Goal: Task Accomplishment & Management: Use online tool/utility

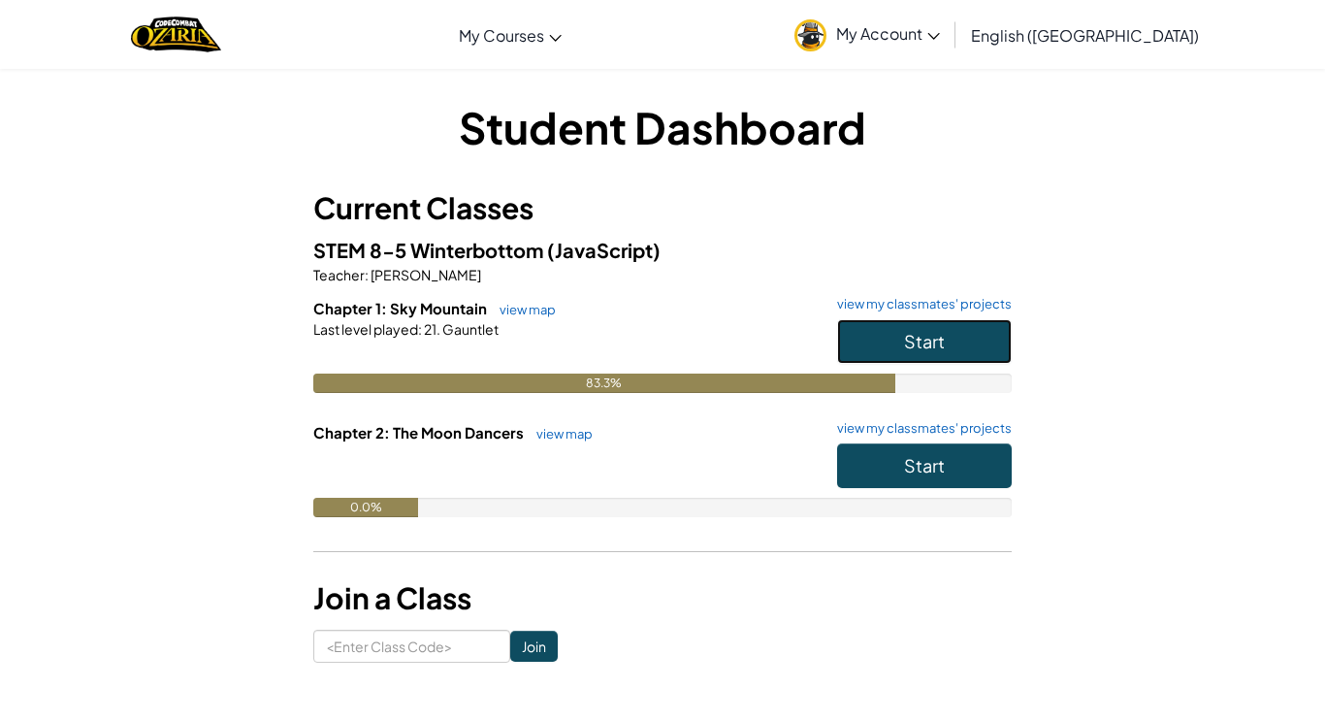
click at [958, 342] on button "Start" at bounding box center [924, 341] width 175 height 45
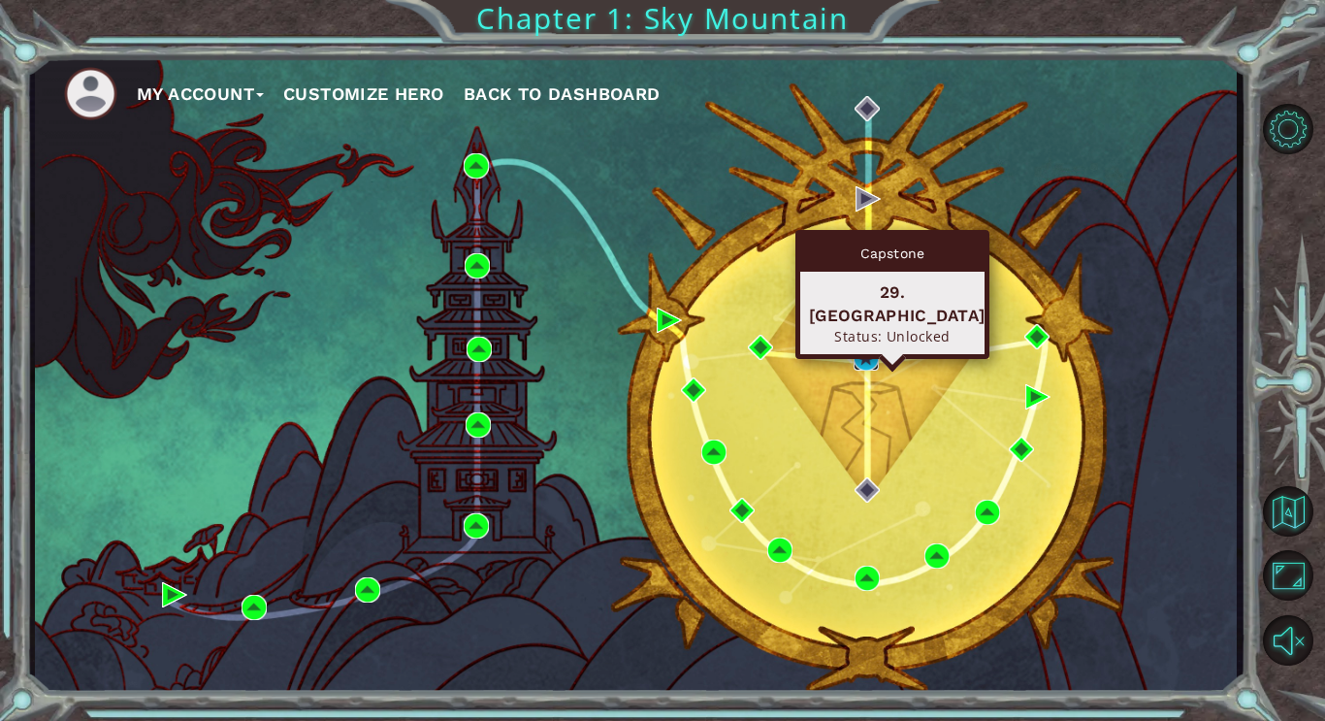
click at [867, 350] on img at bounding box center [865, 357] width 25 height 25
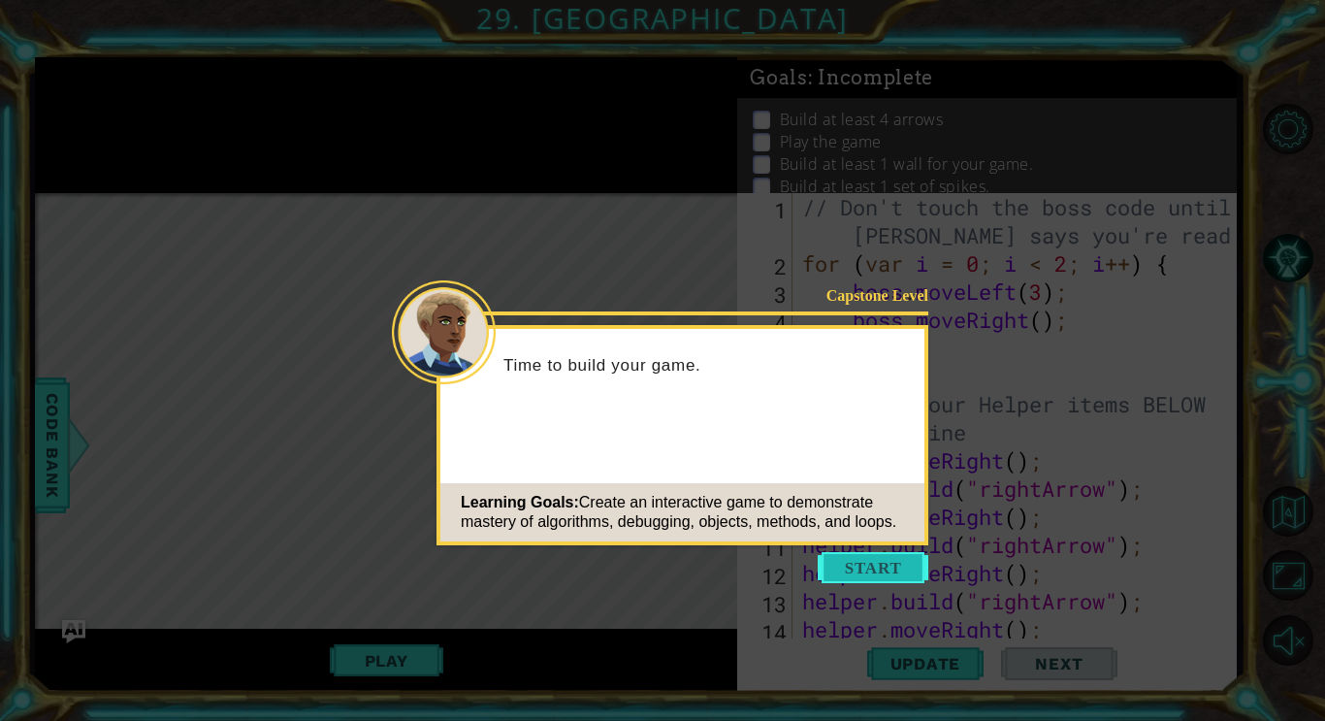
click at [889, 570] on button "Start" at bounding box center [873, 567] width 111 height 31
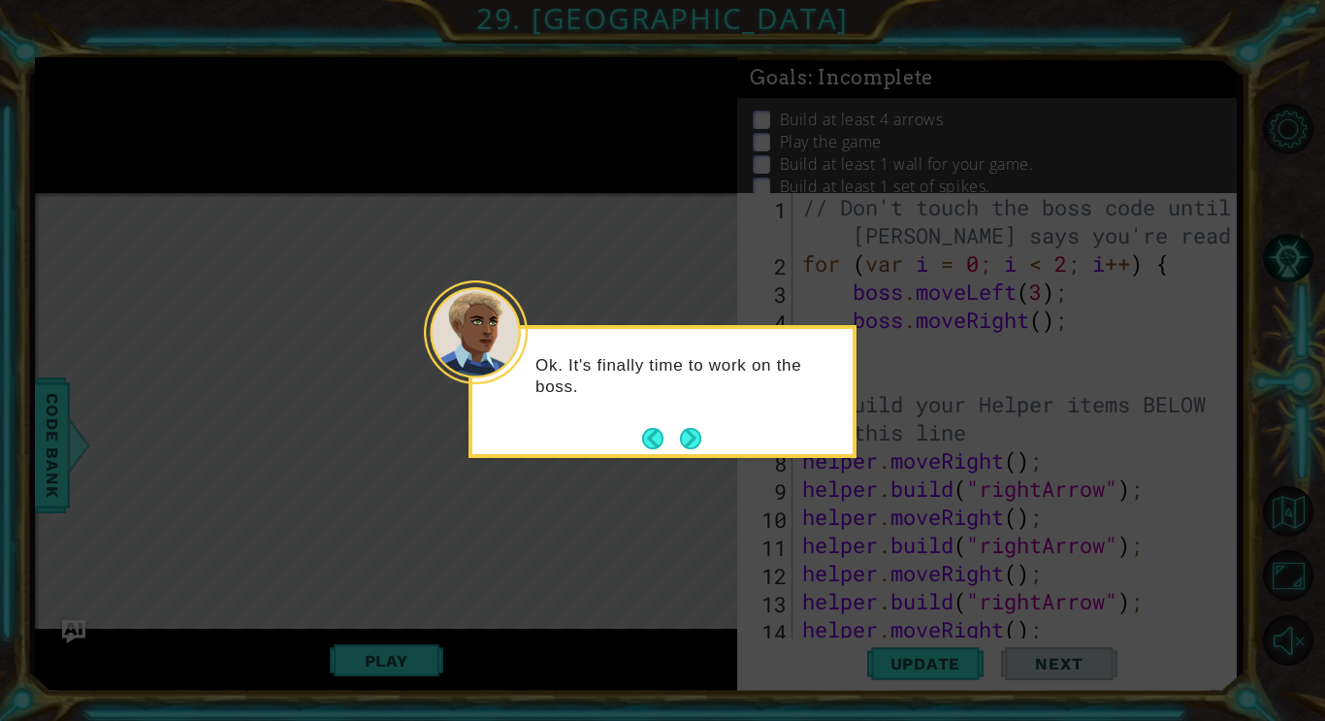
click at [1306, 512] on icon at bounding box center [662, 360] width 1325 height 721
click at [667, 445] on button "Back" at bounding box center [661, 438] width 38 height 21
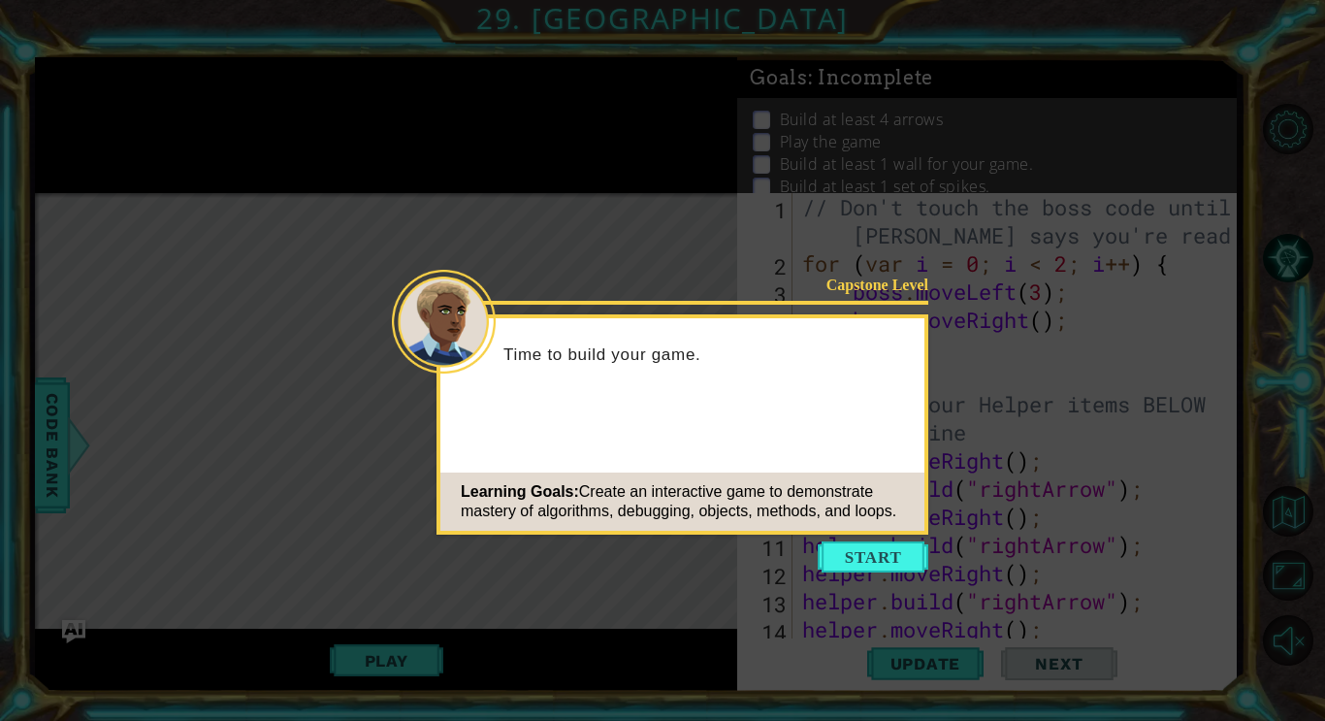
click at [684, 437] on div "Capstone Level Time to build your game. Learning Goals: Create an interactive g…" at bounding box center [682, 424] width 492 height 220
click at [697, 429] on div "Capstone Level Time to build your game. Learning Goals: Create an interactive g…" at bounding box center [682, 424] width 492 height 220
click at [684, 446] on div "Capstone Level Time to build your game. Learning Goals: Create an interactive g…" at bounding box center [682, 424] width 492 height 220
click at [895, 558] on button "Start" at bounding box center [873, 556] width 111 height 31
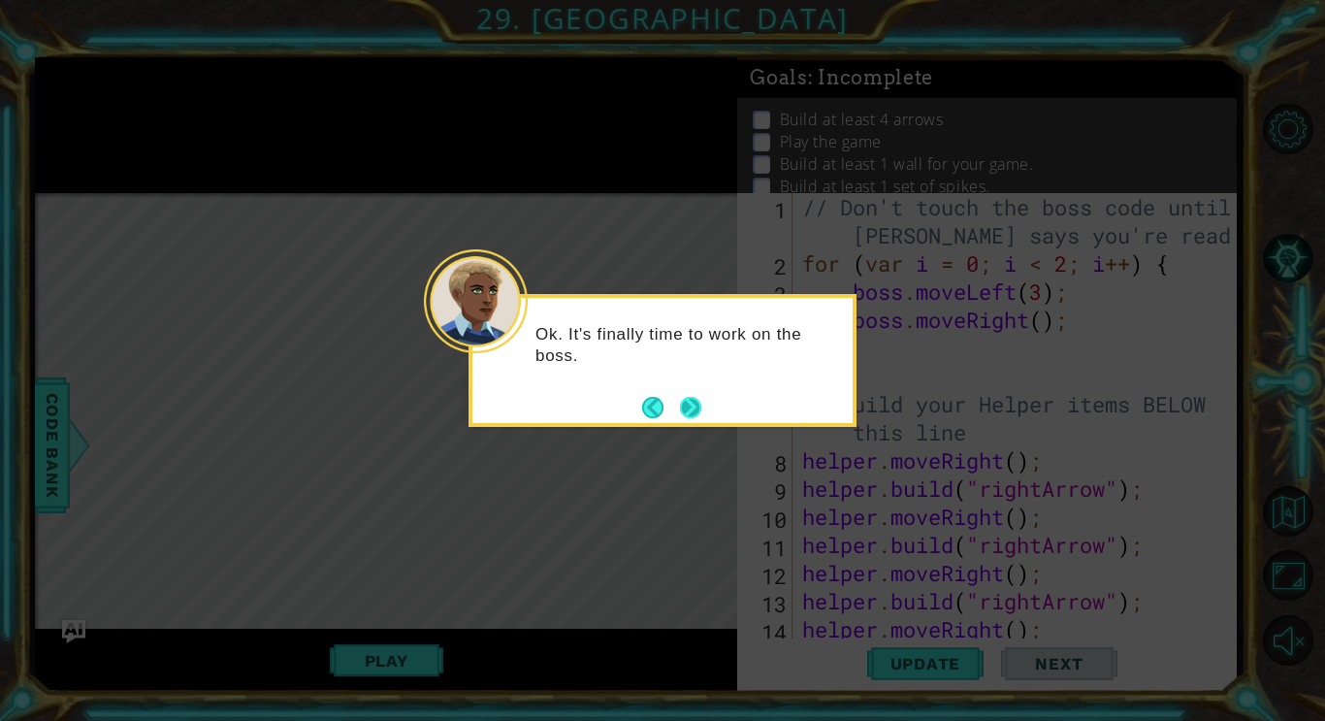
click at [683, 401] on button "Next" at bounding box center [690, 407] width 21 height 21
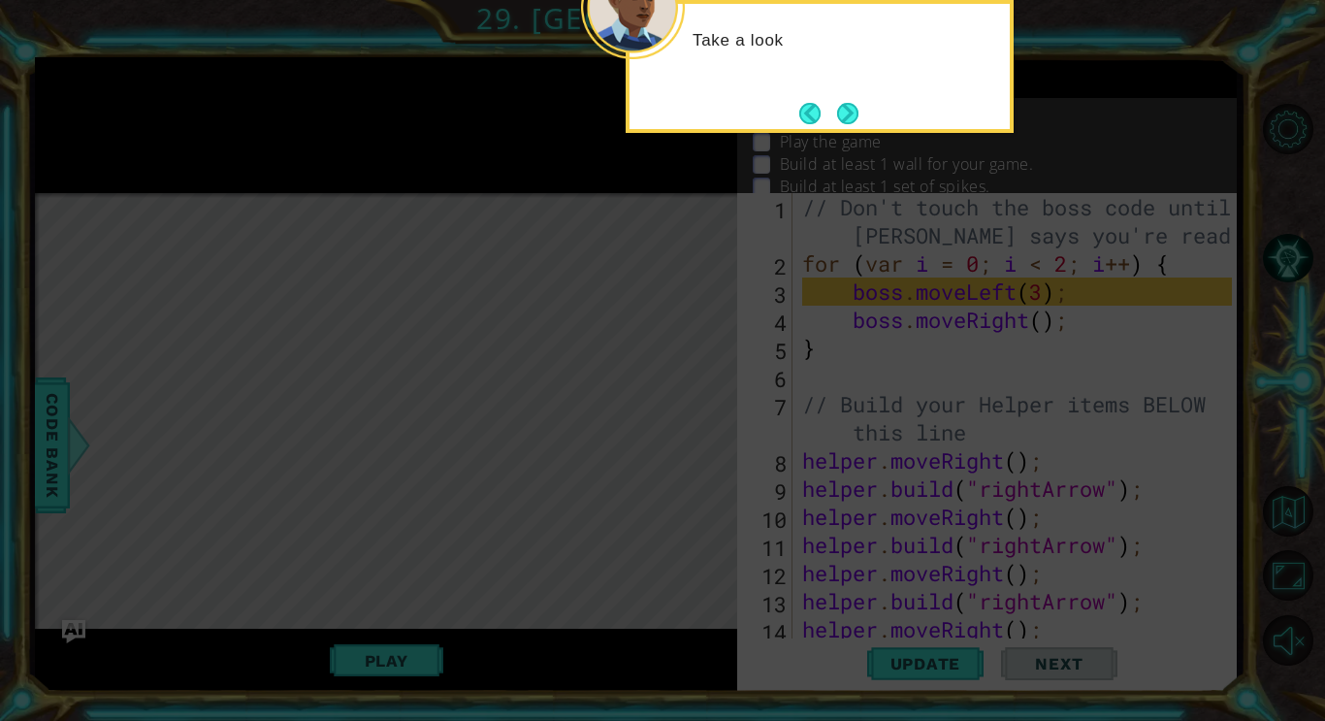
click at [853, 134] on icon at bounding box center [662, 108] width 1325 height 1226
click at [852, 115] on button "Next" at bounding box center [847, 113] width 21 height 21
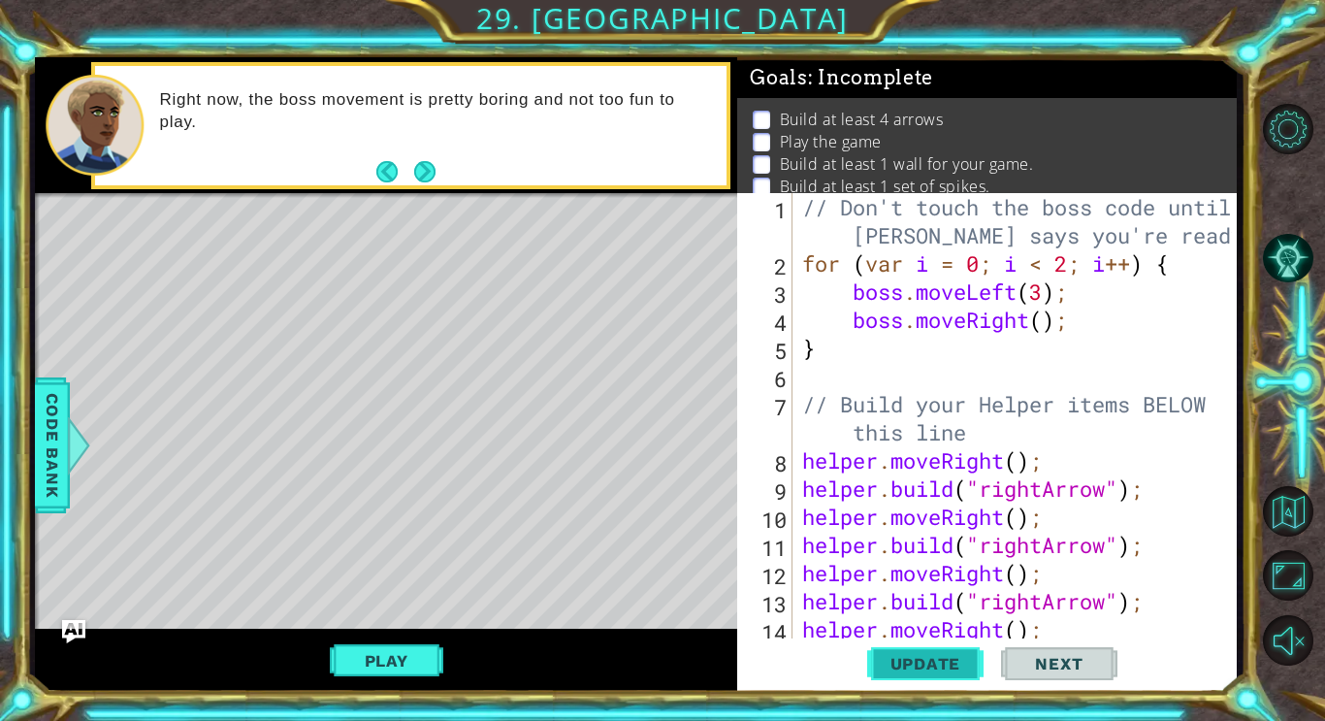
click at [925, 678] on button "Update" at bounding box center [925, 662] width 116 height 49
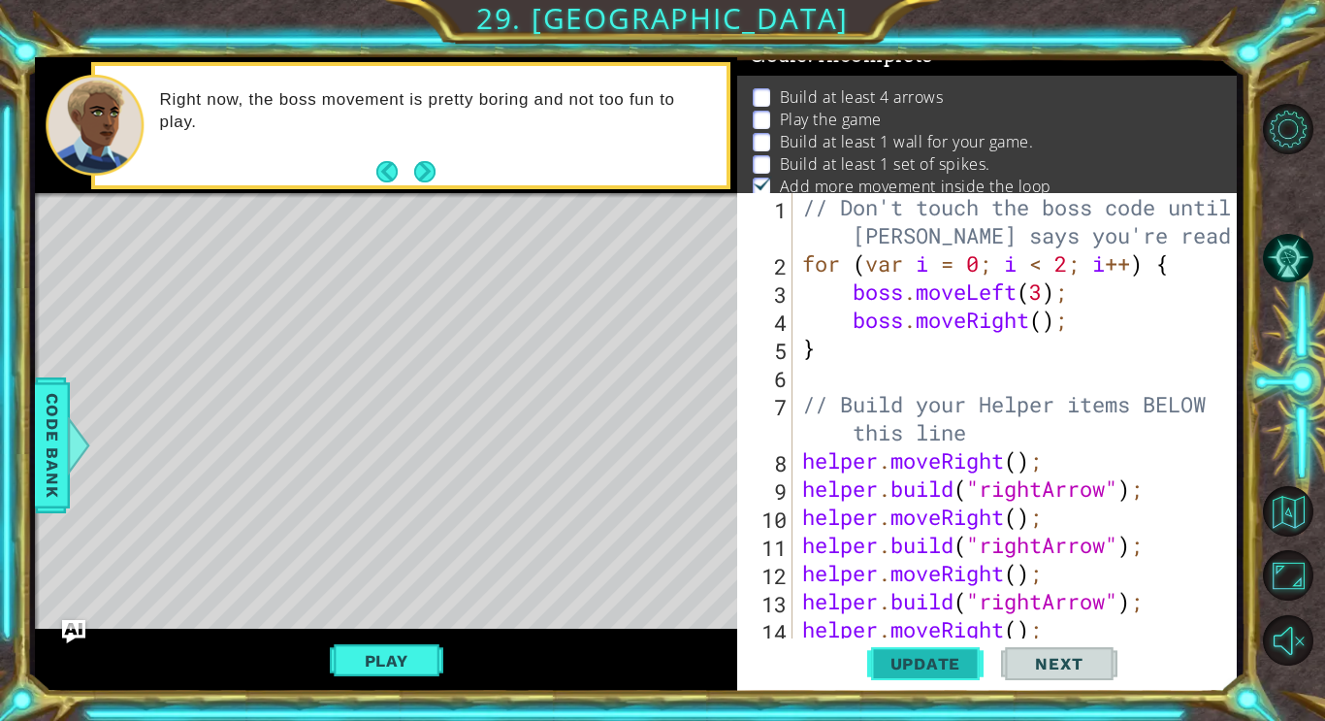
scroll to position [29, 0]
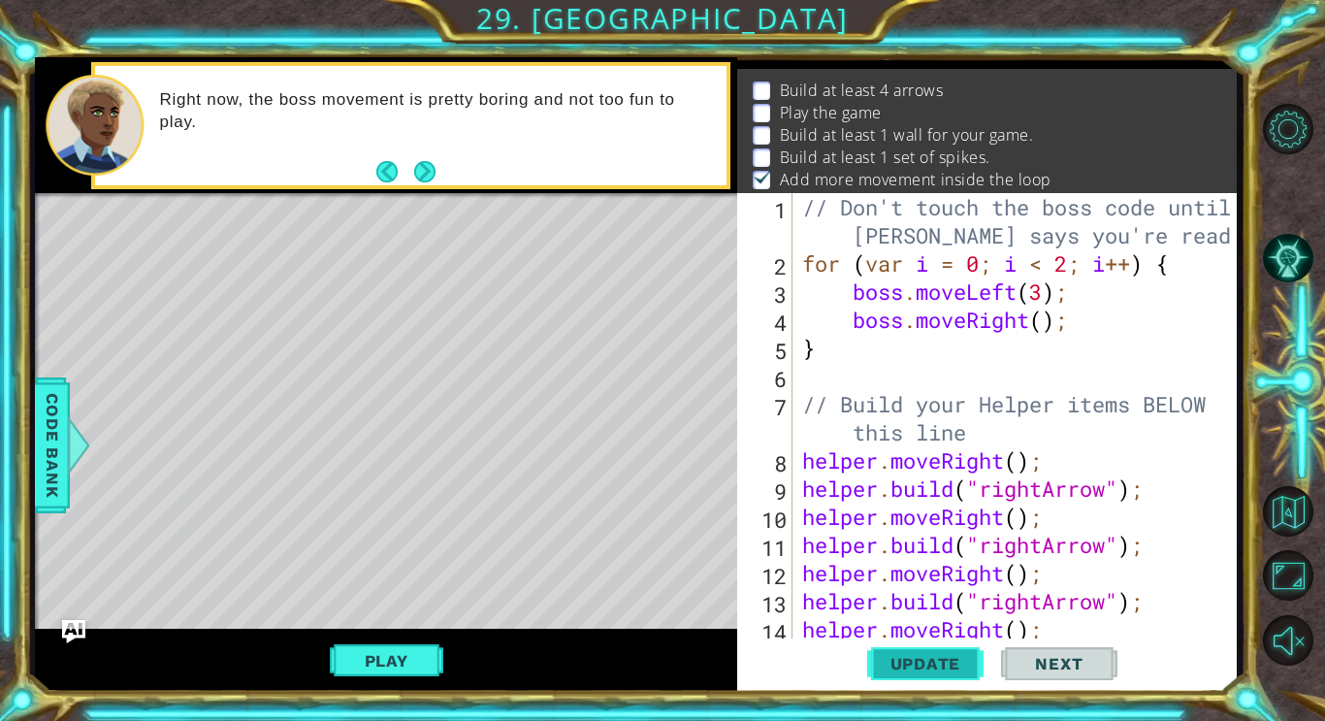
click at [923, 663] on span "Update" at bounding box center [926, 663] width 110 height 19
click at [930, 680] on button "Update" at bounding box center [925, 662] width 116 height 49
click at [931, 677] on button "Update" at bounding box center [925, 662] width 116 height 49
click at [932, 681] on button "Update" at bounding box center [925, 662] width 116 height 49
click at [933, 686] on button "Update" at bounding box center [925, 662] width 116 height 49
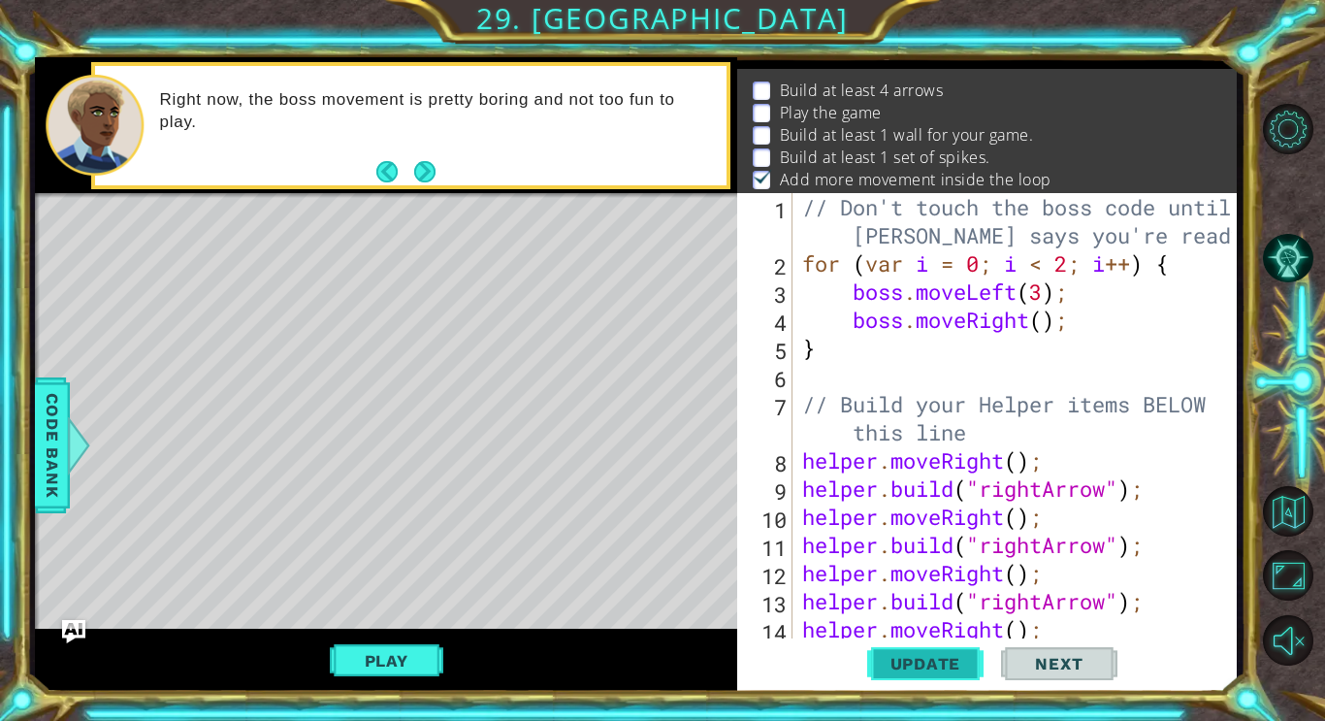
click at [936, 688] on button "Update" at bounding box center [925, 662] width 116 height 49
click at [937, 680] on button "Update" at bounding box center [925, 662] width 116 height 49
click at [940, 678] on button "Update" at bounding box center [925, 662] width 116 height 49
click at [394, 690] on div "Play" at bounding box center [386, 659] width 702 height 63
click at [409, 645] on button "Play" at bounding box center [386, 660] width 113 height 37
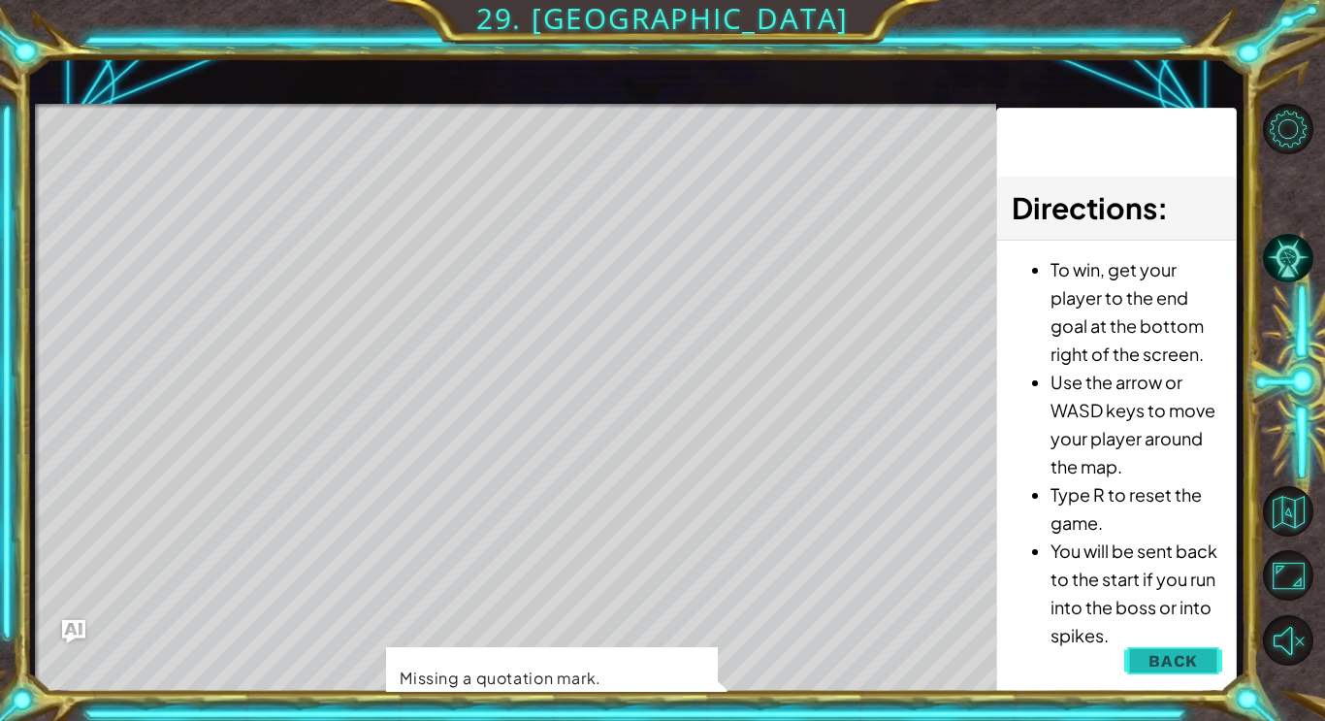
click at [1148, 670] on button "Back" at bounding box center [1173, 660] width 98 height 39
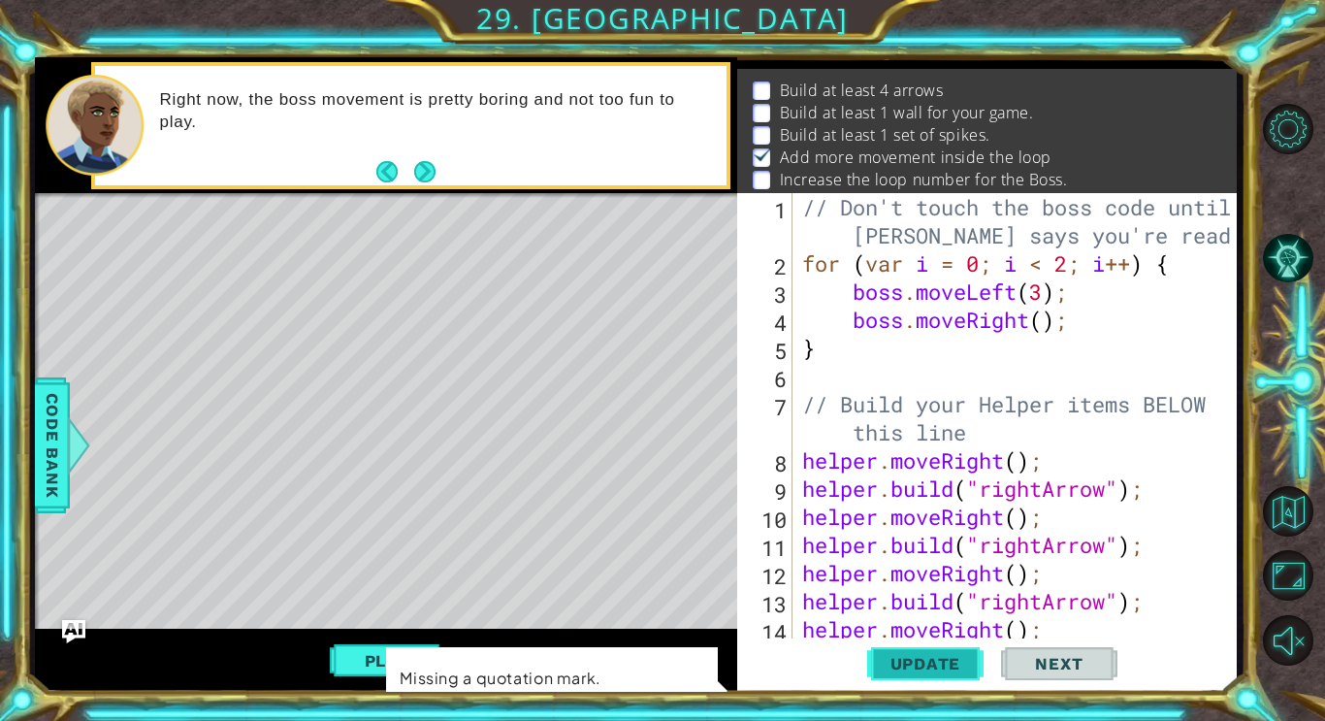
click at [918, 686] on button "Update" at bounding box center [925, 662] width 116 height 49
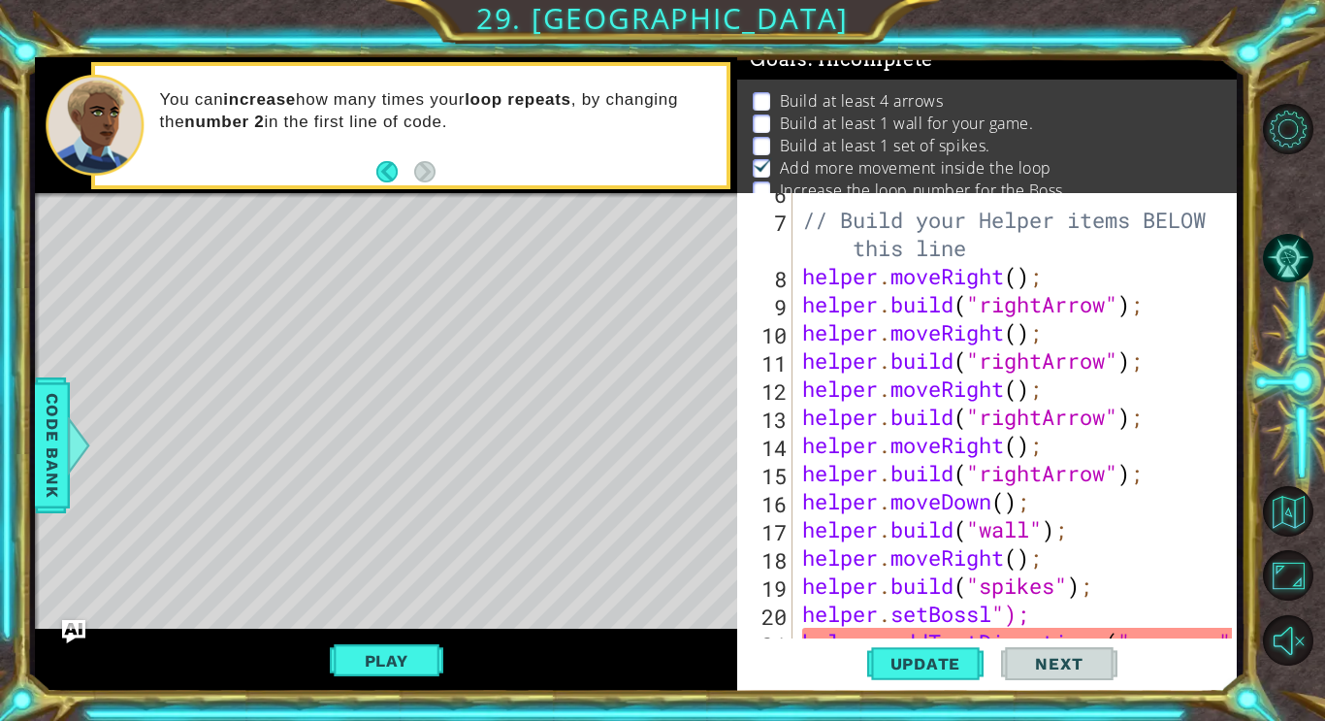
scroll to position [253, 0]
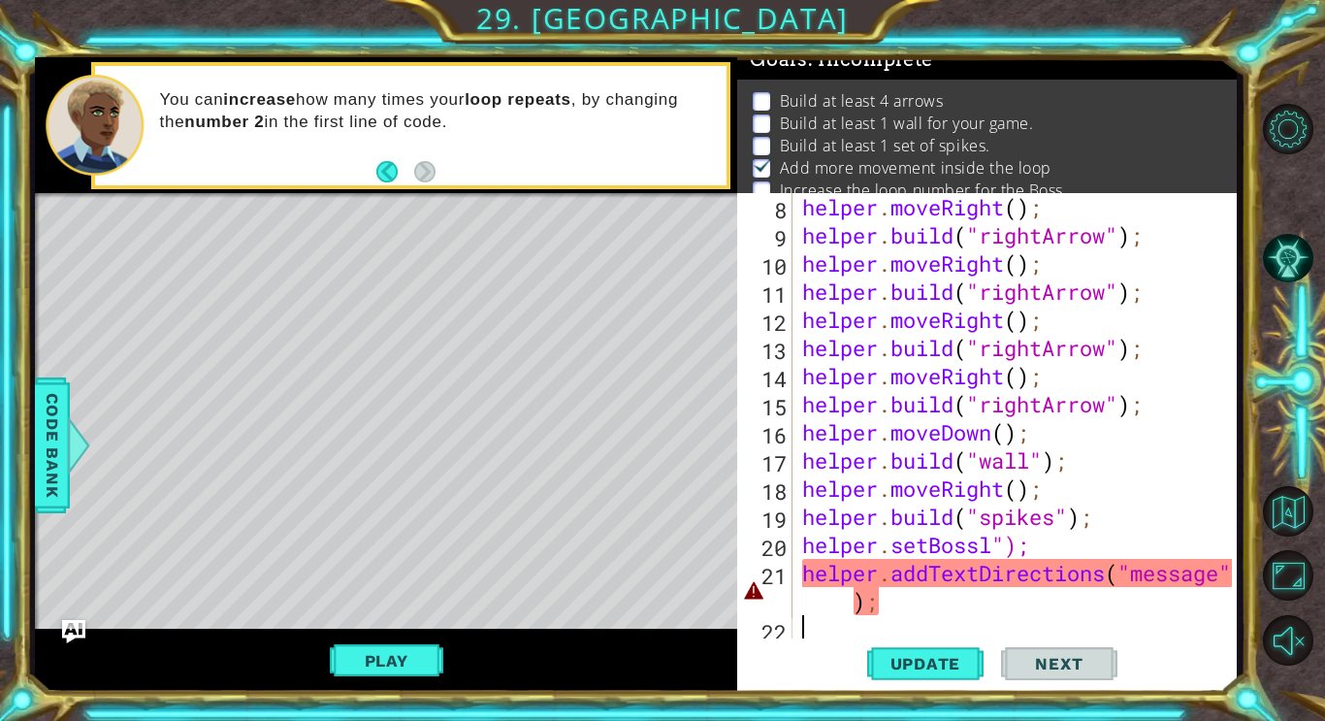
click at [976, 580] on div "helper . moveRight ( ) ; helper . build ( "rightArrow" ) ; helper . moveRight (…" at bounding box center [1019, 446] width 443 height 506
type textarea "helper.addTextDirections("message");"
click at [976, 580] on div "helper . moveRight ( ) ; helper . build ( "rightArrow" ) ; helper . moveRight (…" at bounding box center [1019, 446] width 443 height 506
click at [976, 580] on div "helper . moveRight ( ) ; helper . build ( "rightArrow" ) ; helper . moveRight (…" at bounding box center [1015, 418] width 434 height 450
click at [976, 580] on div "helper . moveRight ( ) ; helper . build ( "rightArrow" ) ; helper . moveRight (…" at bounding box center [1019, 446] width 443 height 506
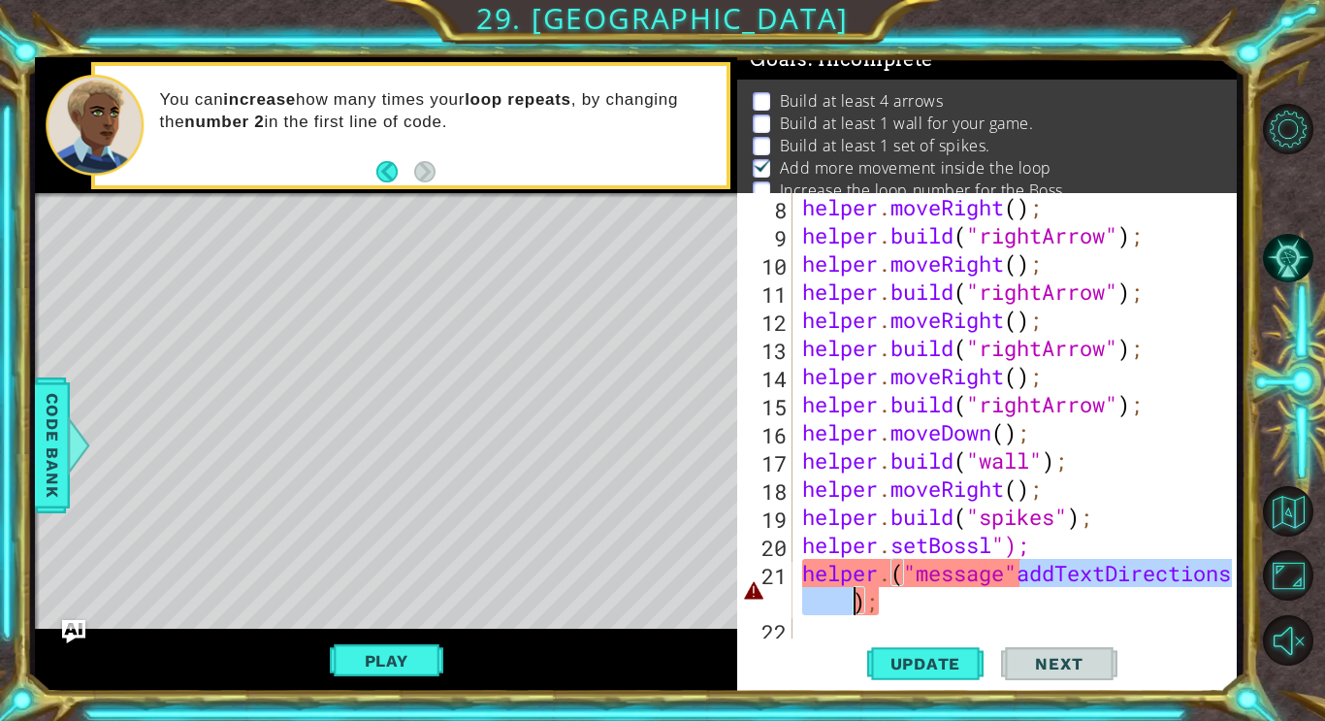
click at [821, 593] on div "helper . moveRight ( ) ; helper . build ( "rightArrow" ) ; helper . moveRight (…" at bounding box center [1015, 418] width 434 height 450
click at [821, 593] on div "helper . moveRight ( ) ; helper . build ( "rightArrow" ) ; helper . moveRight (…" at bounding box center [1019, 446] width 443 height 506
type textarea "helper.();"
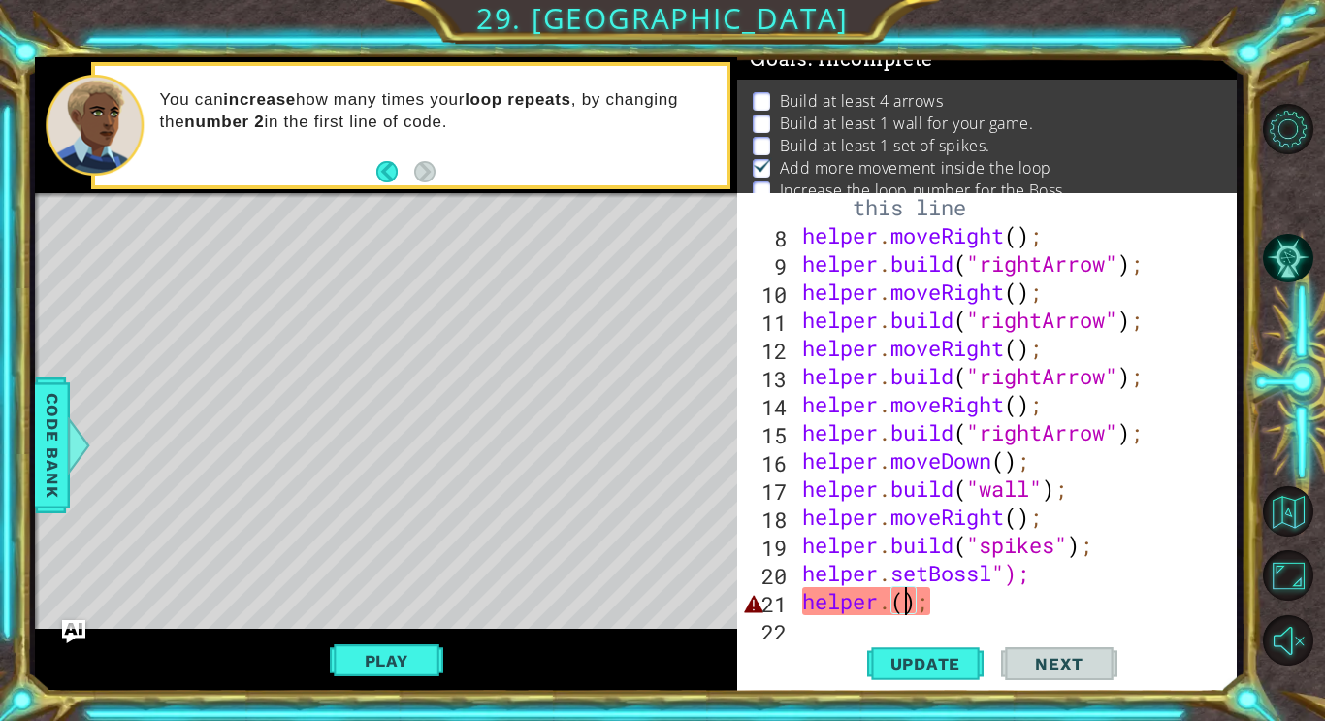
scroll to position [225, 0]
drag, startPoint x: 798, startPoint y: 604, endPoint x: 934, endPoint y: 599, distance: 135.9
click at [934, 599] on div "// Build your Helper items BELOW this line helper . moveRight ( ) ; helper . bu…" at bounding box center [1019, 432] width 443 height 534
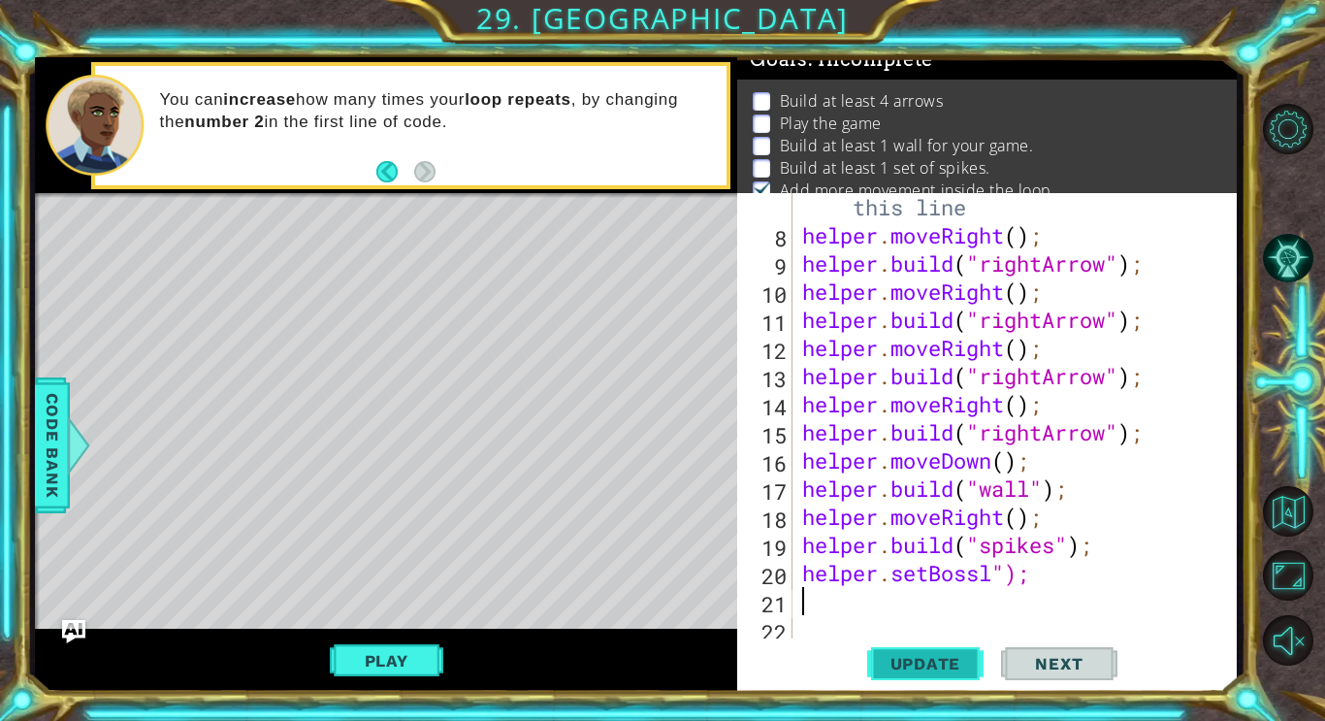
click at [941, 674] on button "Update" at bounding box center [925, 662] width 116 height 49
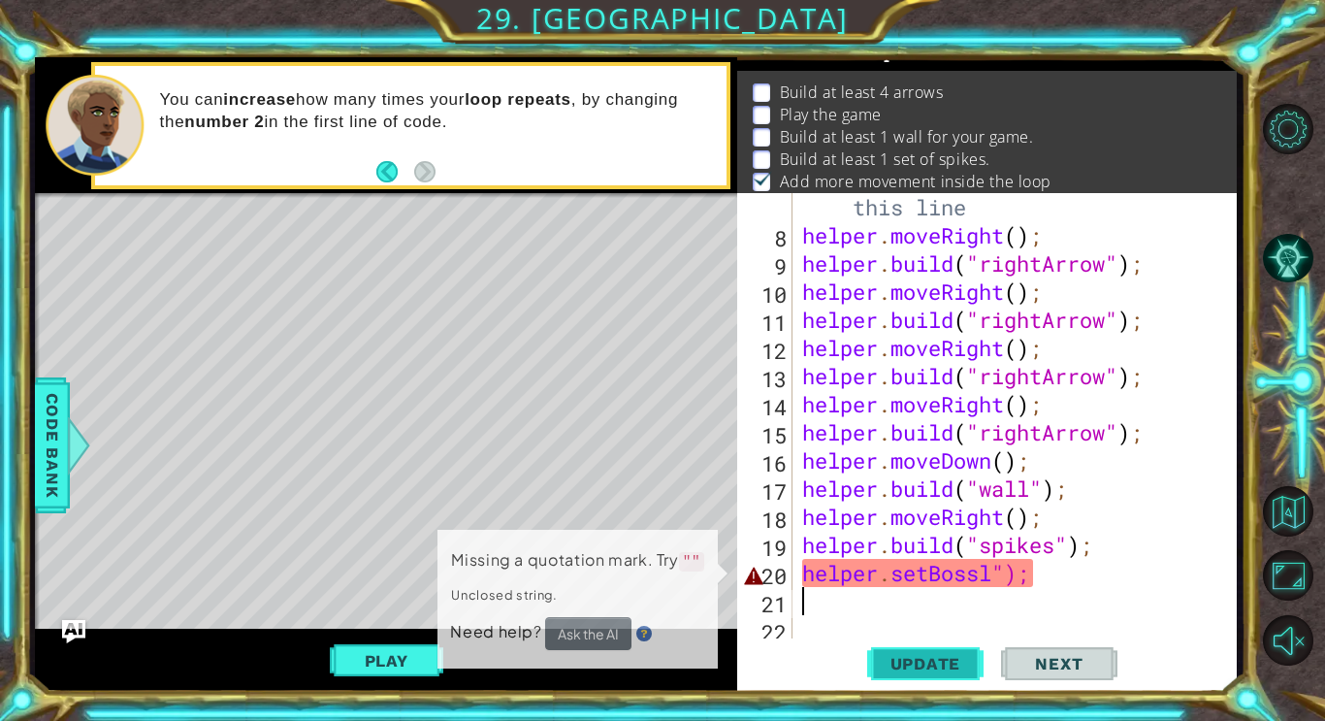
scroll to position [29, 0]
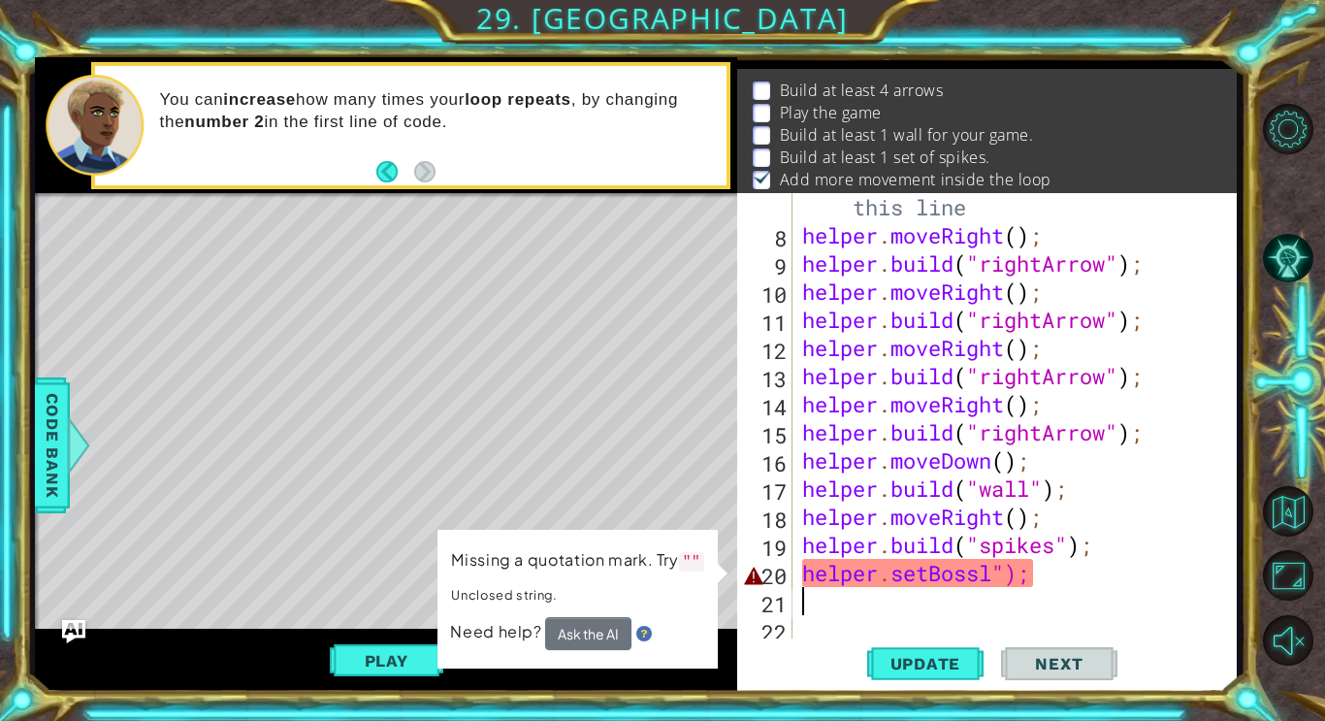
click at [981, 573] on div "// Build your Helper items BELOW this line helper . moveRight ( ) ; helper . bu…" at bounding box center [1019, 432] width 443 height 534
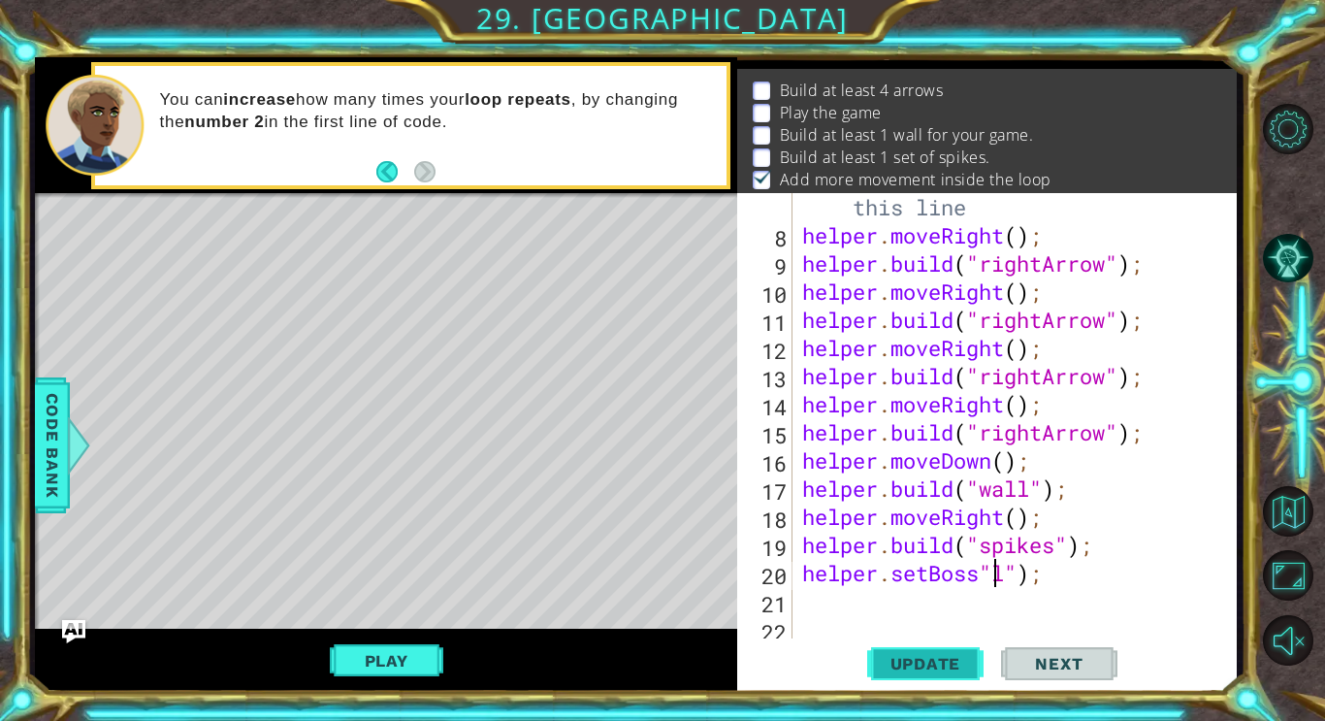
click at [936, 675] on button "Update" at bounding box center [925, 662] width 116 height 49
type textarea "helper.setBossl");"
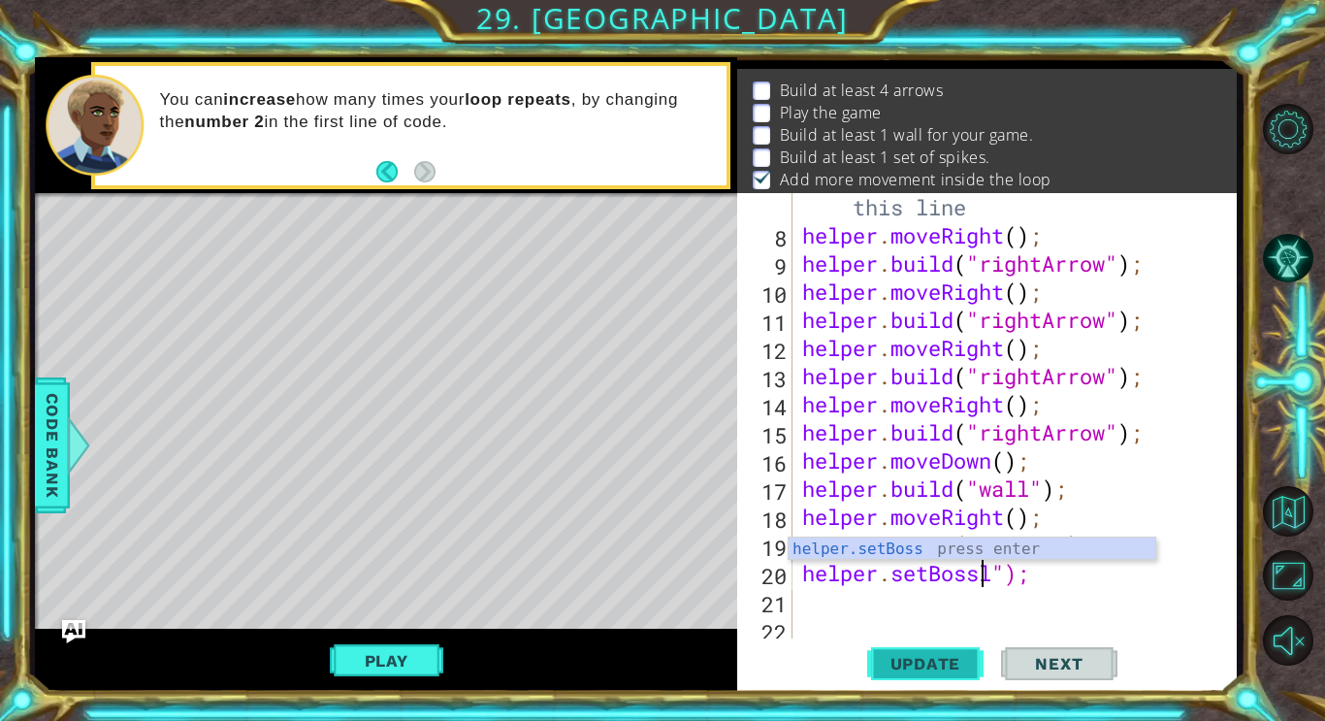
click at [927, 658] on span "Update" at bounding box center [926, 663] width 110 height 19
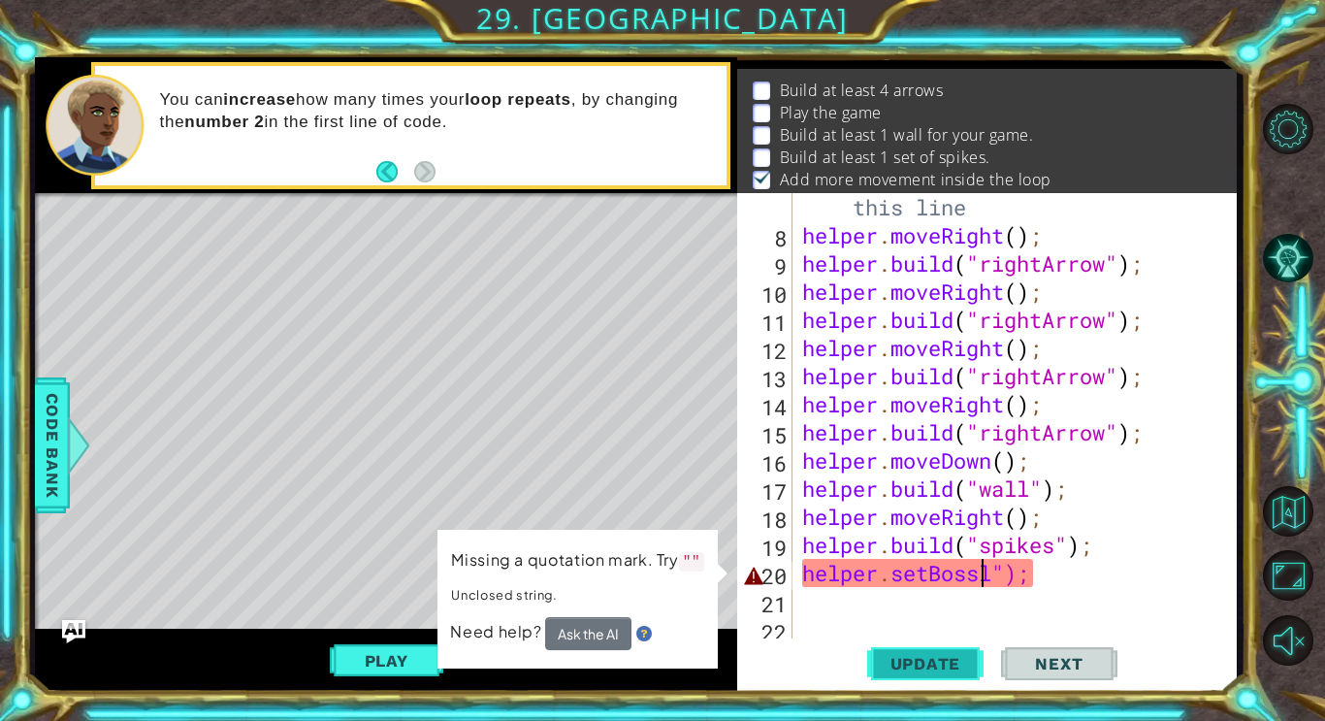
click at [948, 671] on span "Update" at bounding box center [926, 663] width 110 height 19
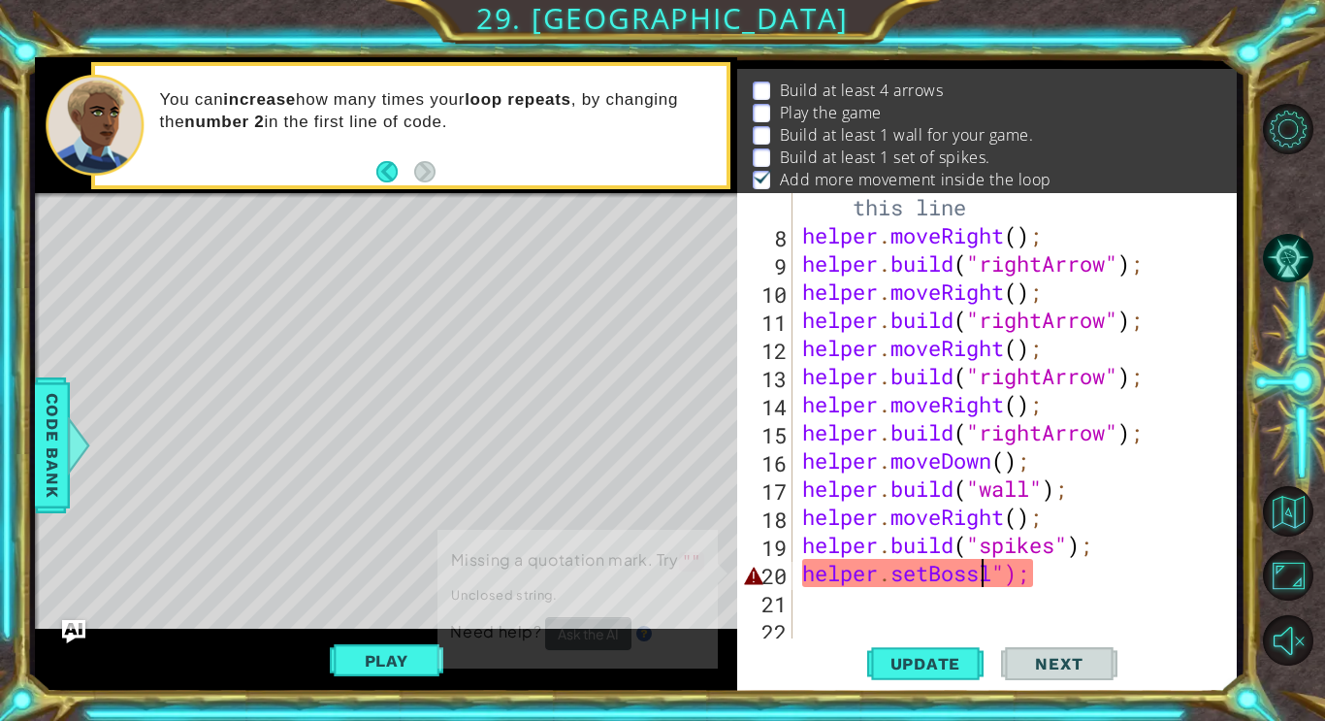
click at [1029, 577] on div "// Build your Helper items BELOW this line helper . moveRight ( ) ; helper . bu…" at bounding box center [1019, 432] width 443 height 534
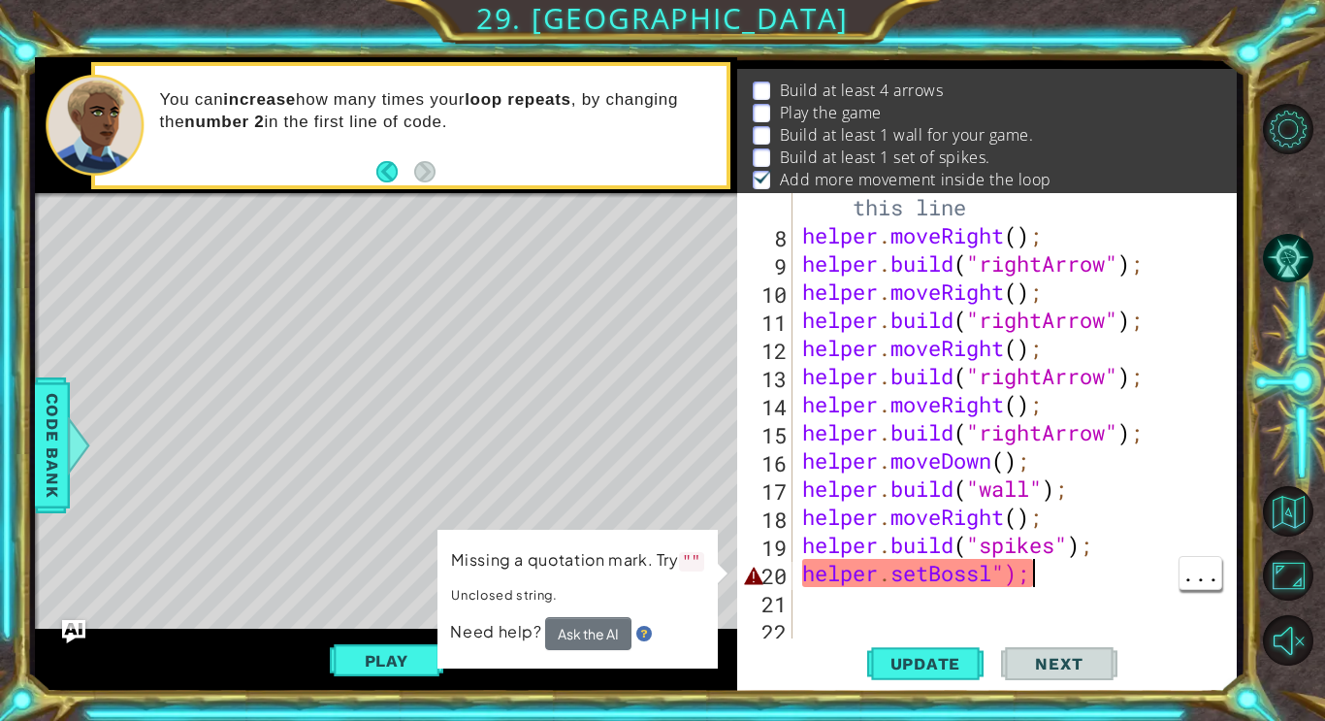
scroll to position [0, 0]
click at [1075, 562] on div "// Build your Helper items BELOW this line helper . moveRight ( ) ; helper . bu…" at bounding box center [1019, 432] width 443 height 534
click at [984, 580] on div "// Build your Helper items BELOW this line helper . moveRight ( ) ; helper . bu…" at bounding box center [1019, 432] width 443 height 534
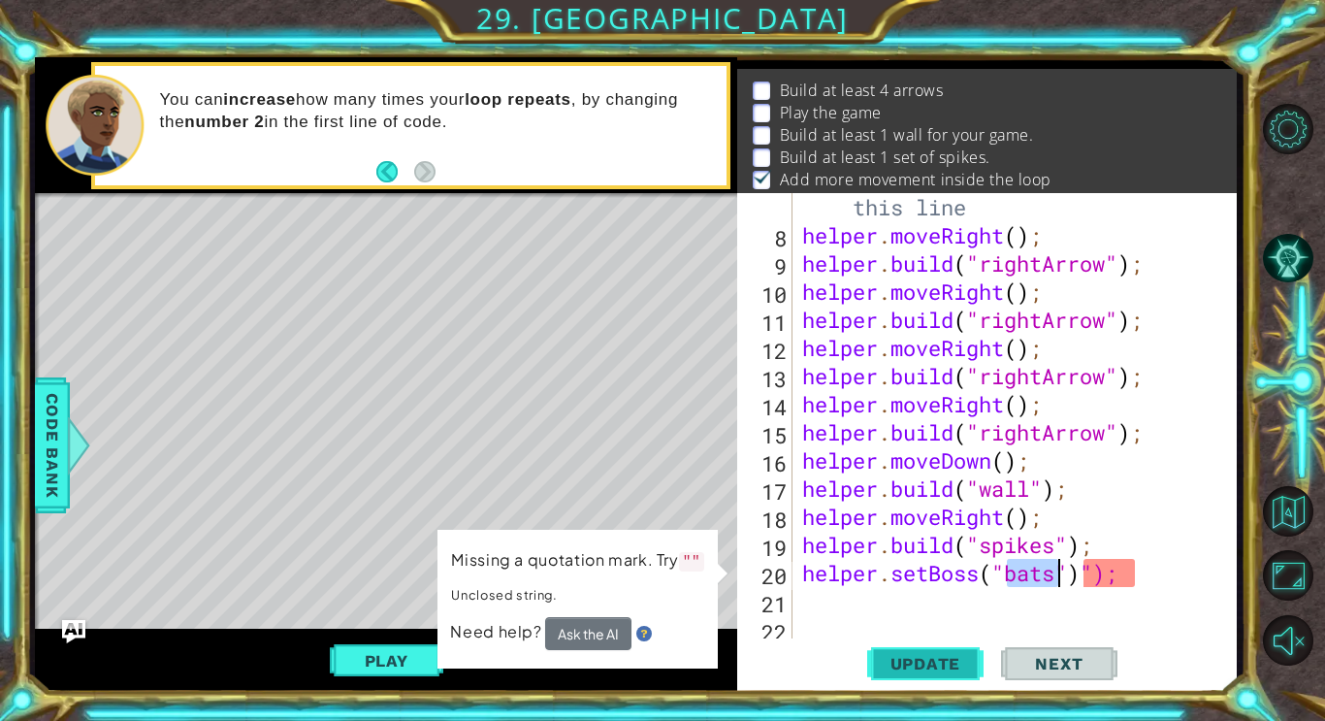
click at [960, 657] on span "Update" at bounding box center [926, 663] width 110 height 19
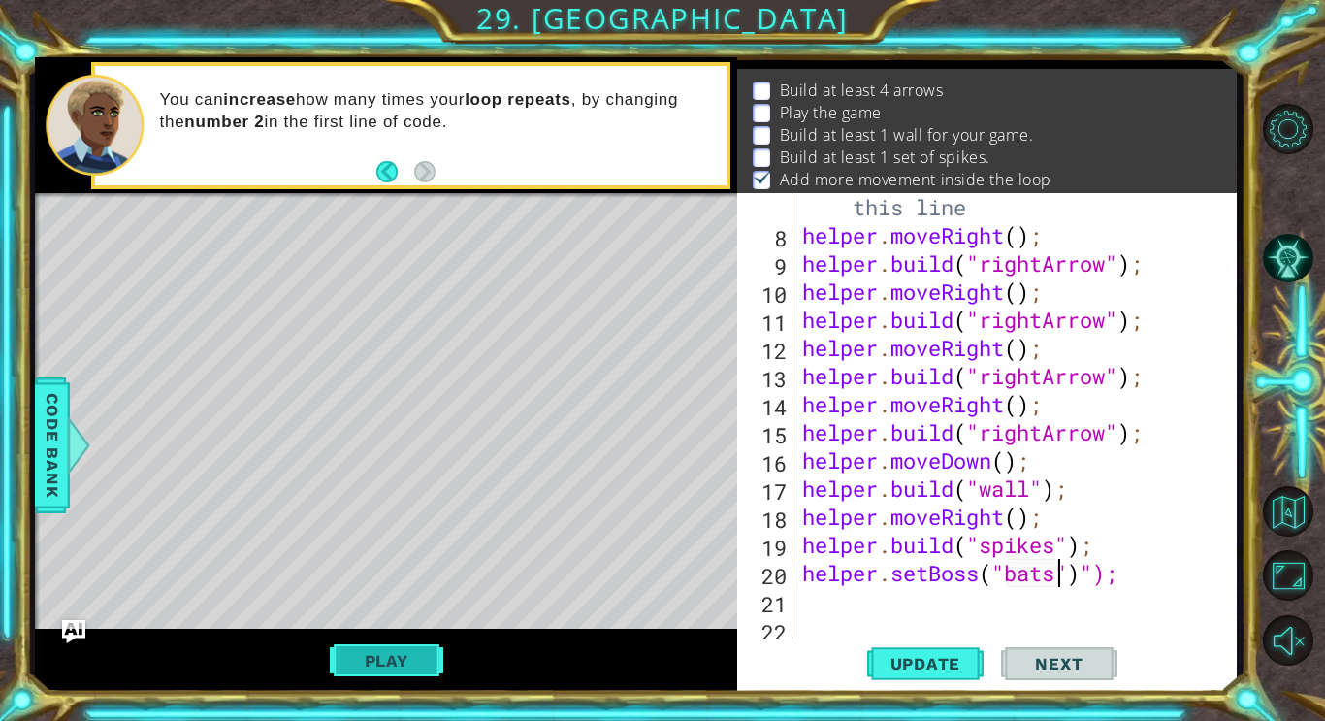
click at [379, 651] on button "Play" at bounding box center [386, 660] width 113 height 37
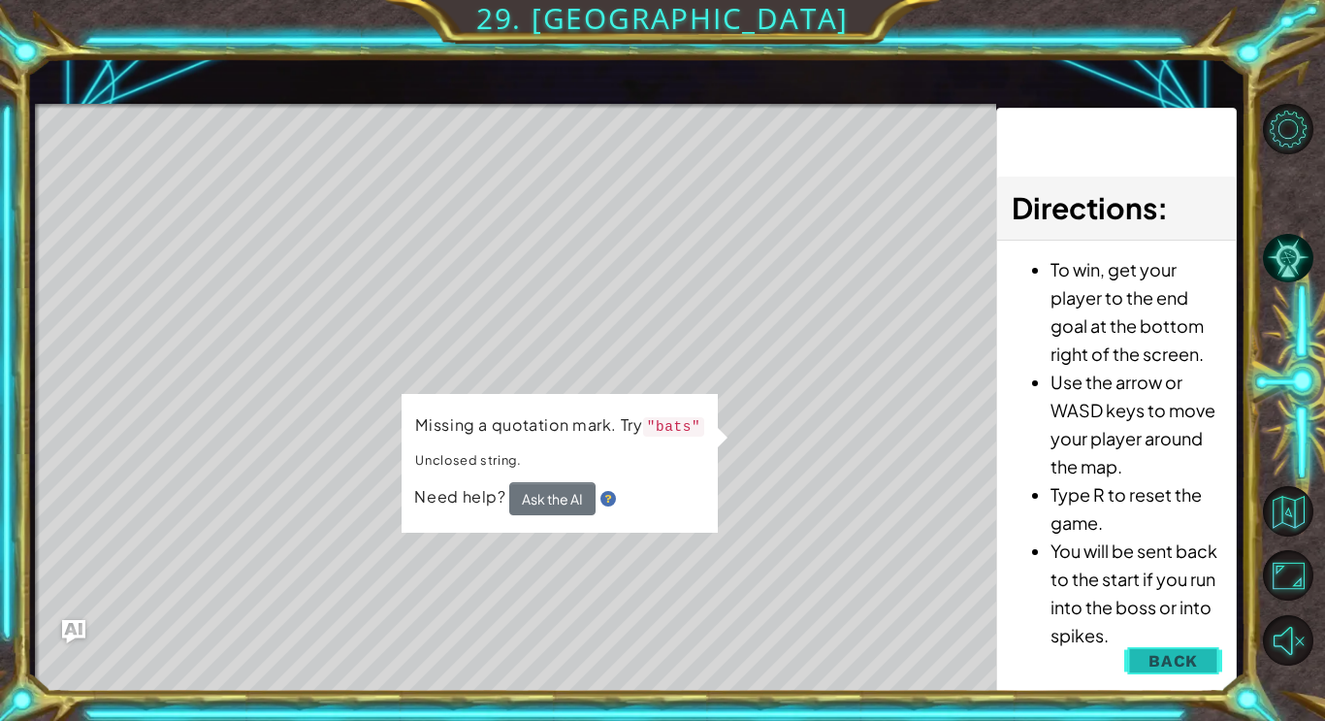
click at [1192, 661] on span "Back" at bounding box center [1172, 660] width 49 height 19
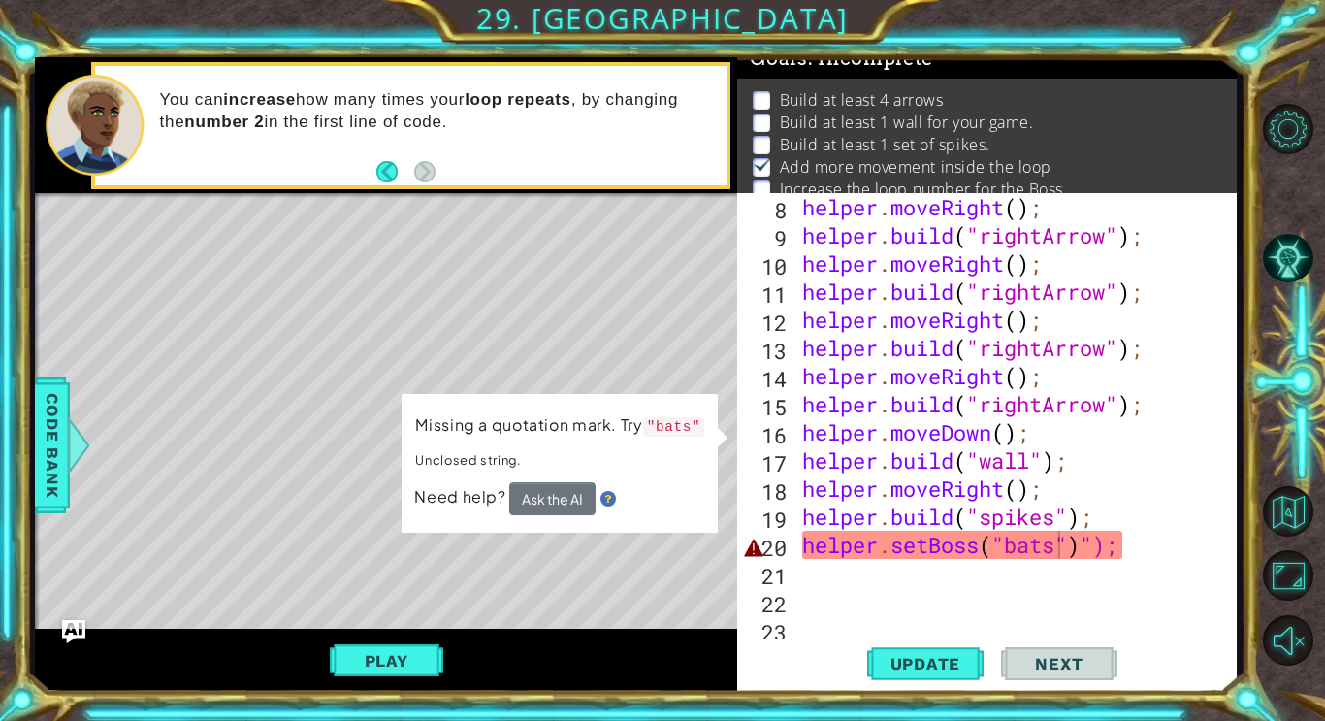
scroll to position [18, 0]
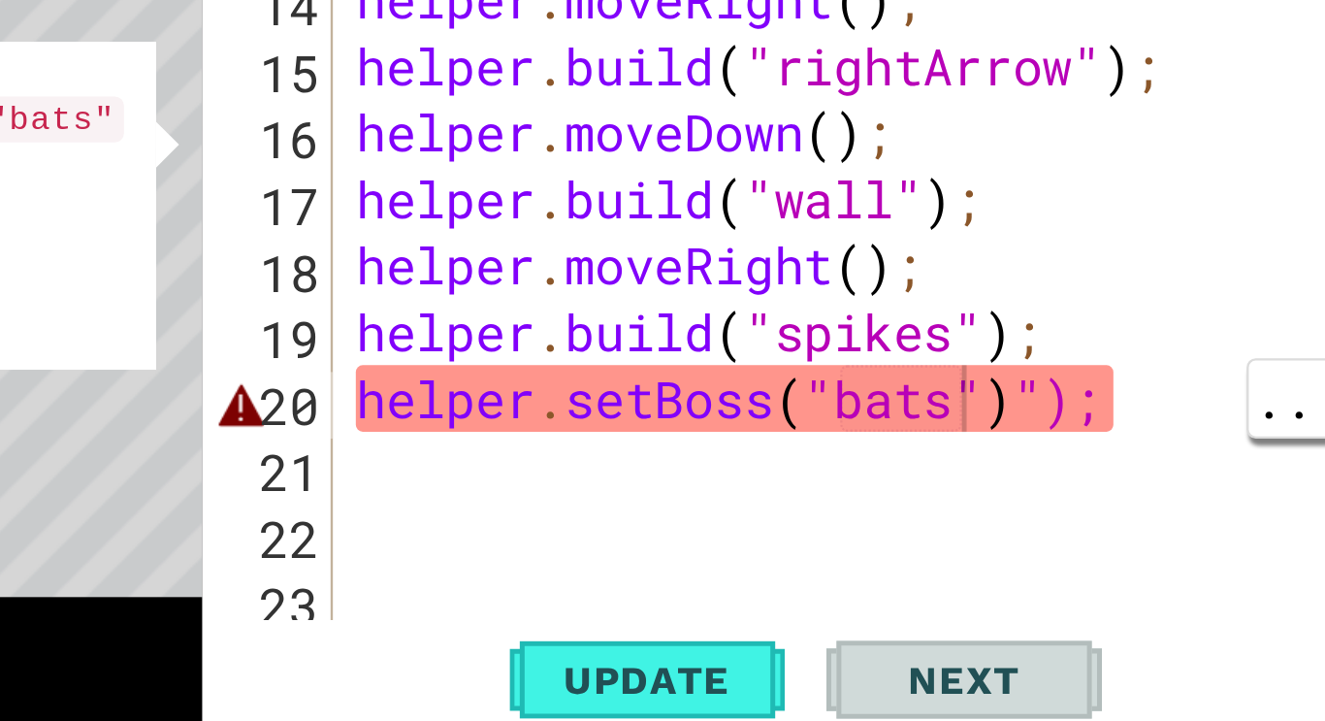
click at [1112, 548] on div "helper . moveRight ( ) ; helper . build ( "rightArrow" ) ; helper . moveRight (…" at bounding box center [1019, 446] width 443 height 506
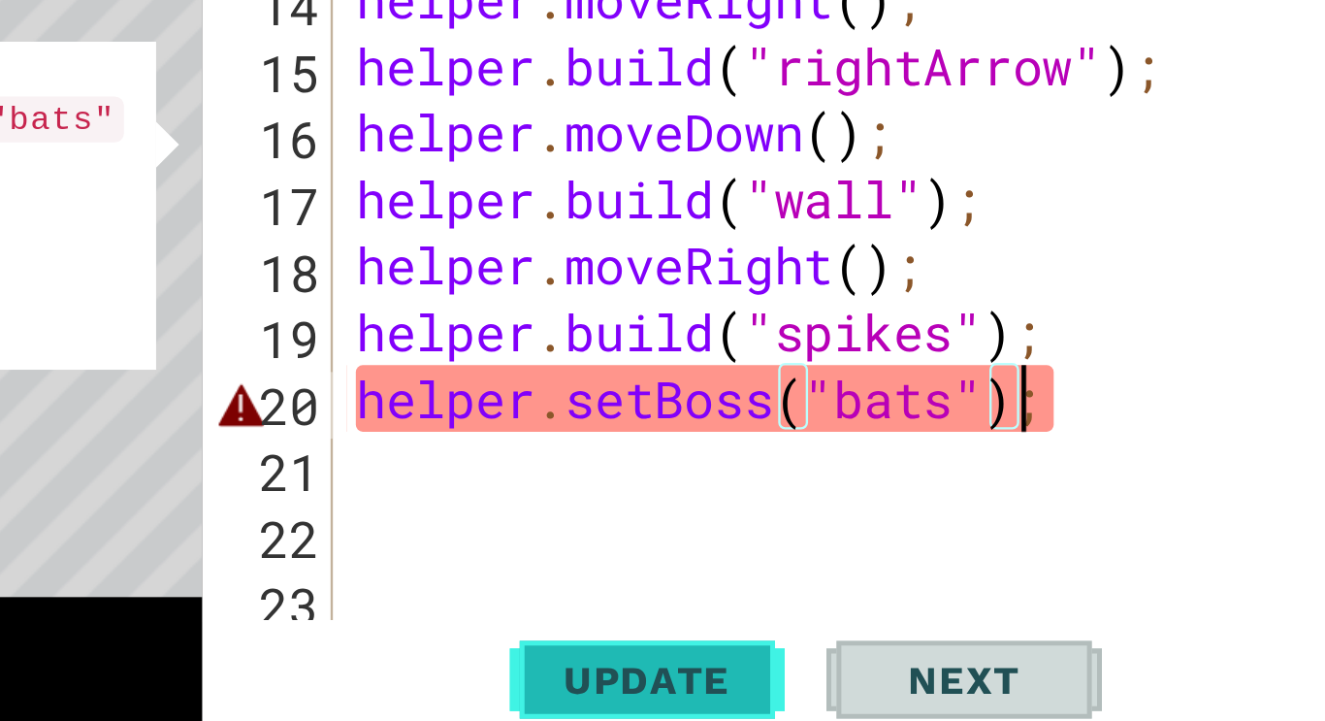
click at [924, 668] on span "Update" at bounding box center [926, 663] width 110 height 19
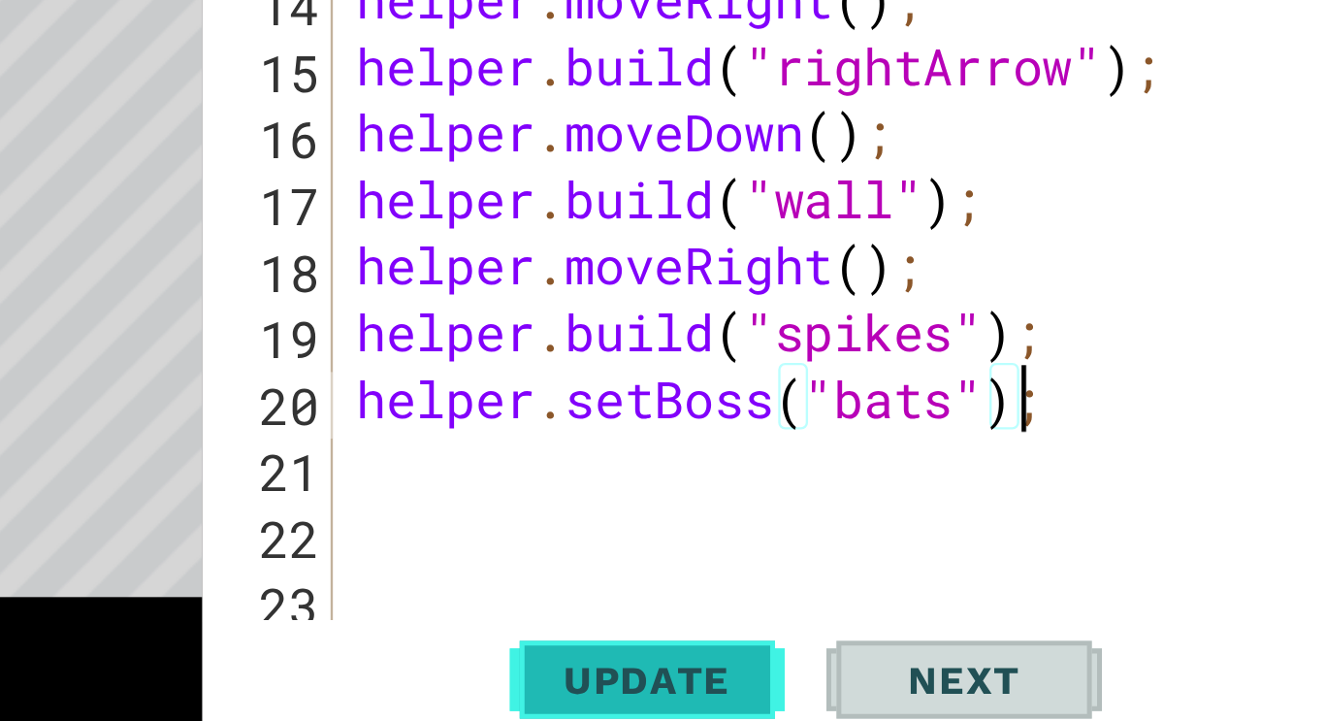
scroll to position [0, 0]
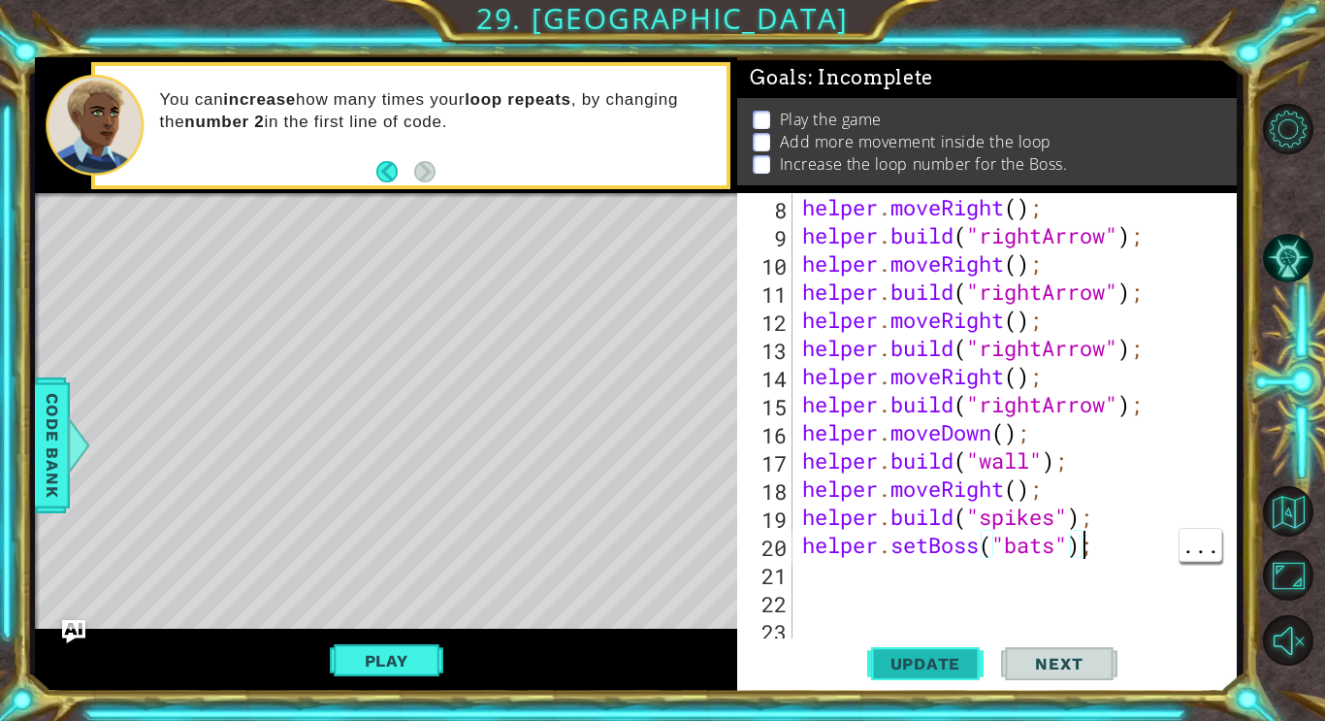
click at [936, 682] on button "Update" at bounding box center [925, 662] width 116 height 49
click at [366, 669] on button "Play" at bounding box center [386, 660] width 113 height 37
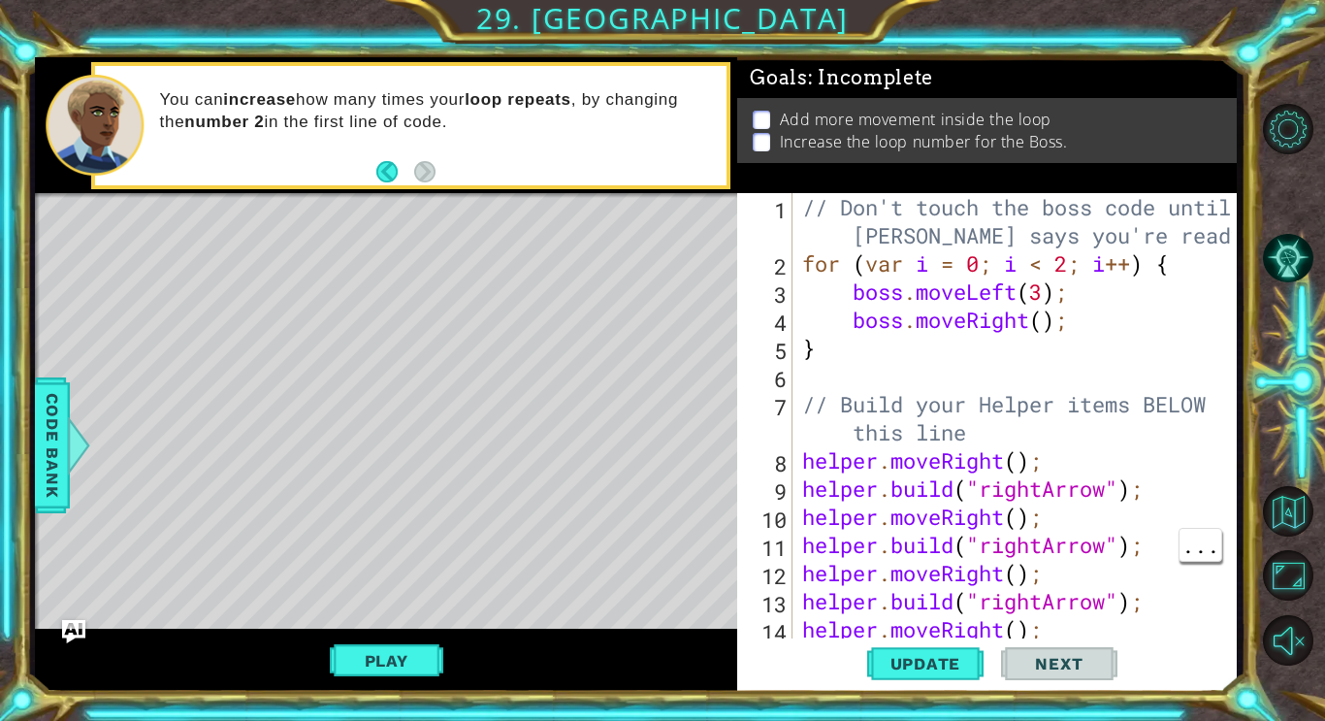
click at [835, 267] on div "// Don't touch the boss code until [PERSON_NAME] says you're ready! for ( var i…" at bounding box center [1019, 460] width 443 height 534
click at [984, 276] on div "// Don't touch the boss code until [PERSON_NAME] says you're ready! for ( var i…" at bounding box center [1019, 460] width 443 height 534
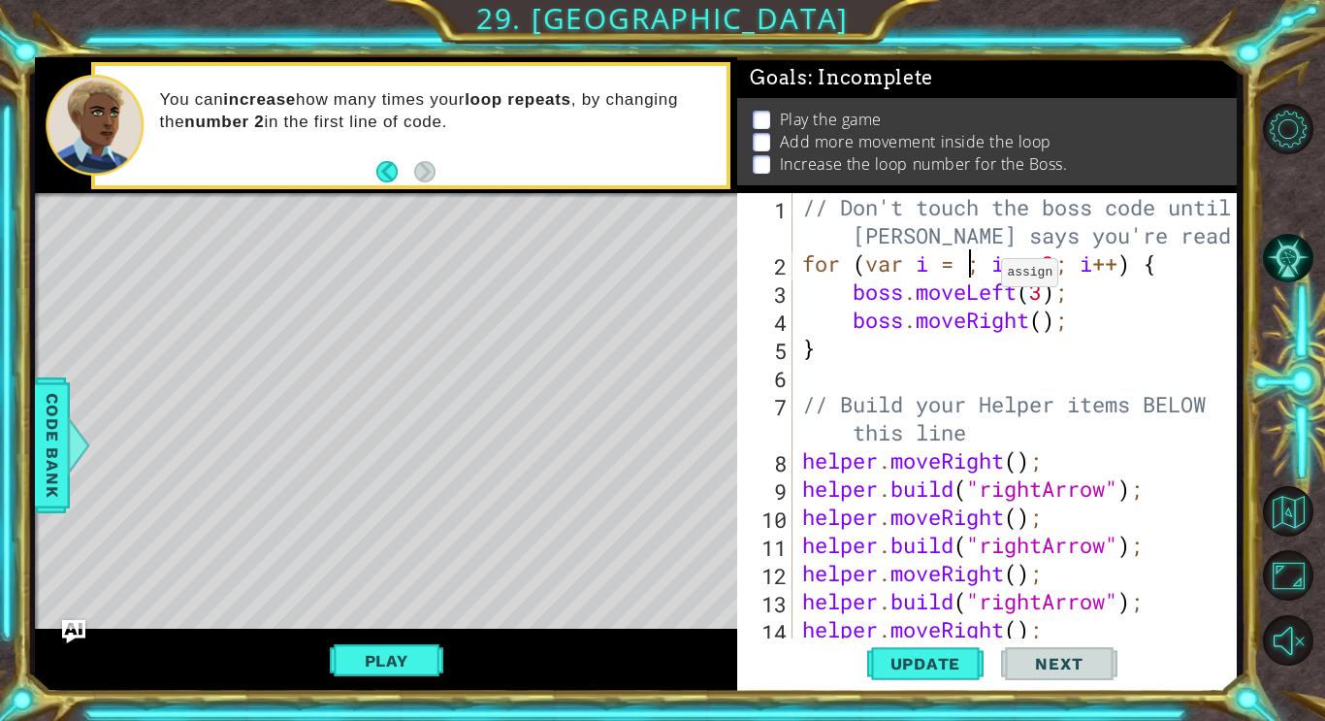
scroll to position [0, 9]
click at [1070, 268] on div "// Don't touch the boss code until [PERSON_NAME] says you're ready! for ( var i…" at bounding box center [1019, 460] width 443 height 534
click at [1087, 300] on div "// Don't touch the boss code until [PERSON_NAME] says you're ready! for ( var i…" at bounding box center [1019, 460] width 443 height 534
type textarea "boss.moveLeft(3);"
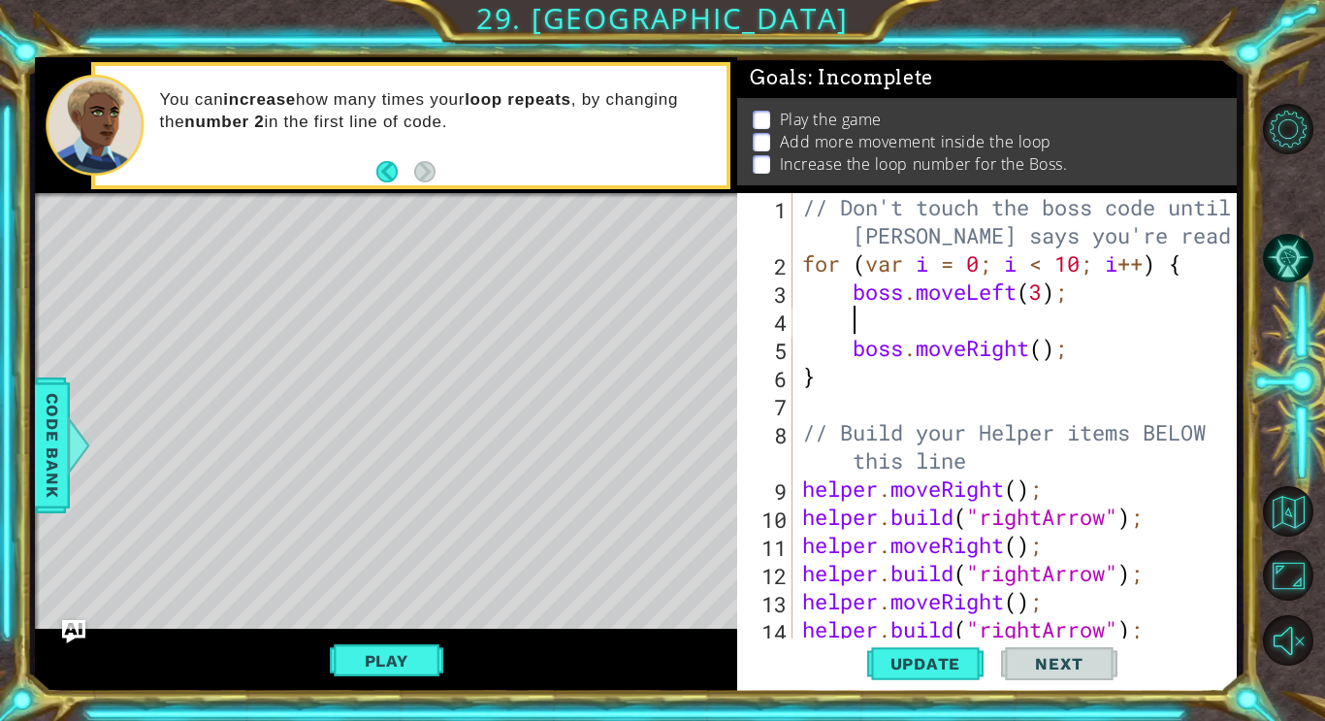
scroll to position [0, 1]
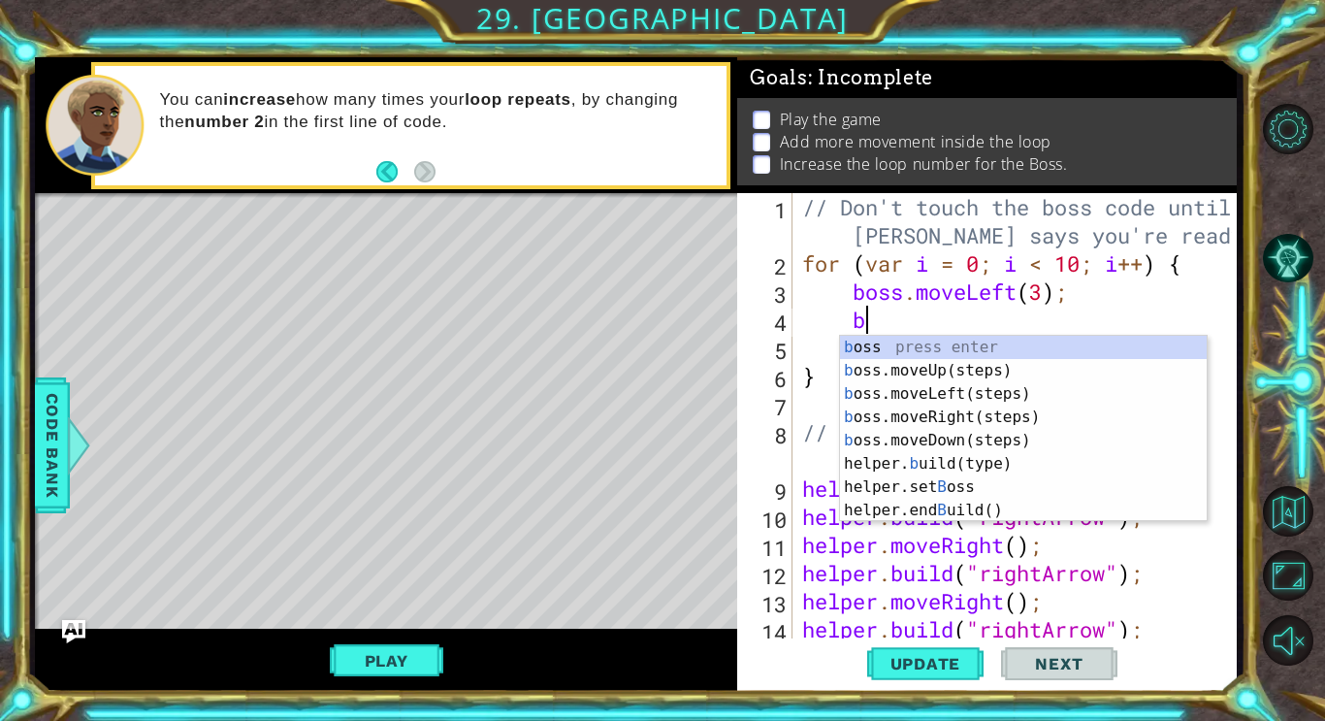
type textarea "bo"
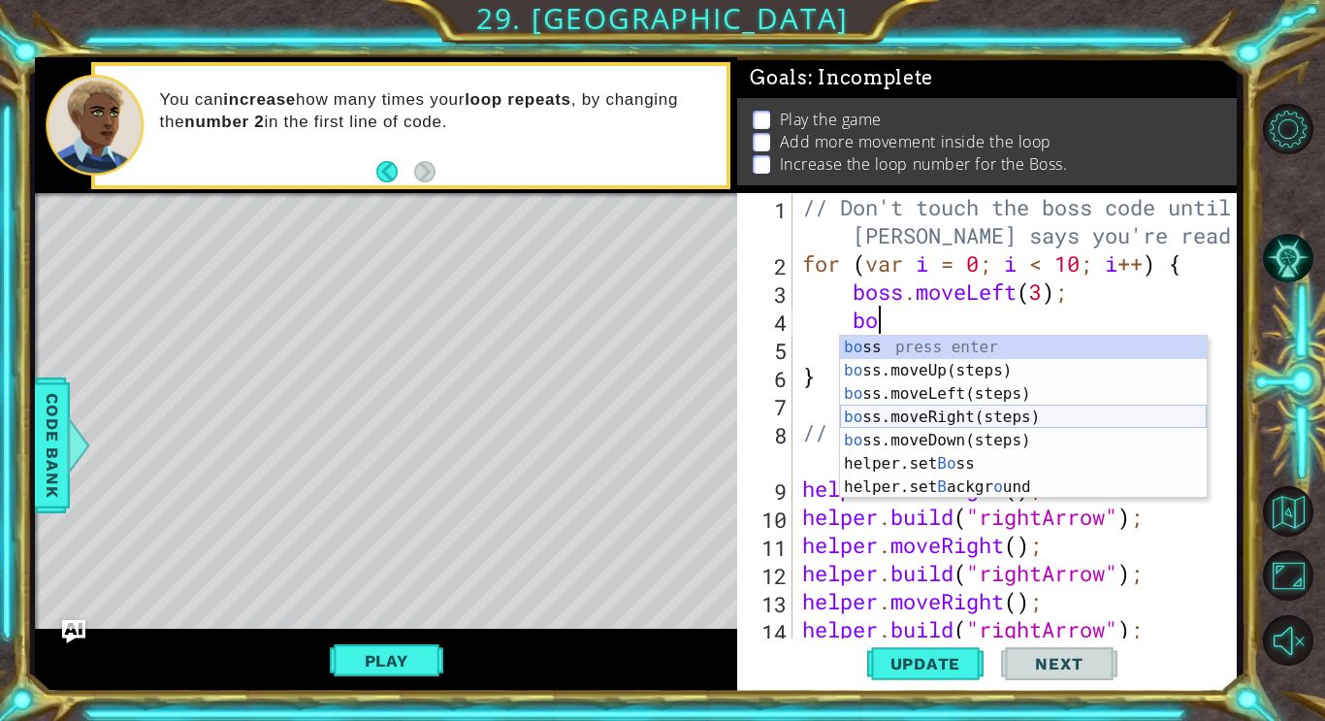
click at [968, 418] on div "bo ss press enter bo ss.moveUp(steps) press enter bo ss.moveLeft(steps) press e…" at bounding box center [1023, 440] width 367 height 209
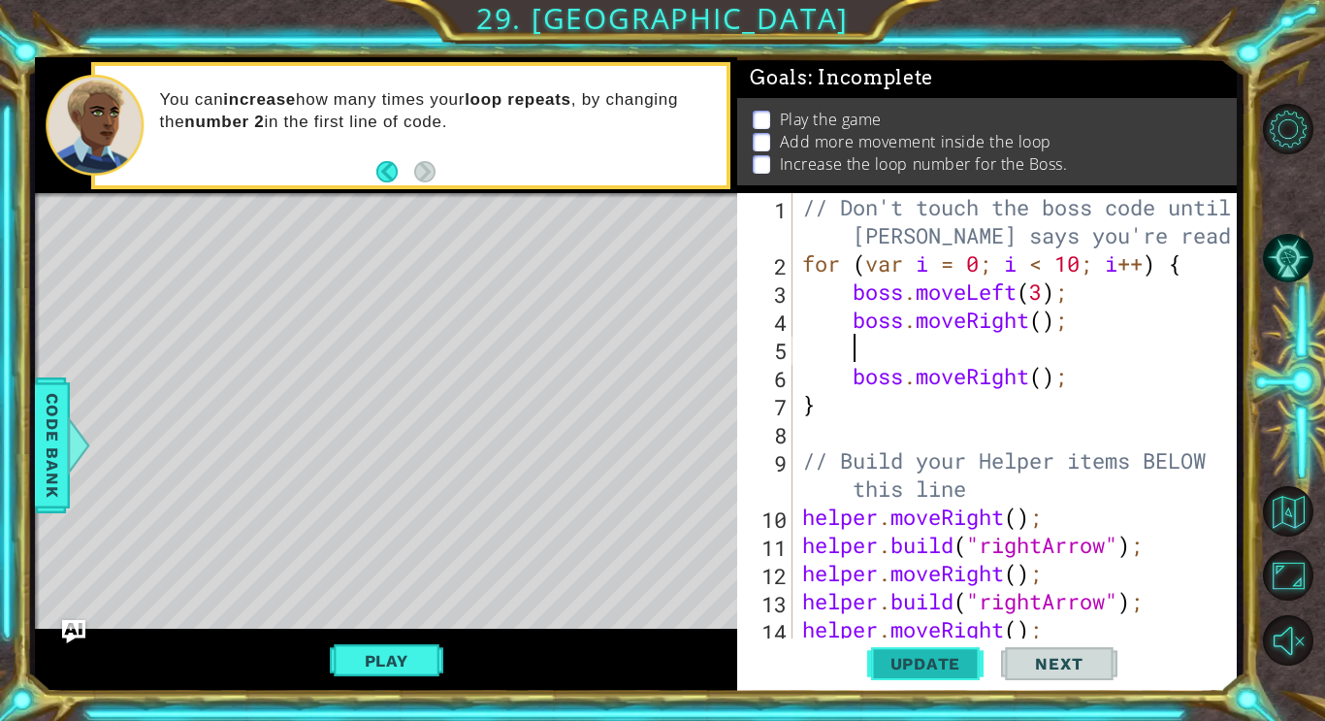
click at [918, 669] on span "Update" at bounding box center [926, 663] width 110 height 19
click at [360, 648] on button "Play" at bounding box center [386, 660] width 113 height 37
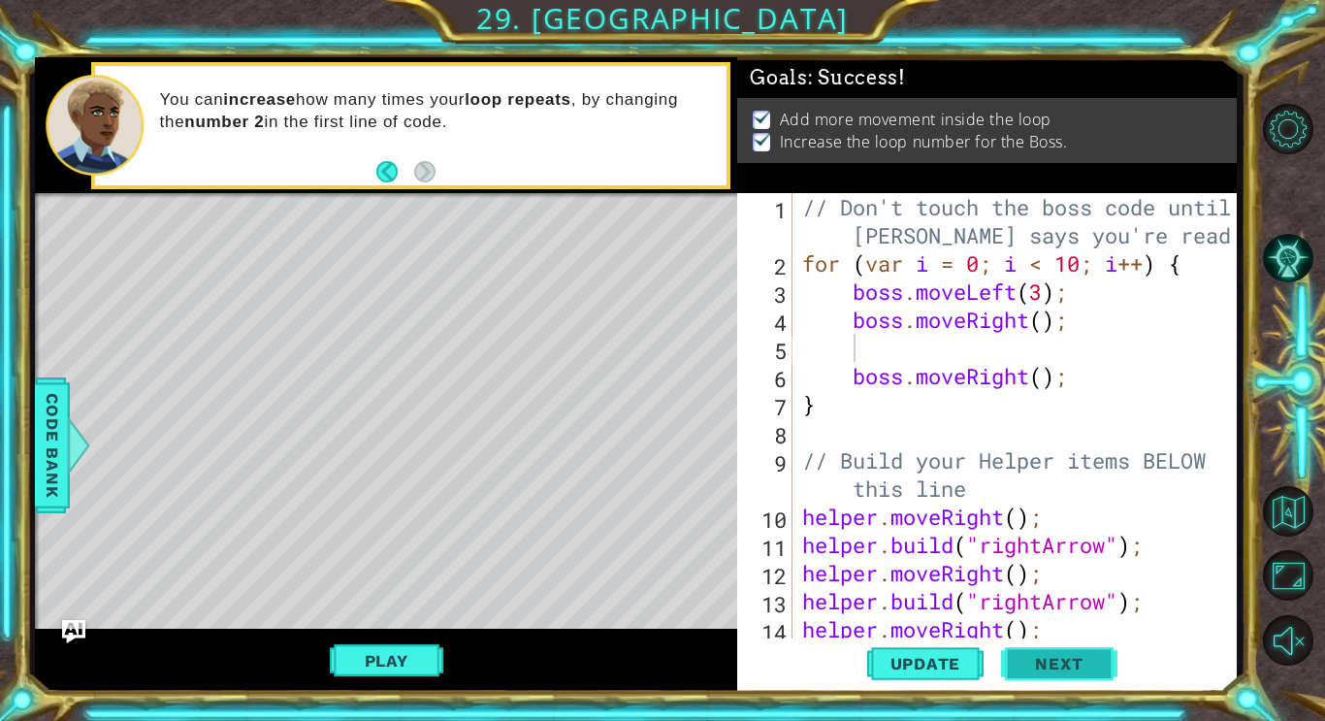
click at [1038, 658] on span "Next" at bounding box center [1058, 663] width 86 height 19
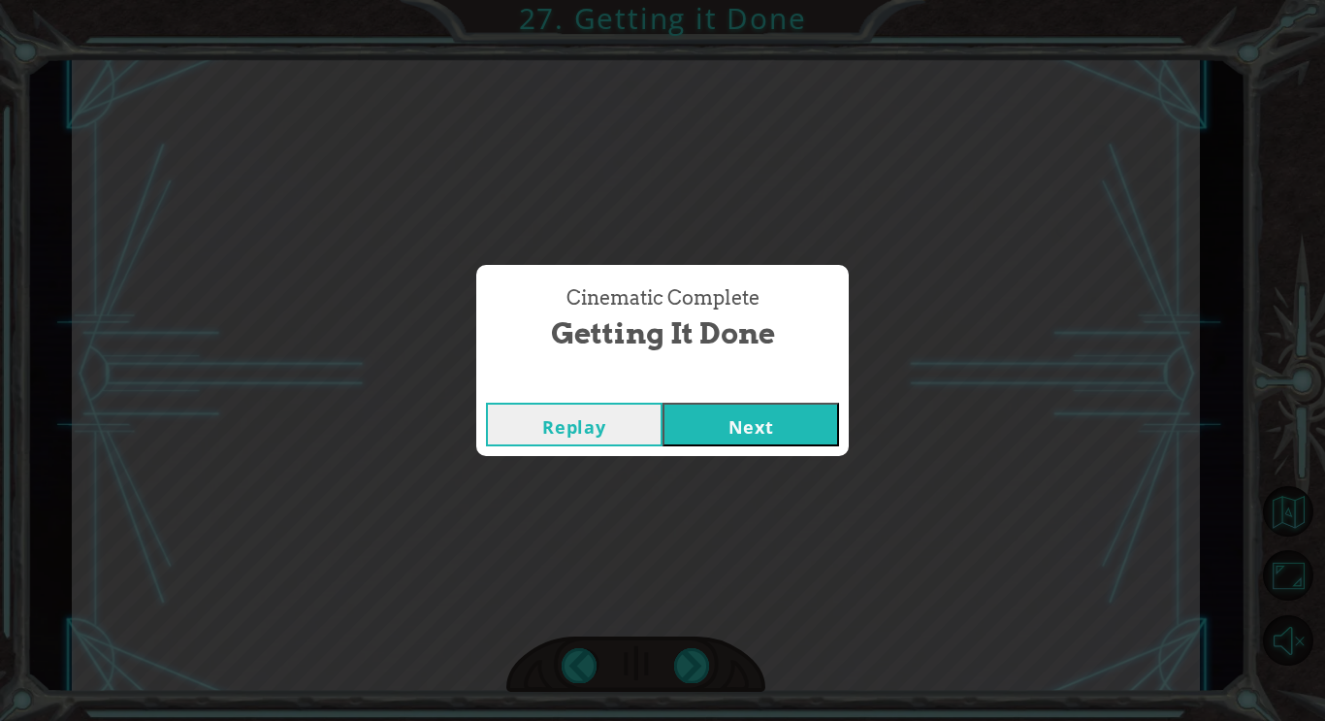
click at [775, 421] on button "Next" at bounding box center [750, 424] width 177 height 44
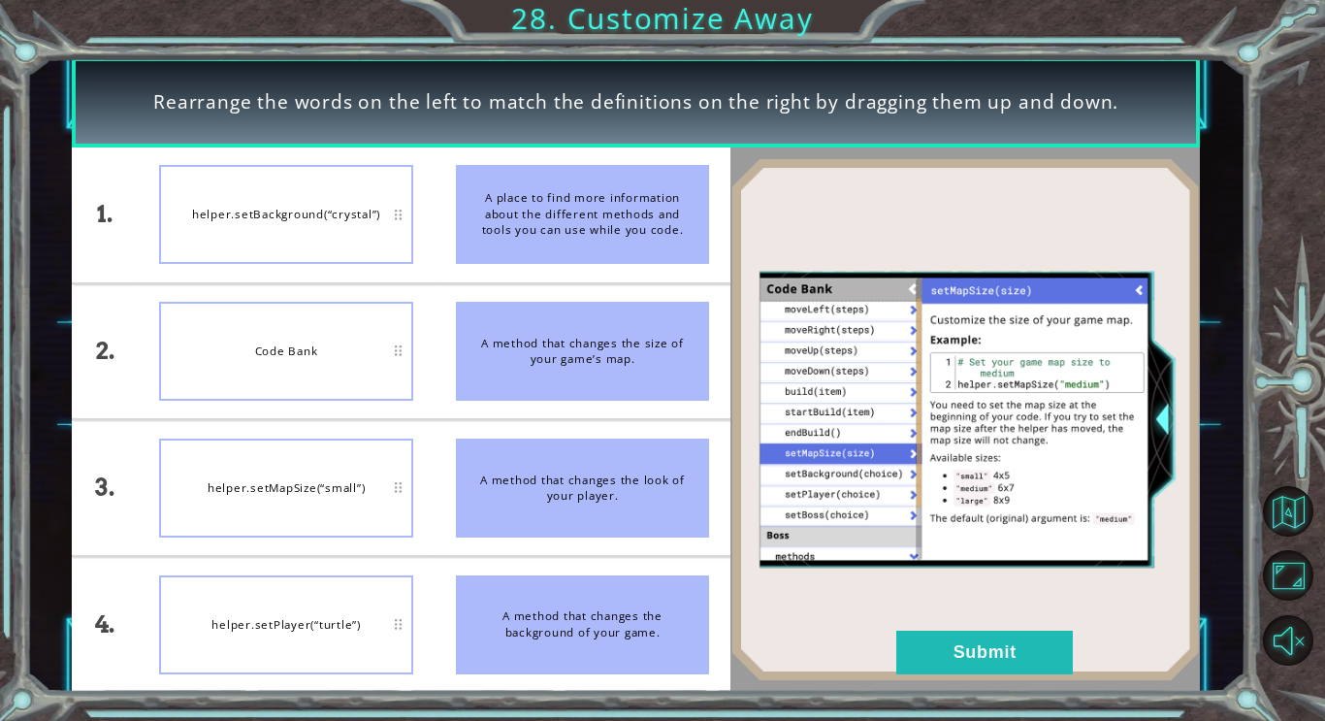
click at [1021, 695] on div "Rearrange the words on the left to match the definitions on the right by draggi…" at bounding box center [662, 360] width 1325 height 721
click at [1019, 662] on button "Submit" at bounding box center [984, 652] width 177 height 44
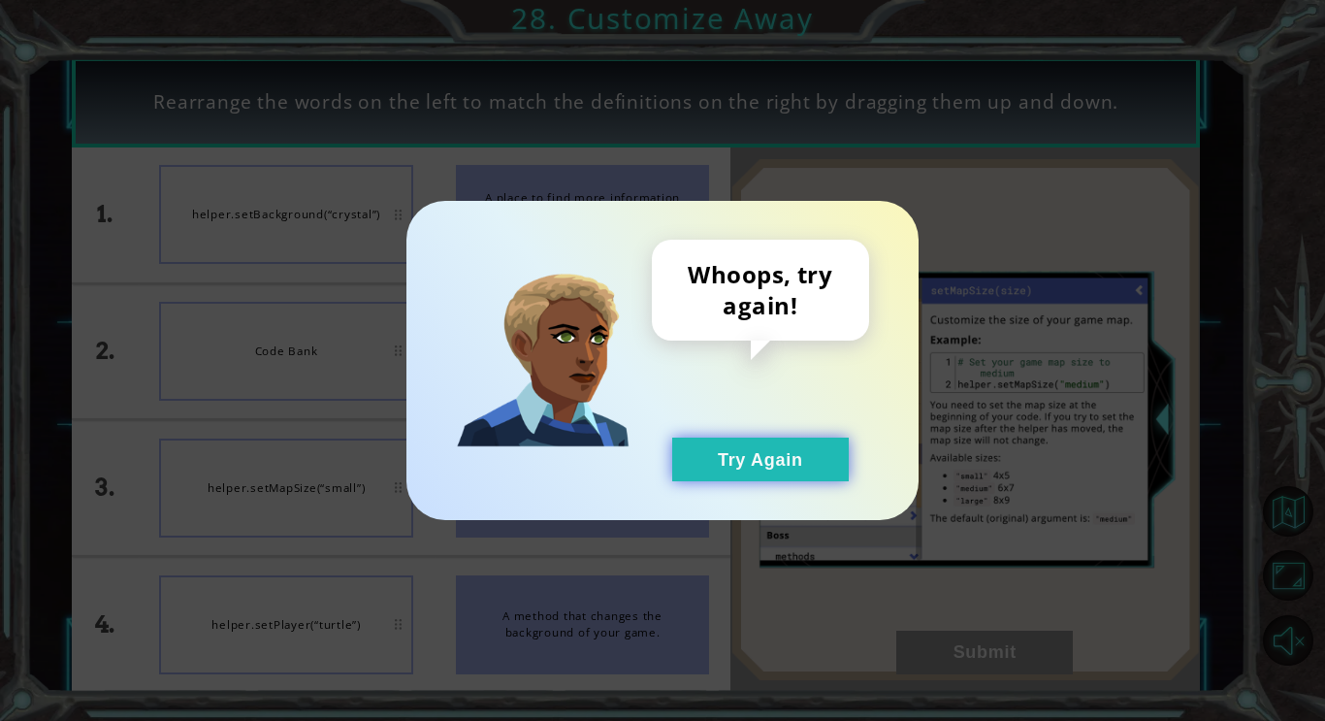
click at [819, 452] on button "Try Again" at bounding box center [760, 459] width 177 height 44
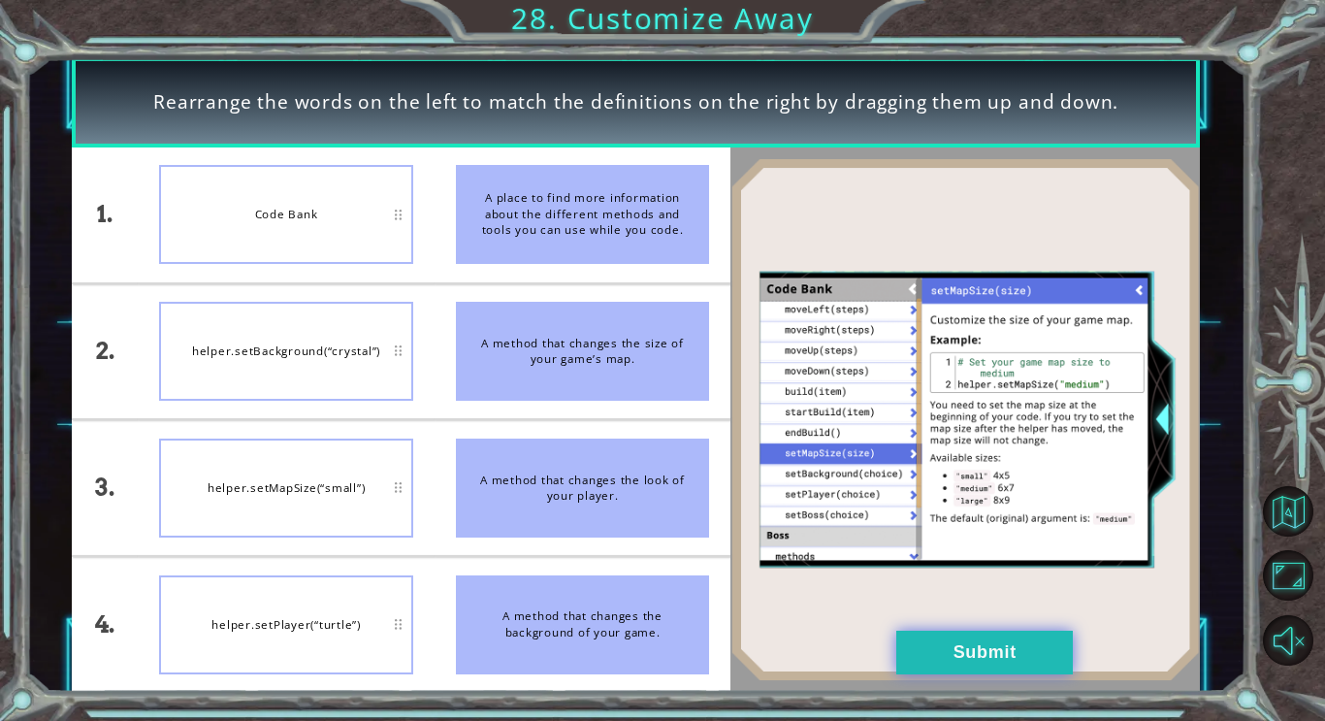
click at [965, 670] on button "Submit" at bounding box center [984, 652] width 177 height 44
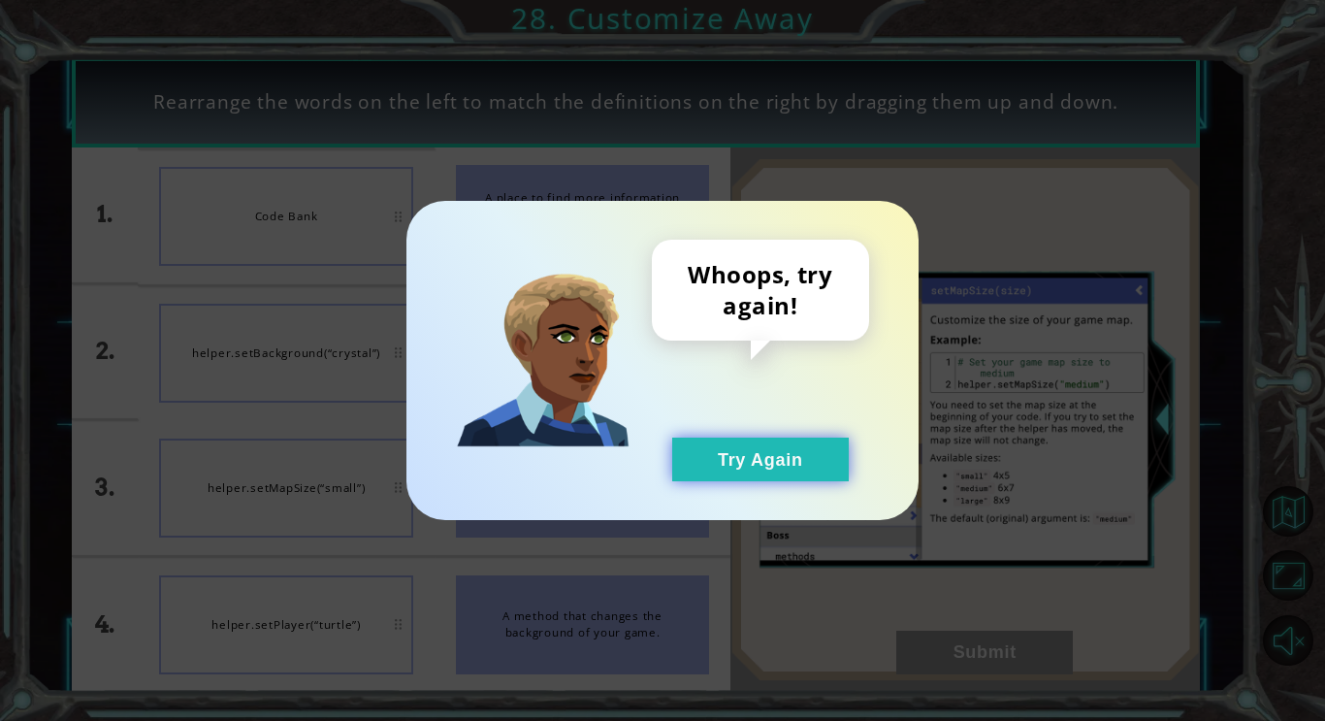
click at [811, 458] on button "Try Again" at bounding box center [760, 459] width 177 height 44
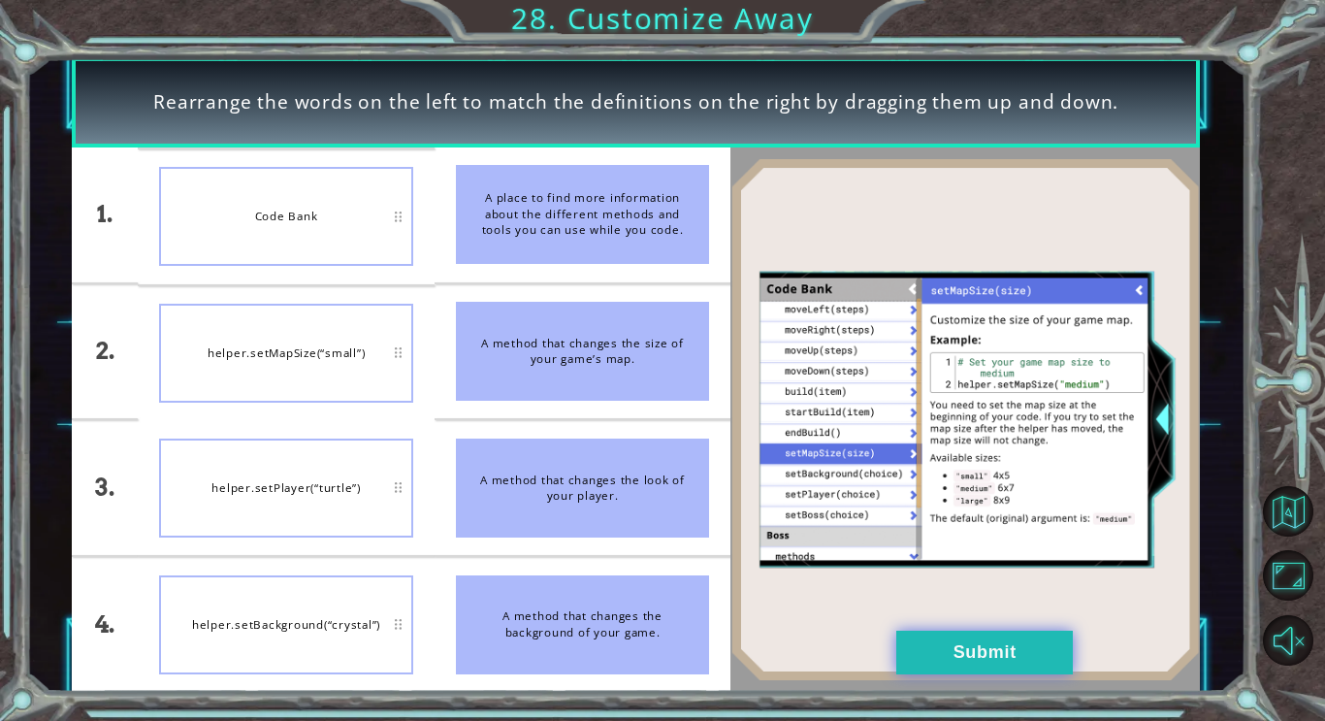
click at [988, 661] on button "Submit" at bounding box center [984, 652] width 177 height 44
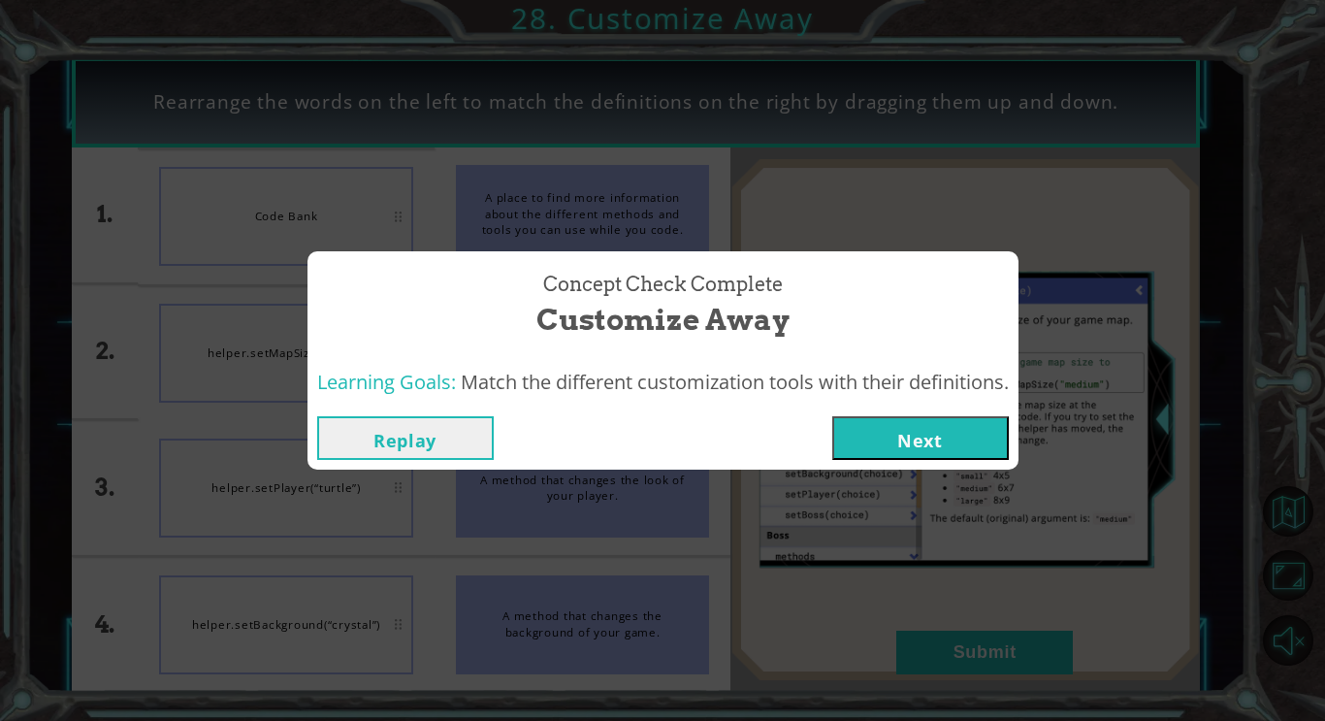
click at [936, 458] on button "Next" at bounding box center [920, 438] width 177 height 44
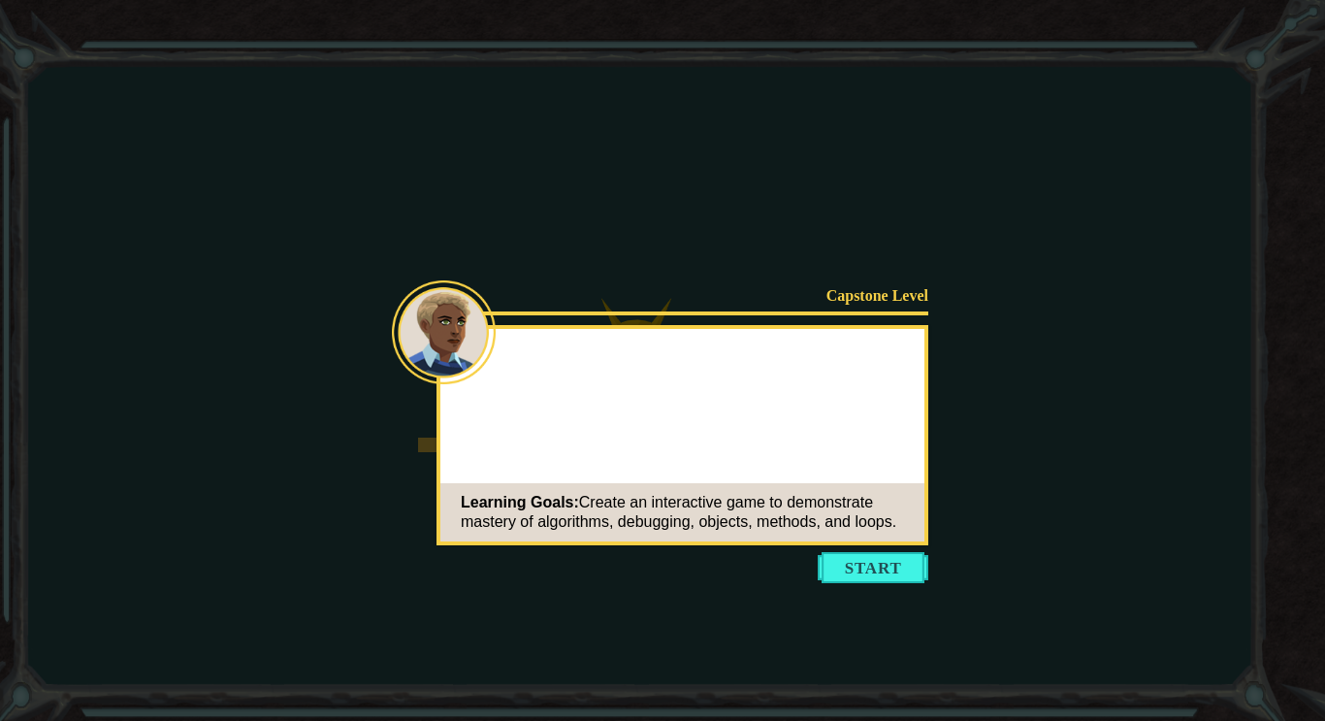
click at [1117, 461] on icon at bounding box center [662, 360] width 1325 height 721
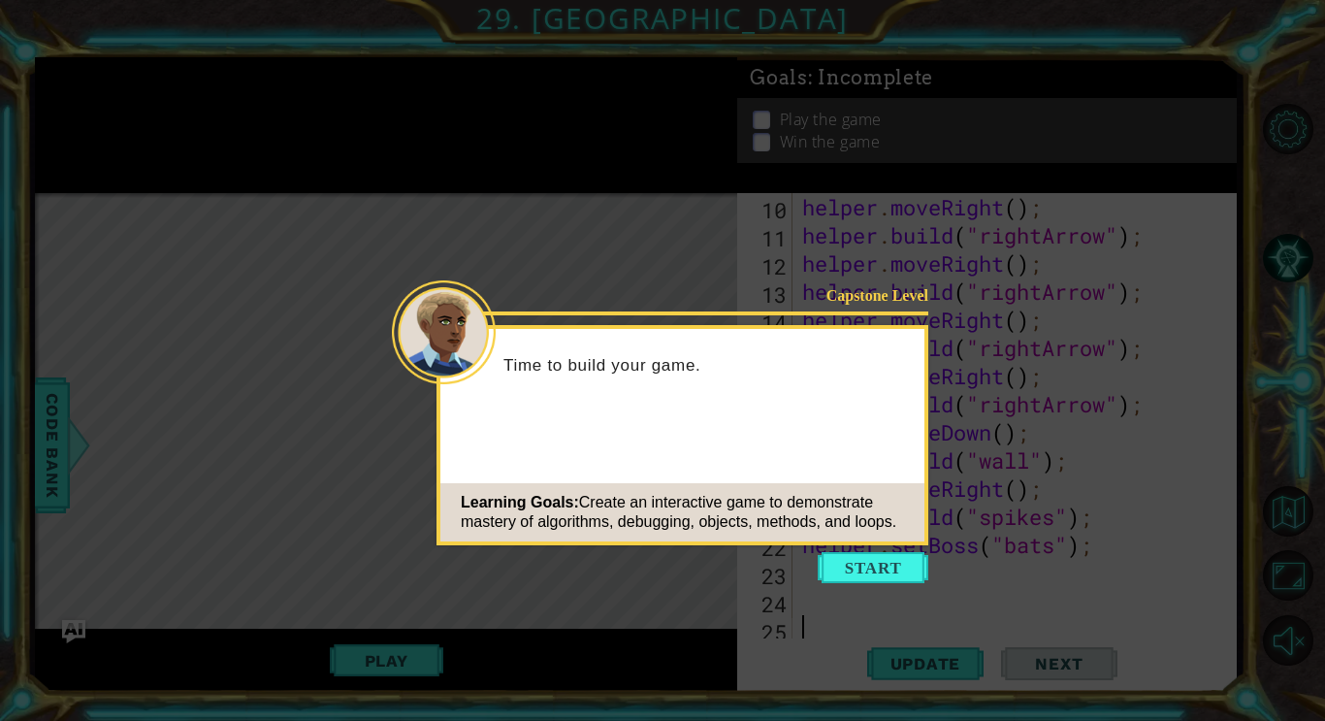
type textarea "="
click at [850, 594] on icon at bounding box center [662, 360] width 1325 height 721
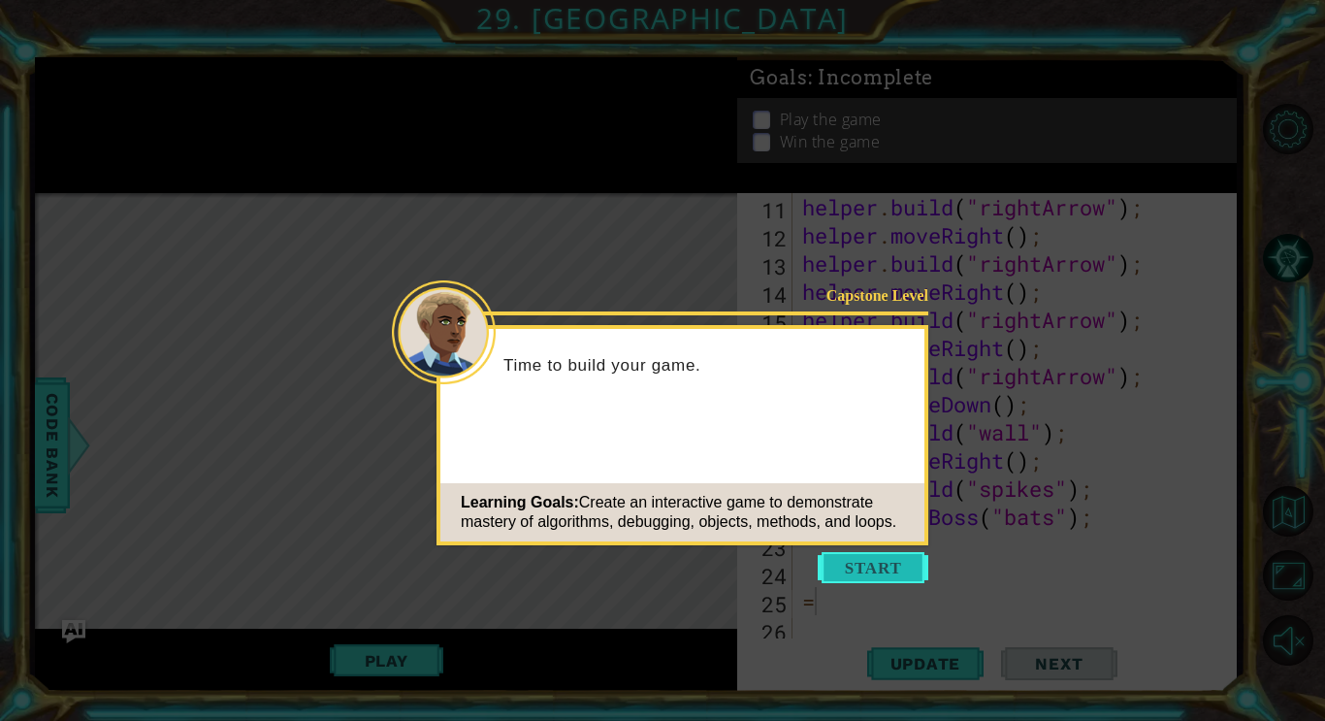
click at [860, 577] on button "Start" at bounding box center [873, 567] width 111 height 31
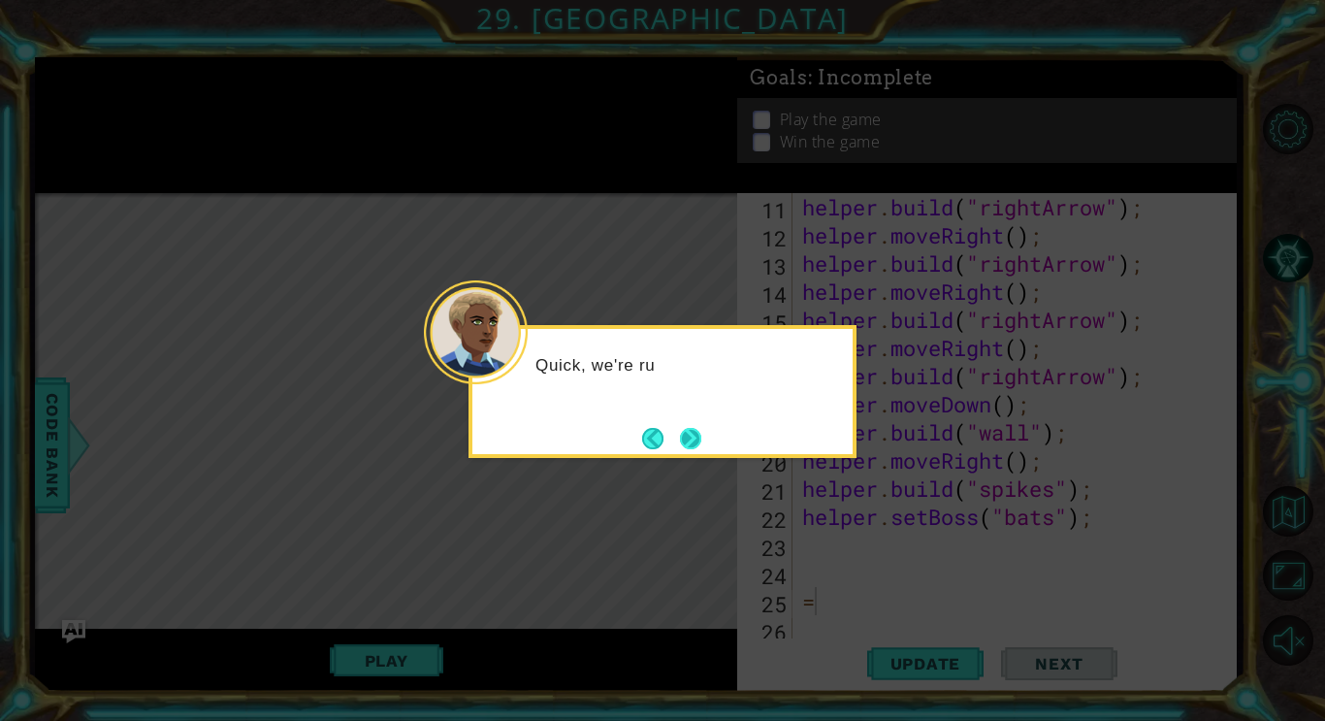
click at [701, 437] on button "Next" at bounding box center [690, 438] width 21 height 21
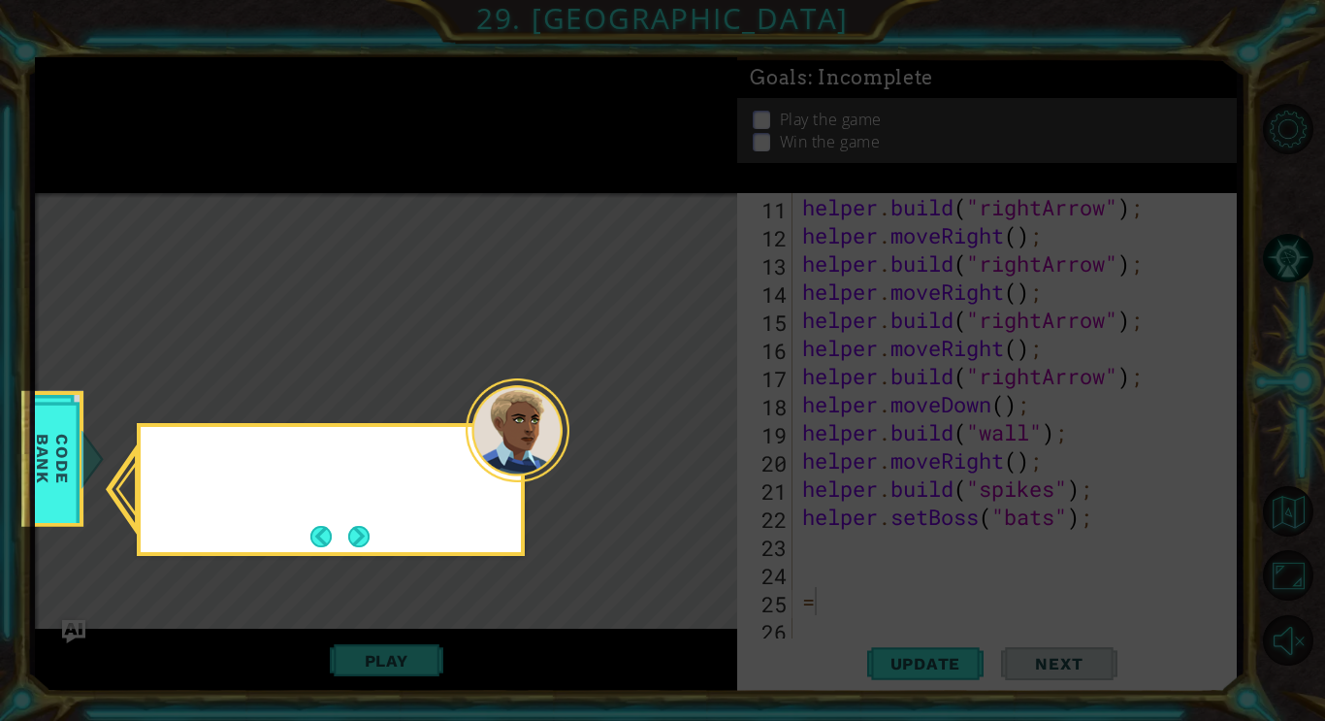
click at [714, 435] on icon at bounding box center [662, 360] width 1325 height 721
click at [363, 527] on button "Next" at bounding box center [358, 536] width 21 height 21
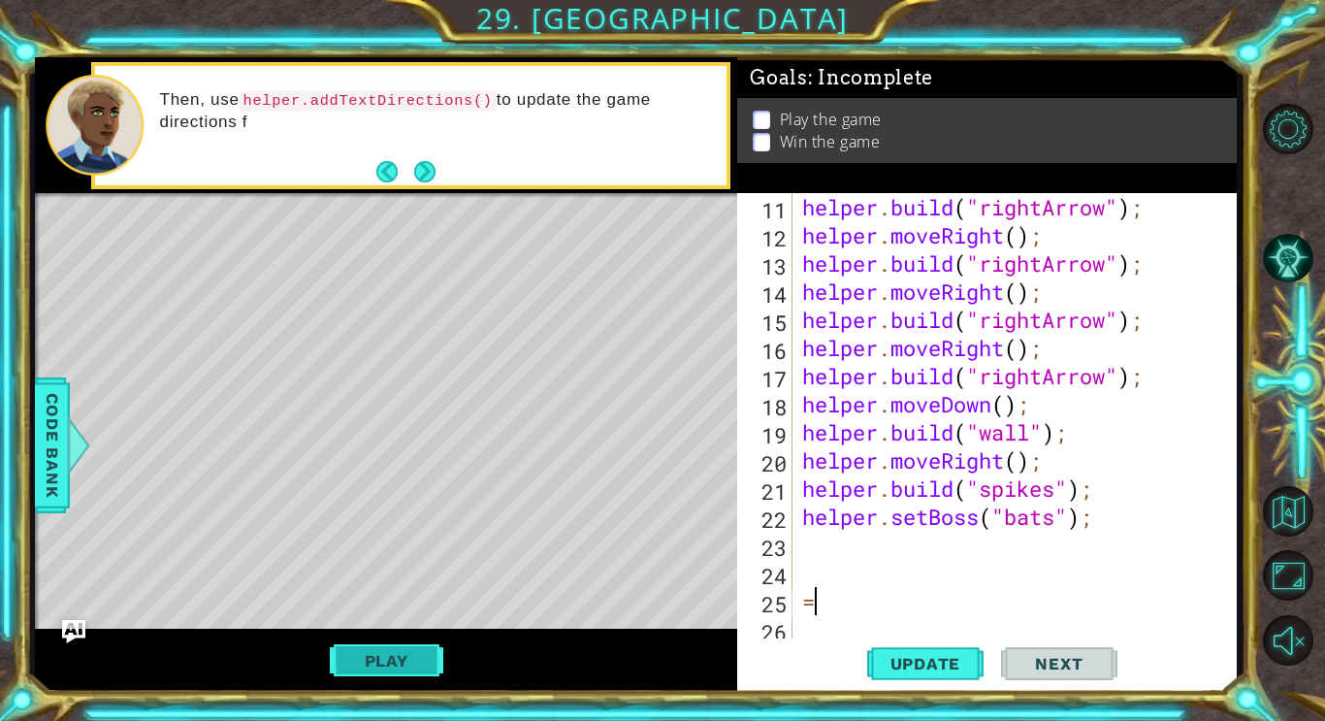
click at [372, 677] on button "Play" at bounding box center [386, 660] width 113 height 37
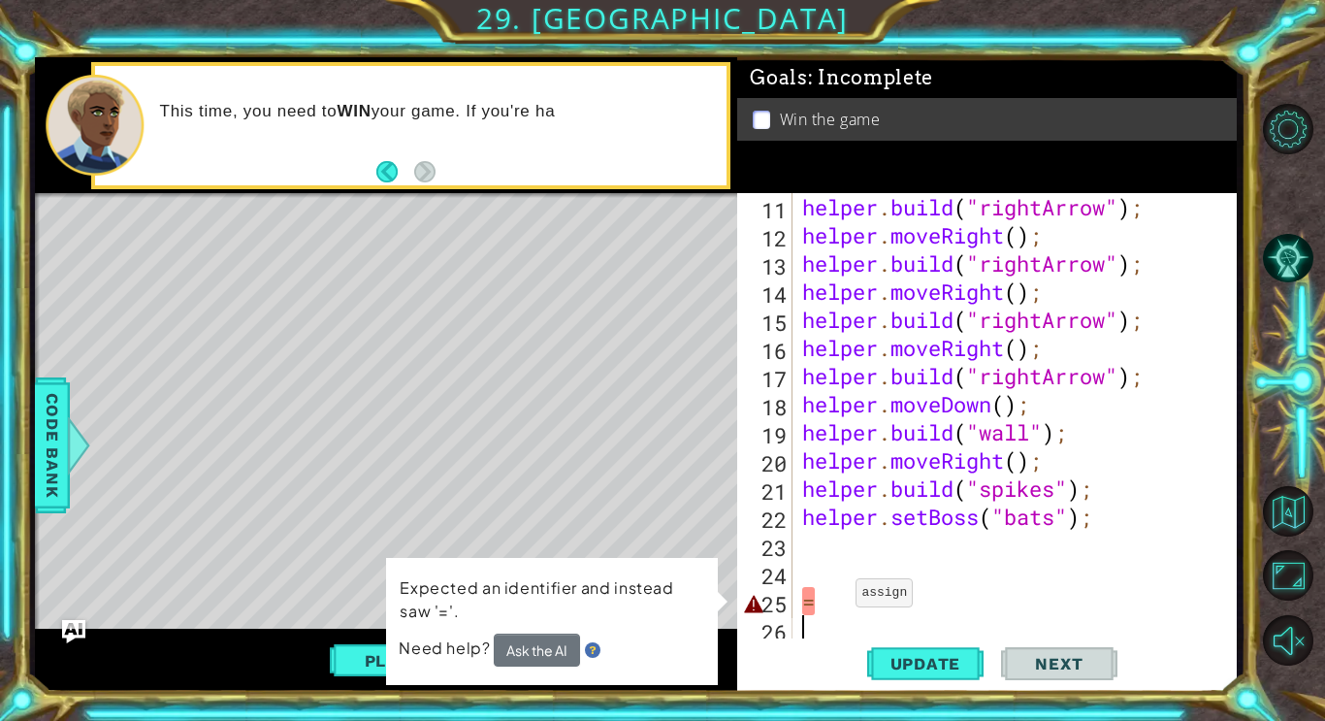
click at [839, 596] on div "helper . build ( "rightArrow" ) ; helper . moveRight ( ) ; helper . build ( "ri…" at bounding box center [1019, 446] width 443 height 506
type textarea "="
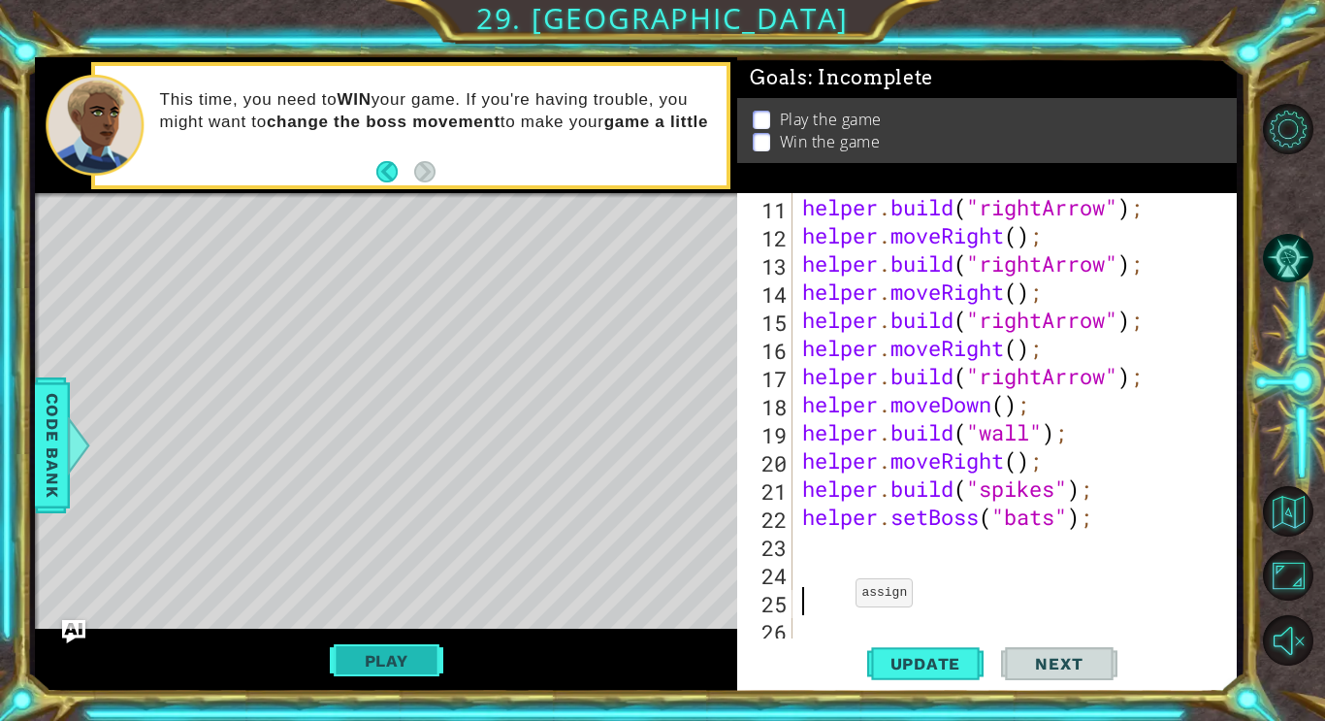
click at [407, 676] on button "Play" at bounding box center [386, 660] width 113 height 37
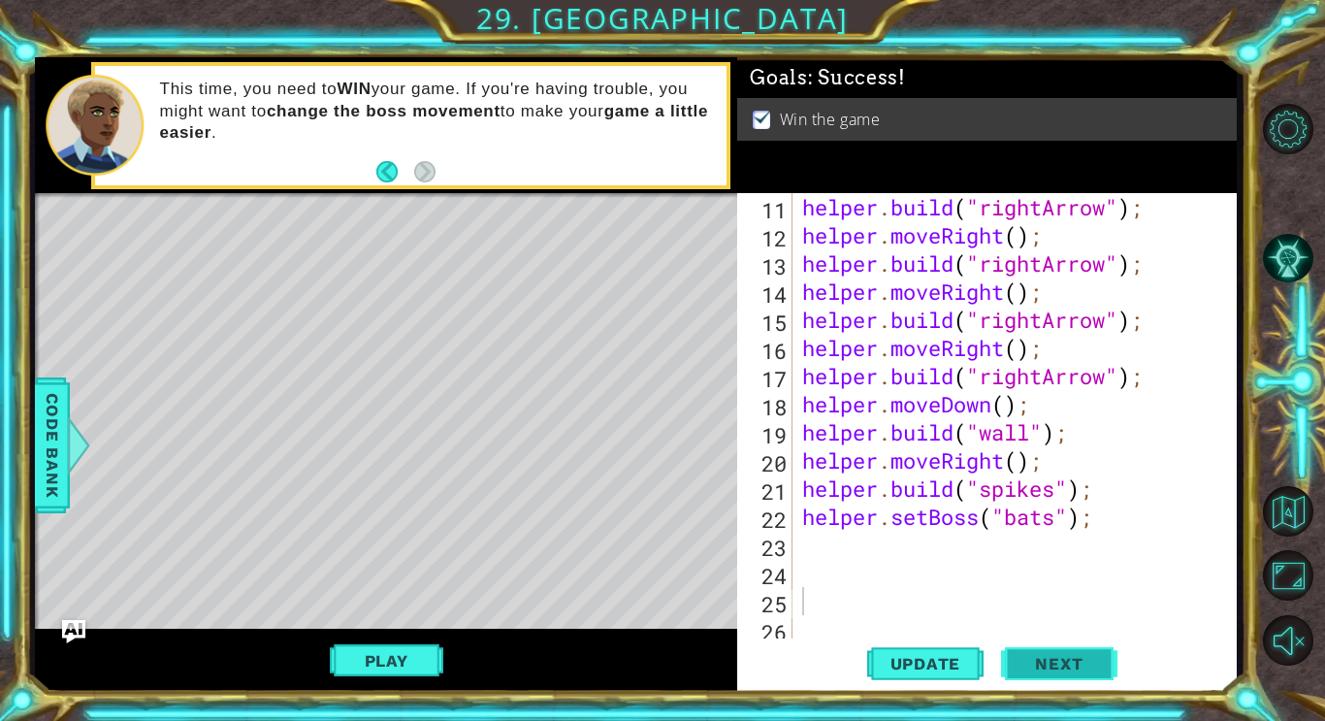
click at [1045, 666] on span "Next" at bounding box center [1058, 663] width 86 height 19
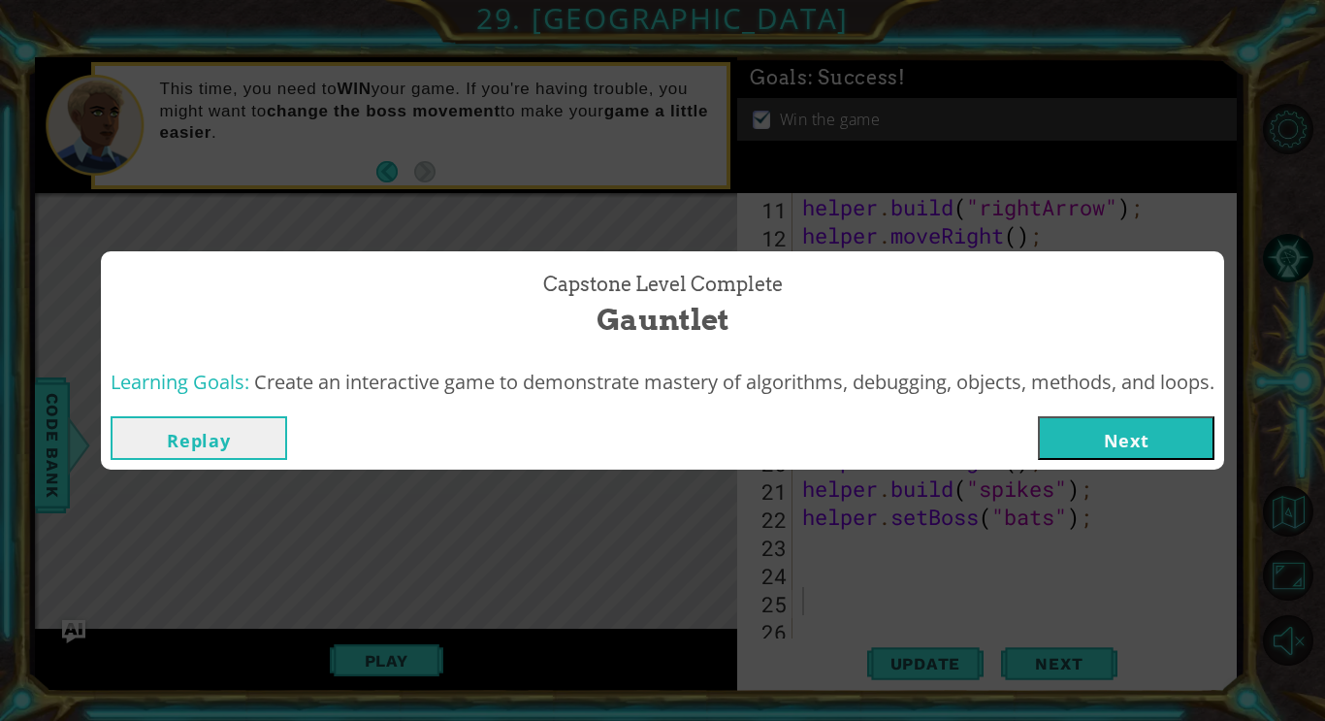
click at [1077, 444] on button "Next" at bounding box center [1126, 438] width 177 height 44
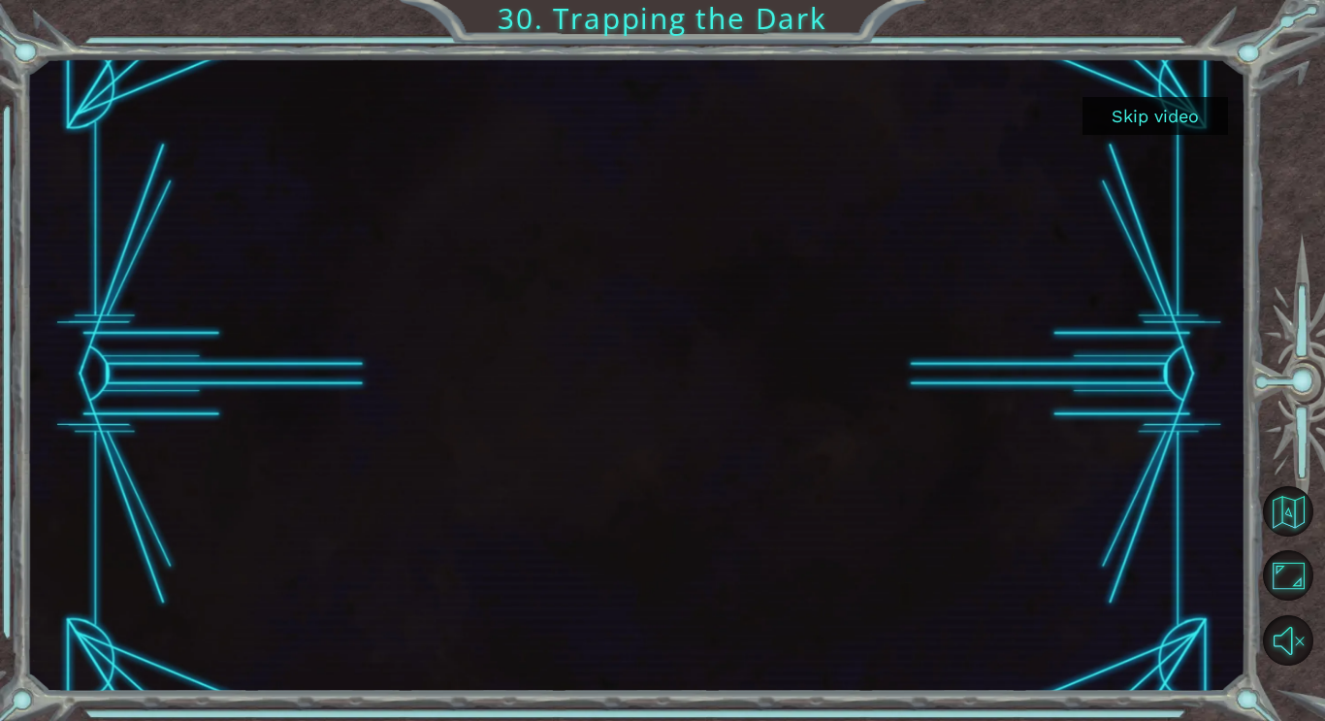
click at [1159, 103] on button "Skip video" at bounding box center [1154, 116] width 145 height 38
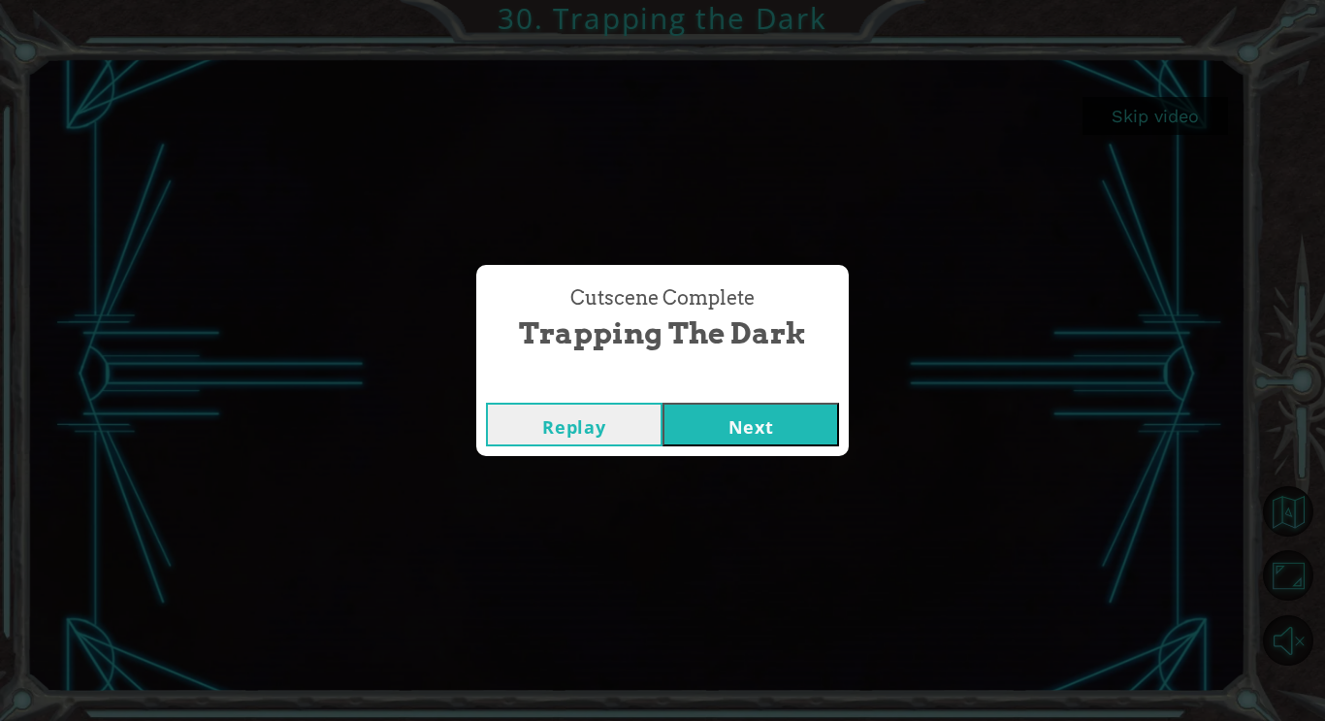
click at [783, 410] on button "Next" at bounding box center [750, 424] width 177 height 44
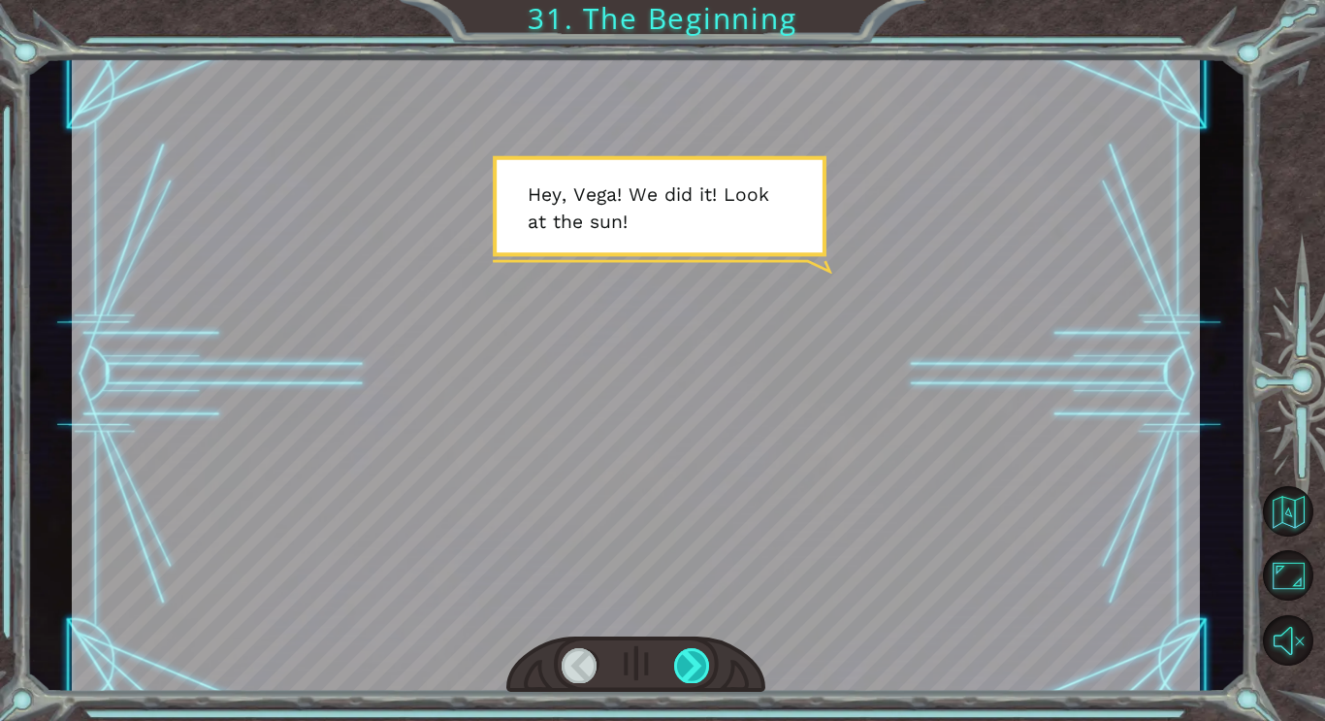
click at [705, 664] on div at bounding box center [692, 665] width 36 height 34
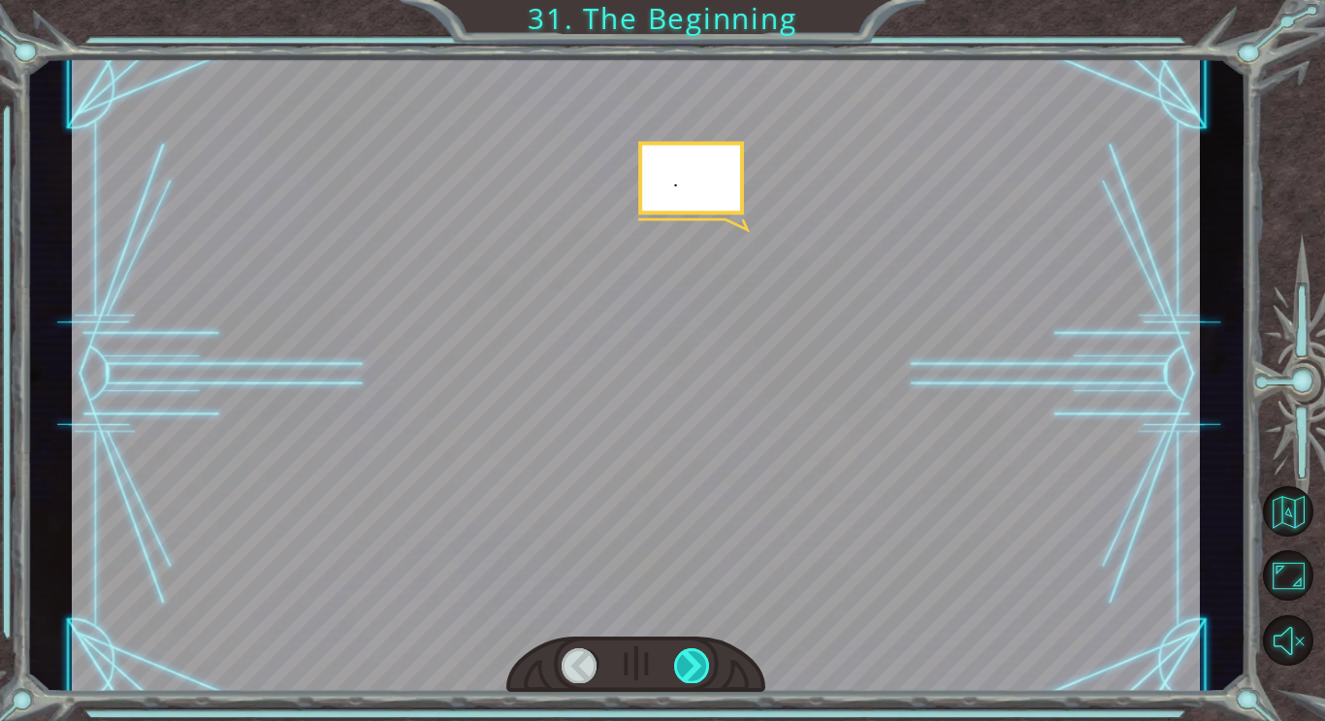
click at [705, 664] on div at bounding box center [692, 665] width 36 height 34
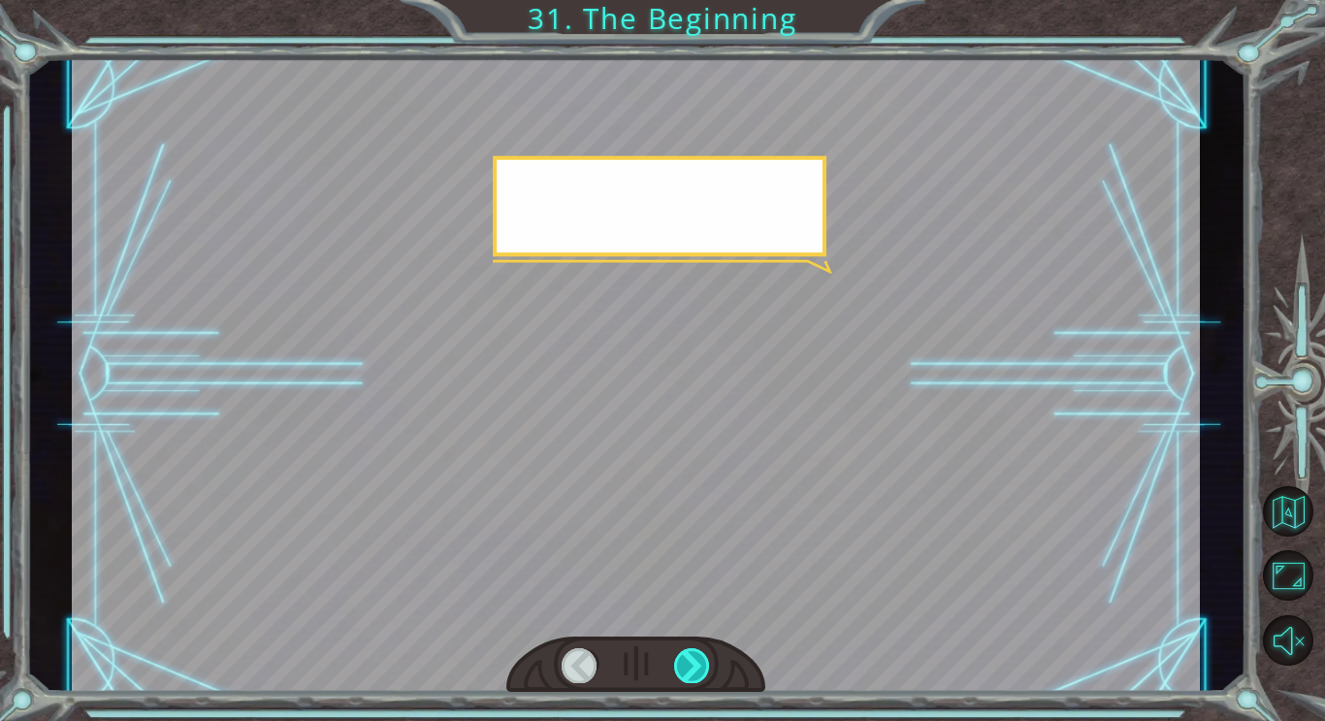
click at [705, 664] on div at bounding box center [692, 665] width 36 height 34
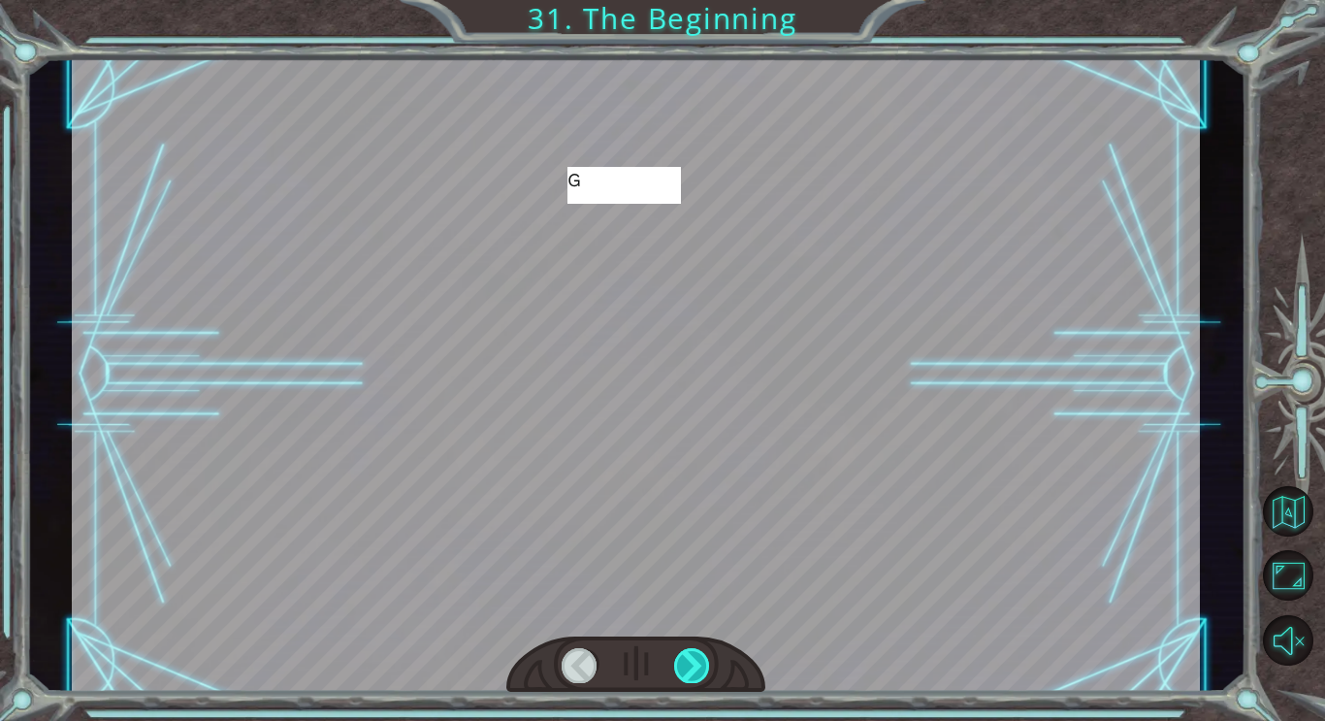
click at [705, 664] on div at bounding box center [692, 665] width 36 height 34
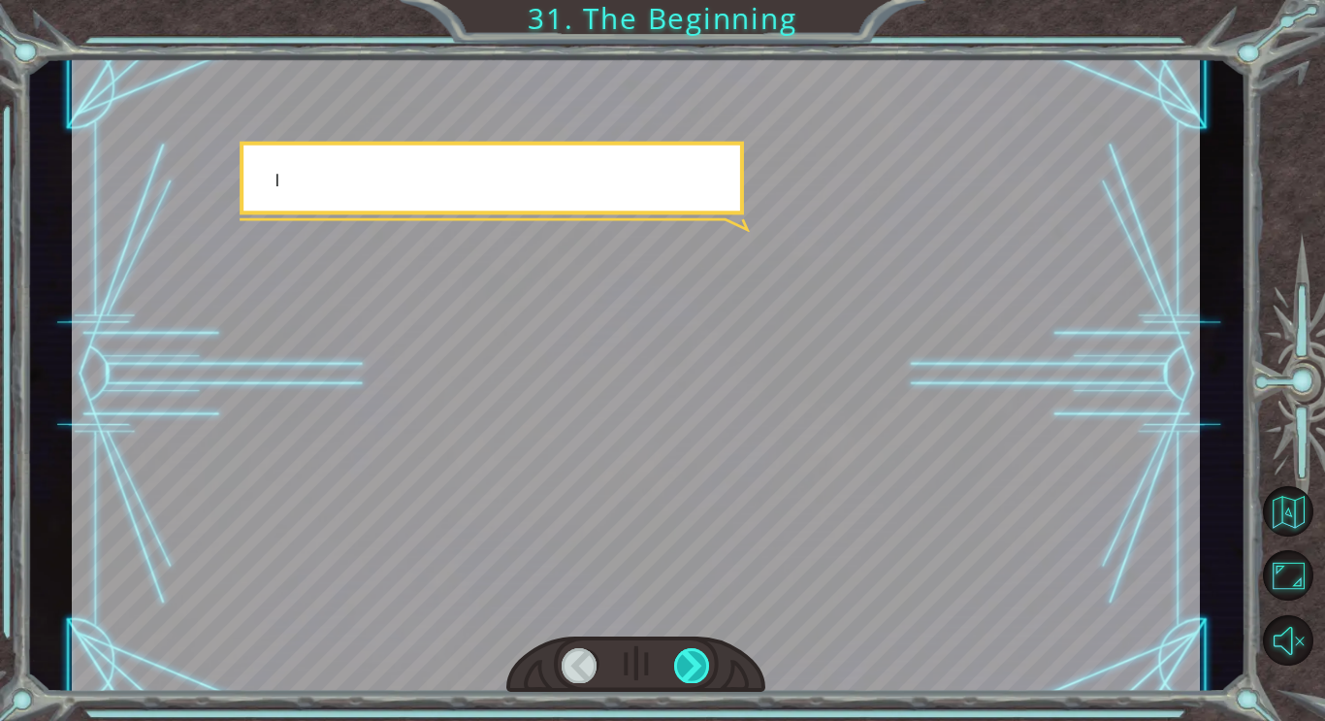
click at [705, 664] on div at bounding box center [692, 665] width 36 height 34
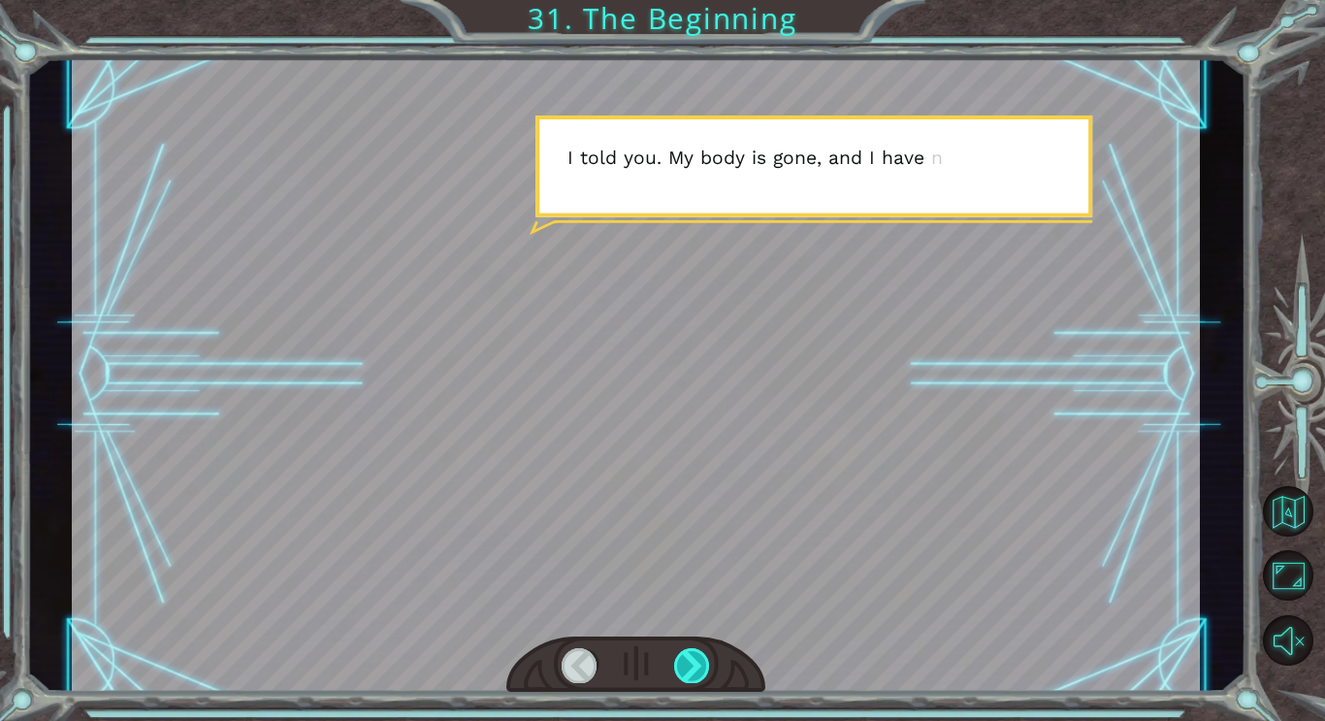
click at [705, 664] on div at bounding box center [692, 665] width 36 height 34
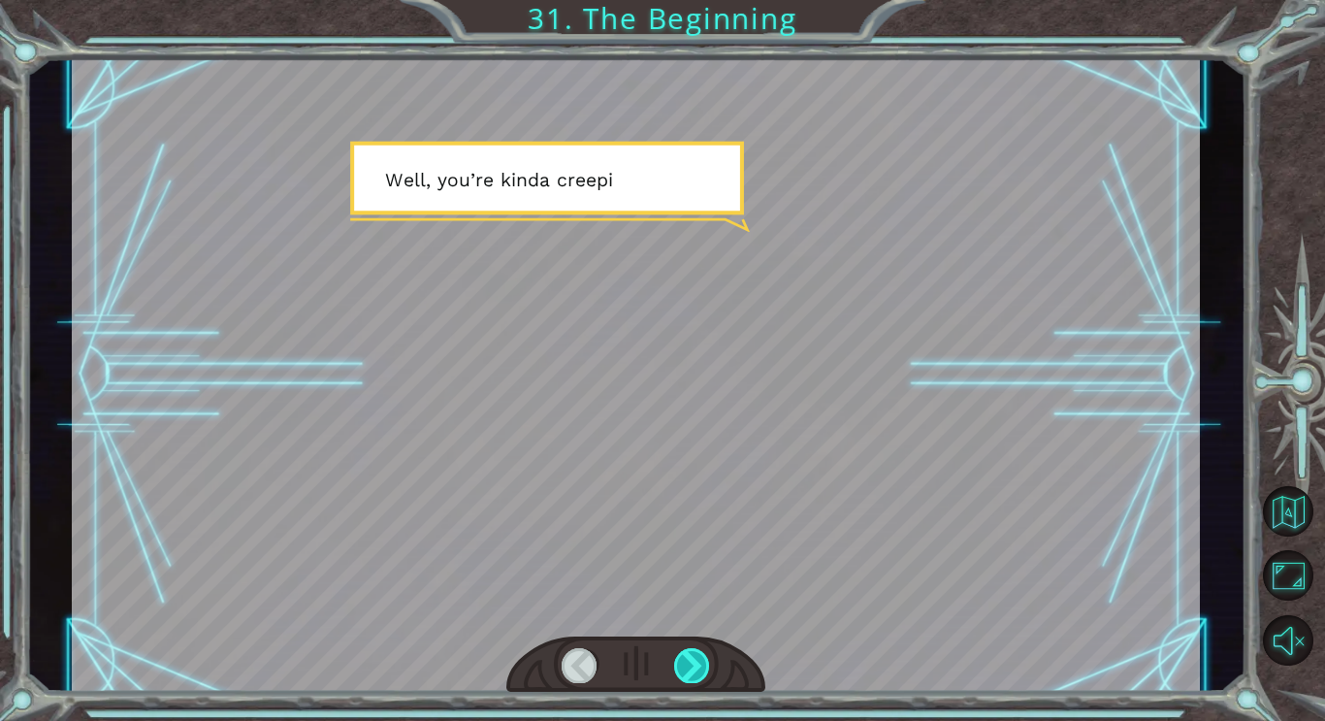
click at [705, 664] on div at bounding box center [692, 665] width 36 height 34
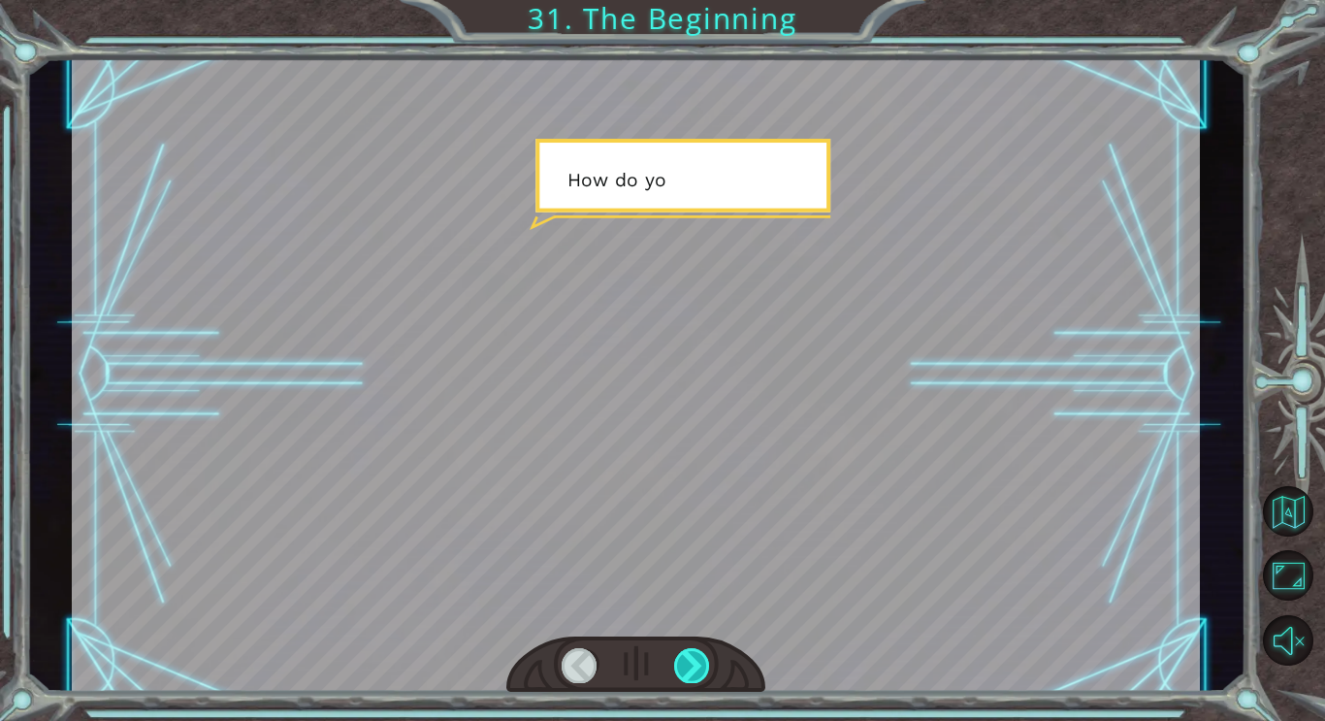
click at [705, 664] on div at bounding box center [692, 665] width 36 height 34
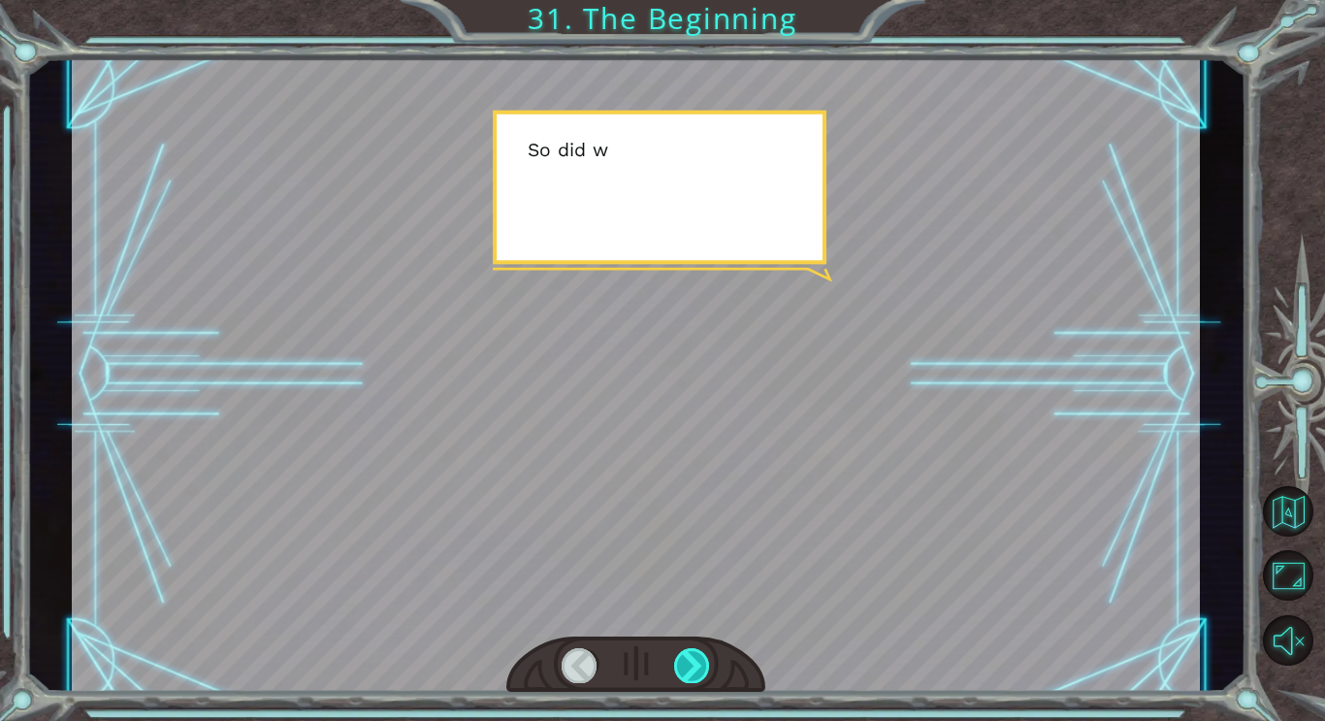
click at [705, 664] on div at bounding box center [692, 665] width 36 height 34
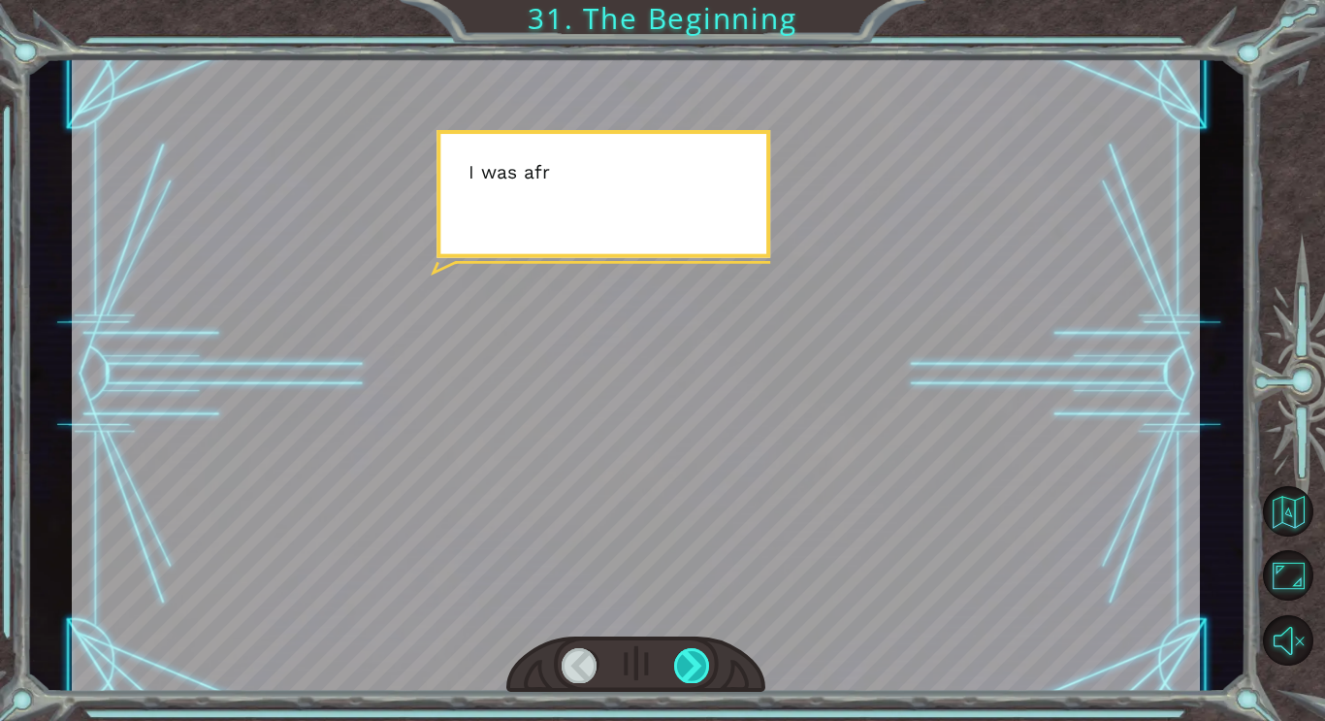
click at [705, 664] on div at bounding box center [692, 665] width 36 height 34
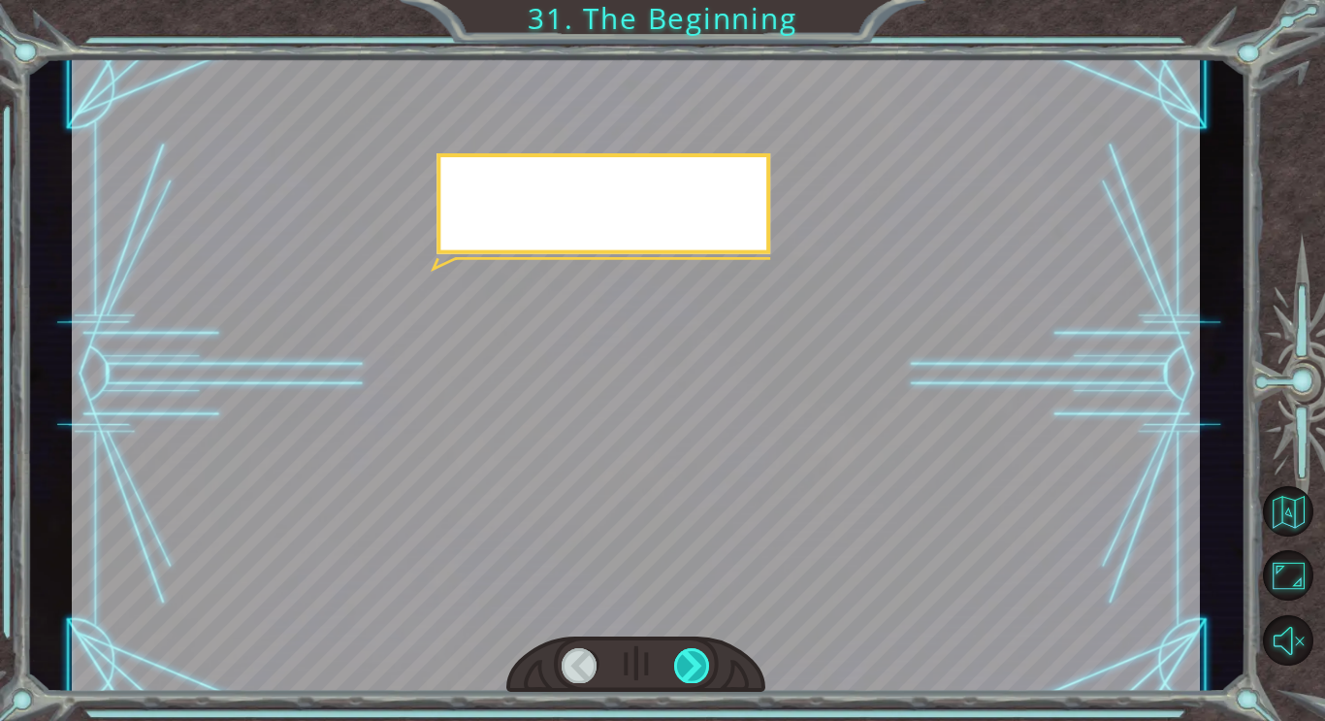
click at [705, 664] on div at bounding box center [692, 665] width 36 height 34
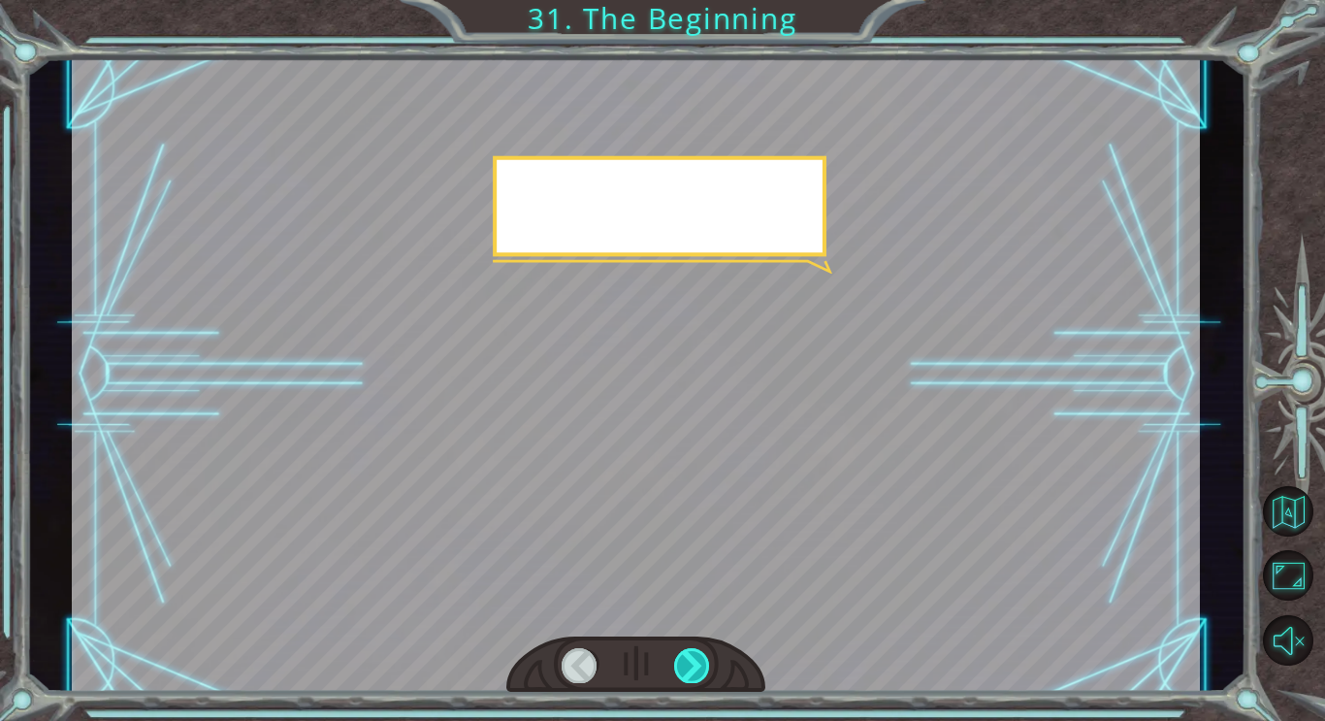
click at [705, 664] on div at bounding box center [692, 665] width 36 height 34
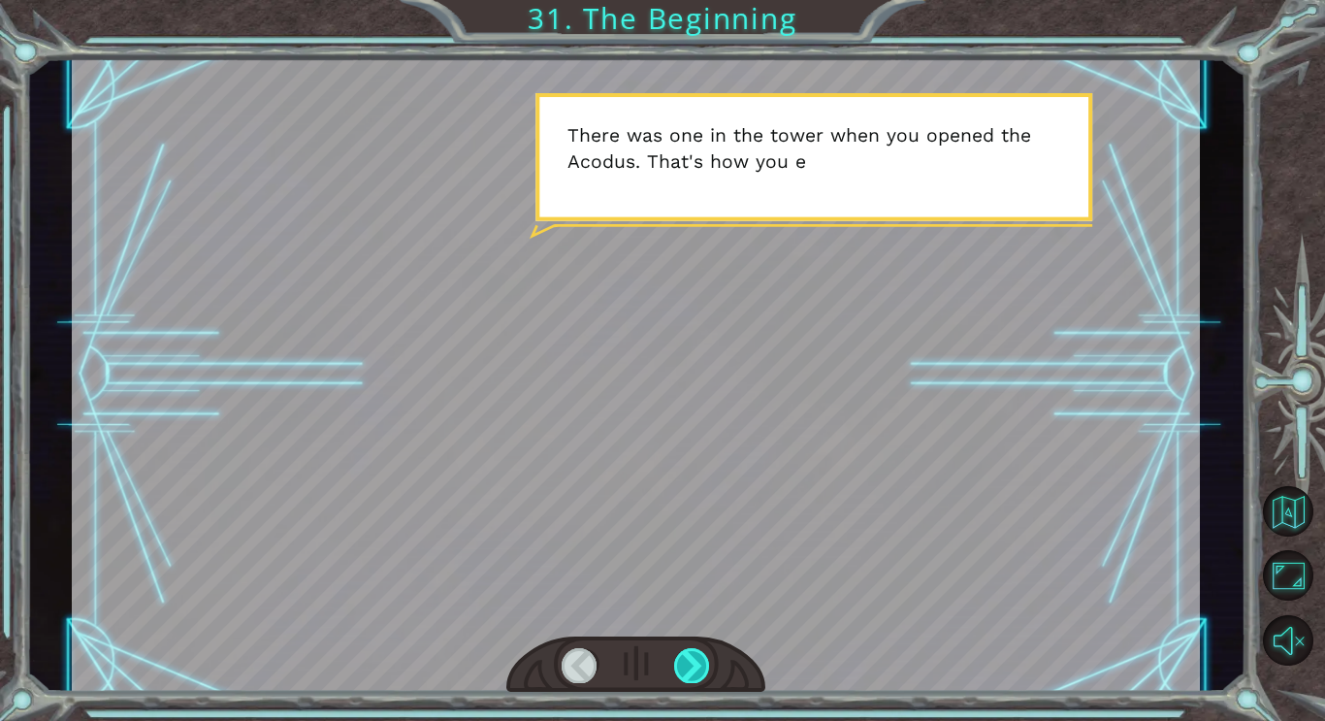
click at [705, 664] on div at bounding box center [692, 665] width 36 height 34
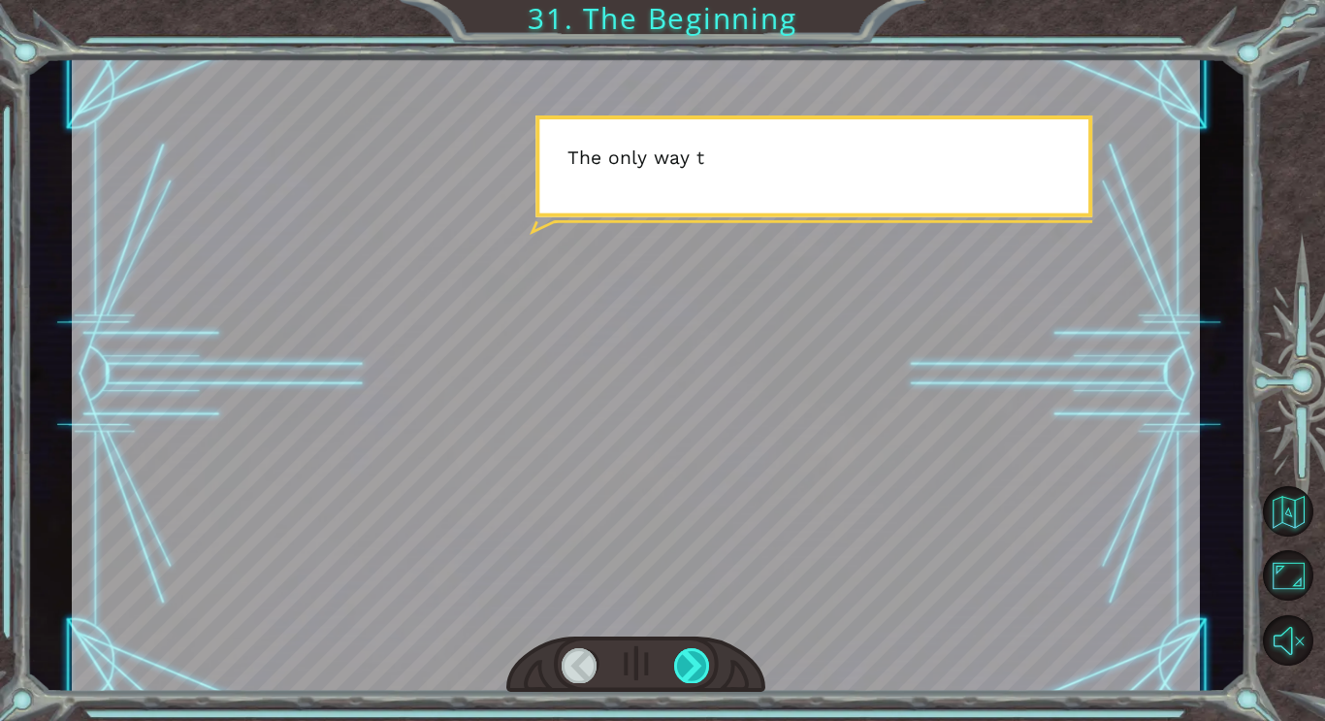
click at [705, 662] on div at bounding box center [692, 665] width 36 height 34
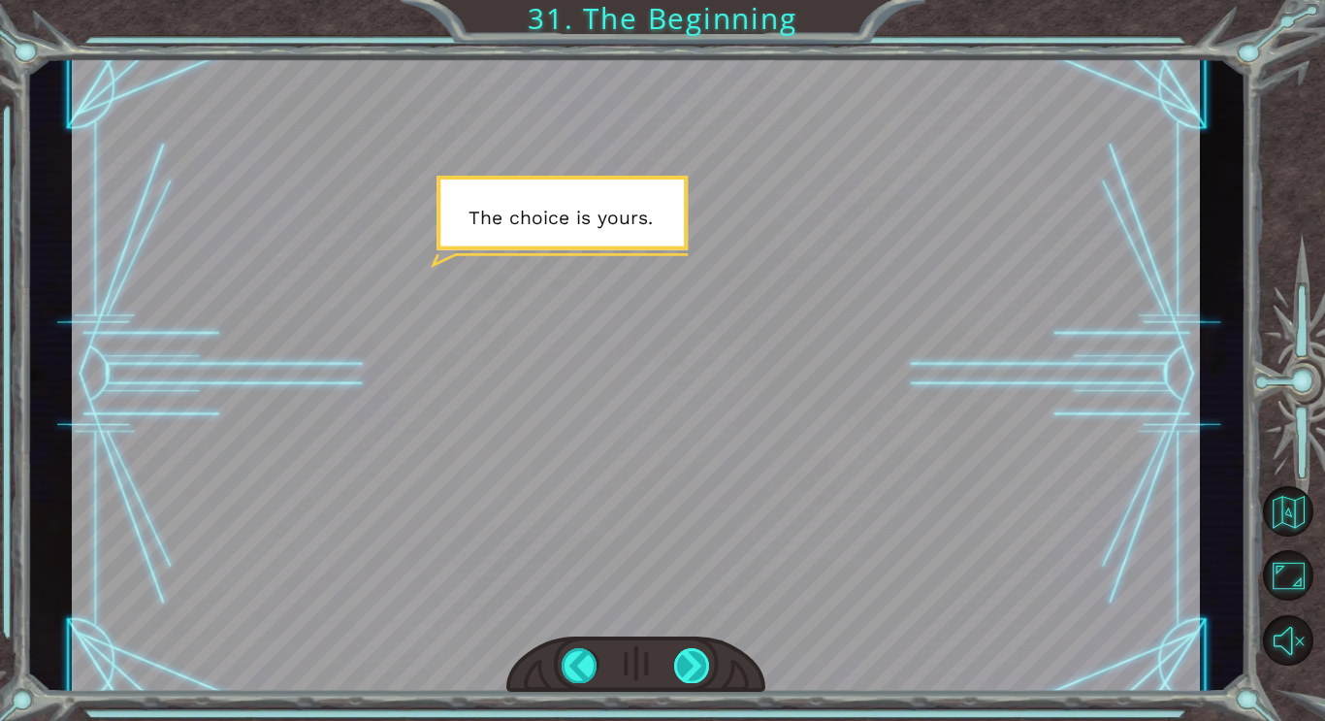
click at [705, 662] on div at bounding box center [692, 665] width 36 height 34
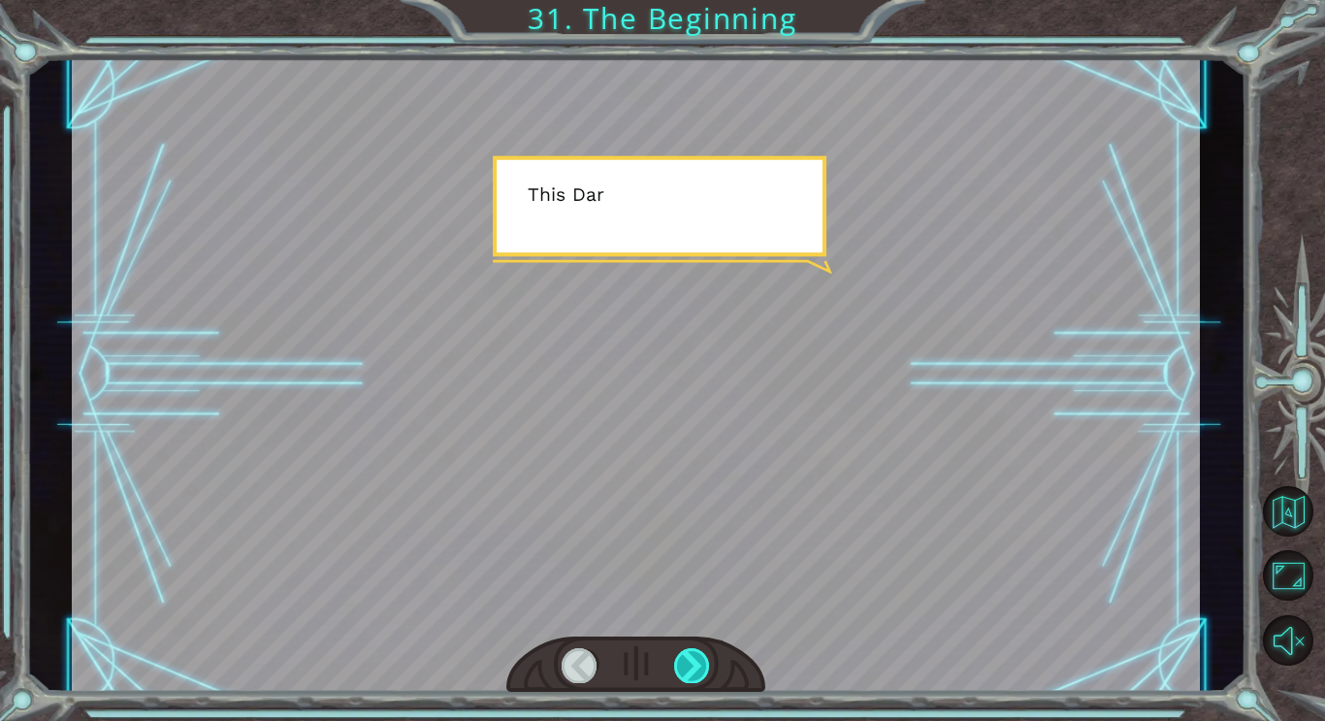
click at [705, 662] on div at bounding box center [692, 665] width 36 height 34
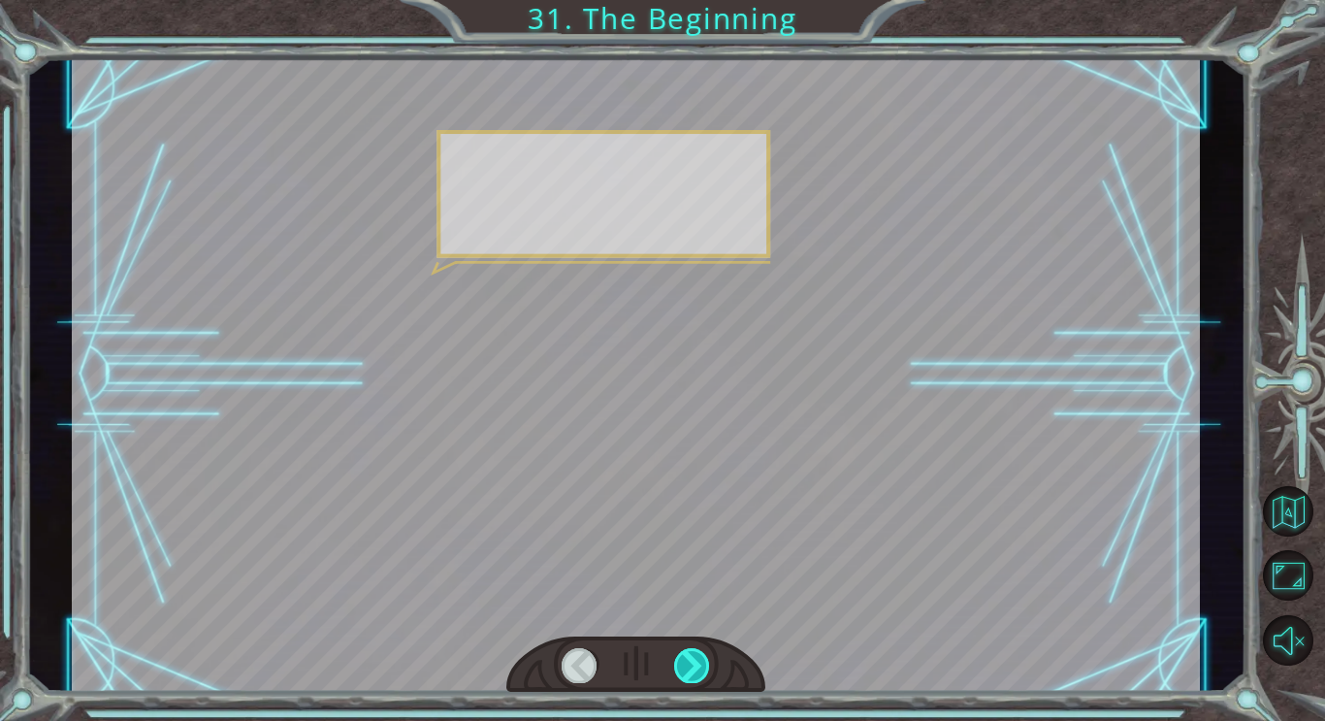
click at [705, 662] on div at bounding box center [692, 665] width 36 height 34
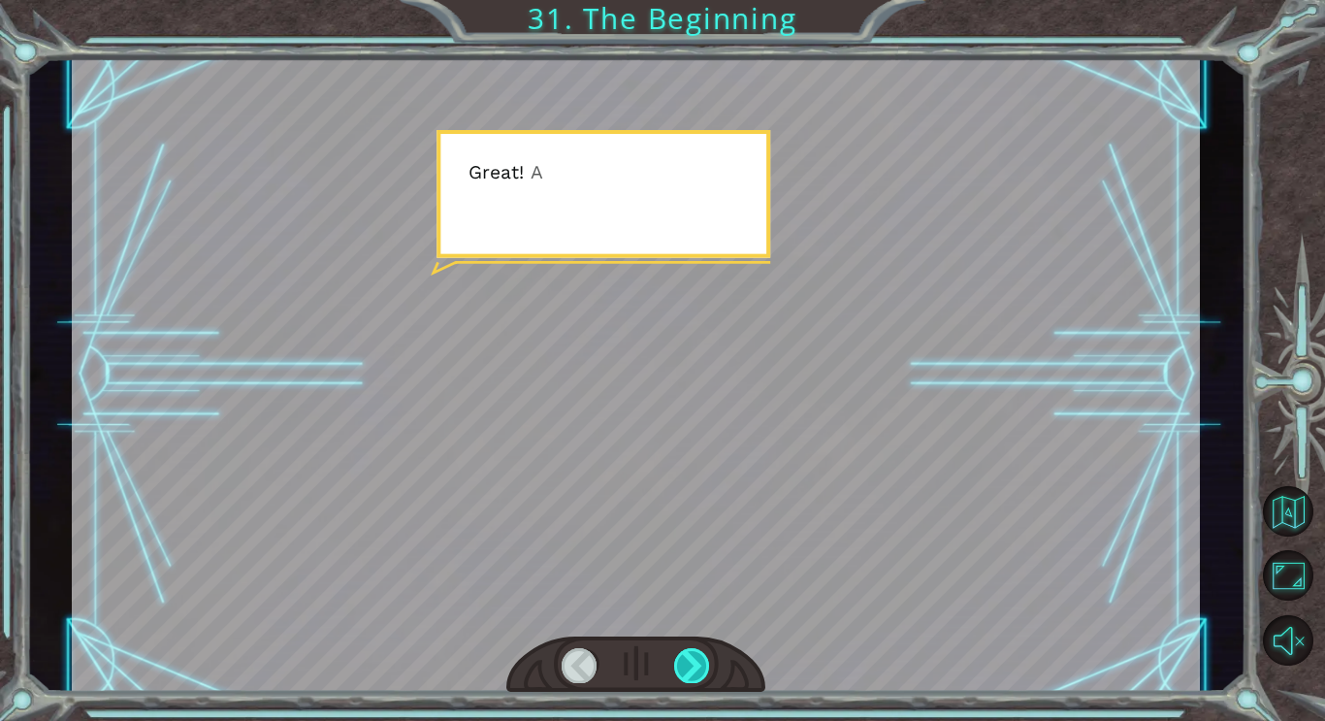
click at [705, 662] on div at bounding box center [692, 665] width 36 height 34
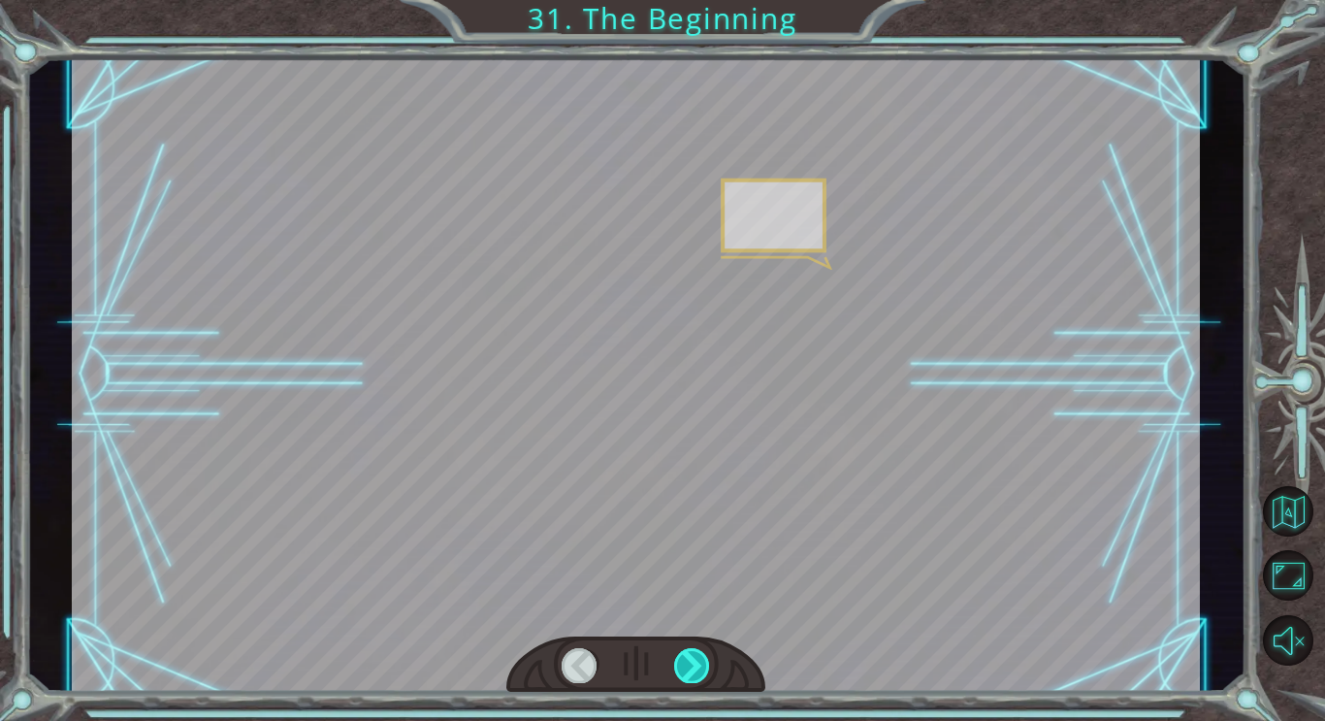
click at [705, 662] on div at bounding box center [692, 665] width 36 height 34
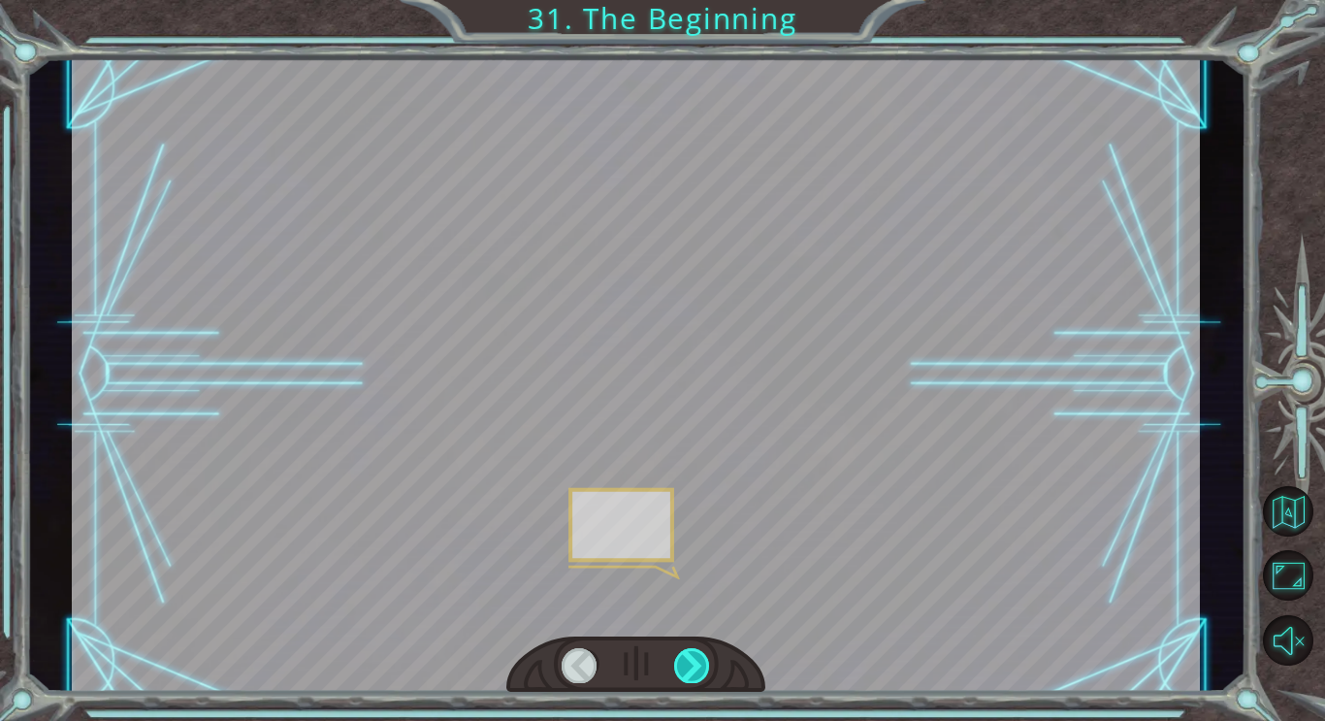
click at [705, 662] on div at bounding box center [692, 665] width 36 height 34
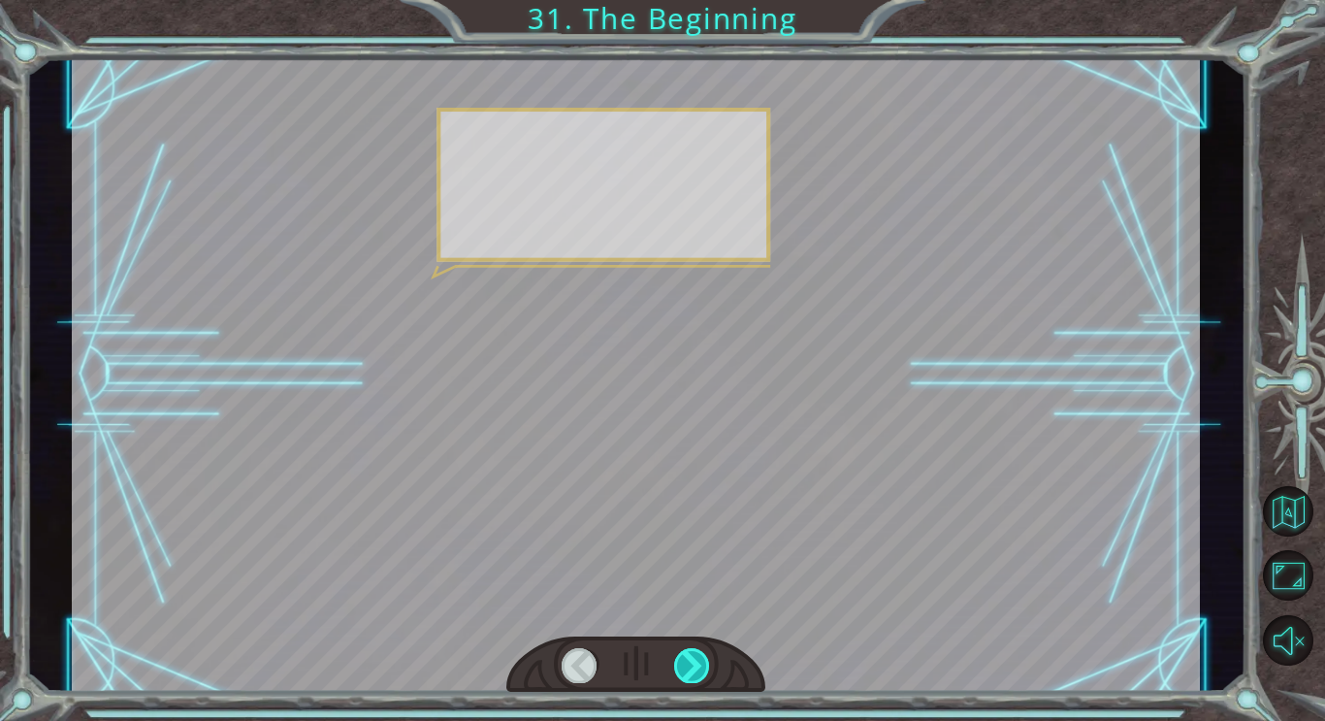
click at [705, 662] on div at bounding box center [692, 665] width 36 height 34
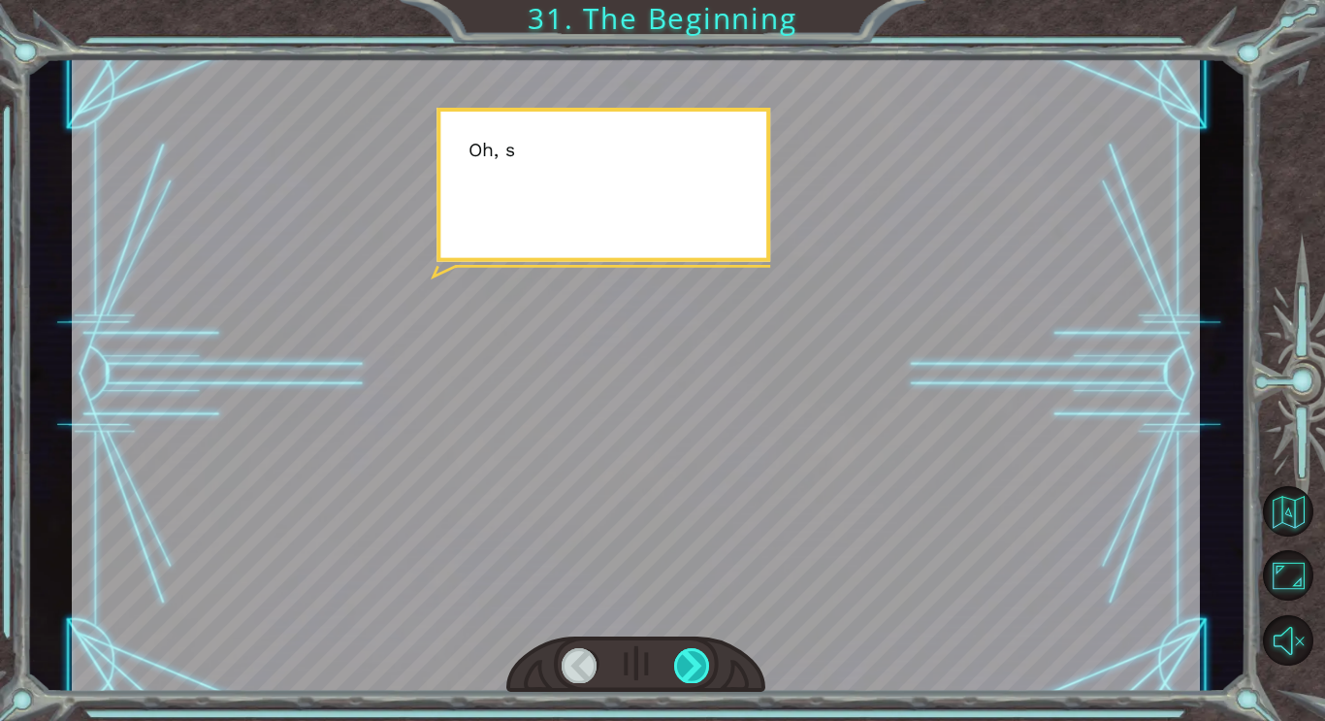
click at [705, 662] on div at bounding box center [692, 665] width 36 height 34
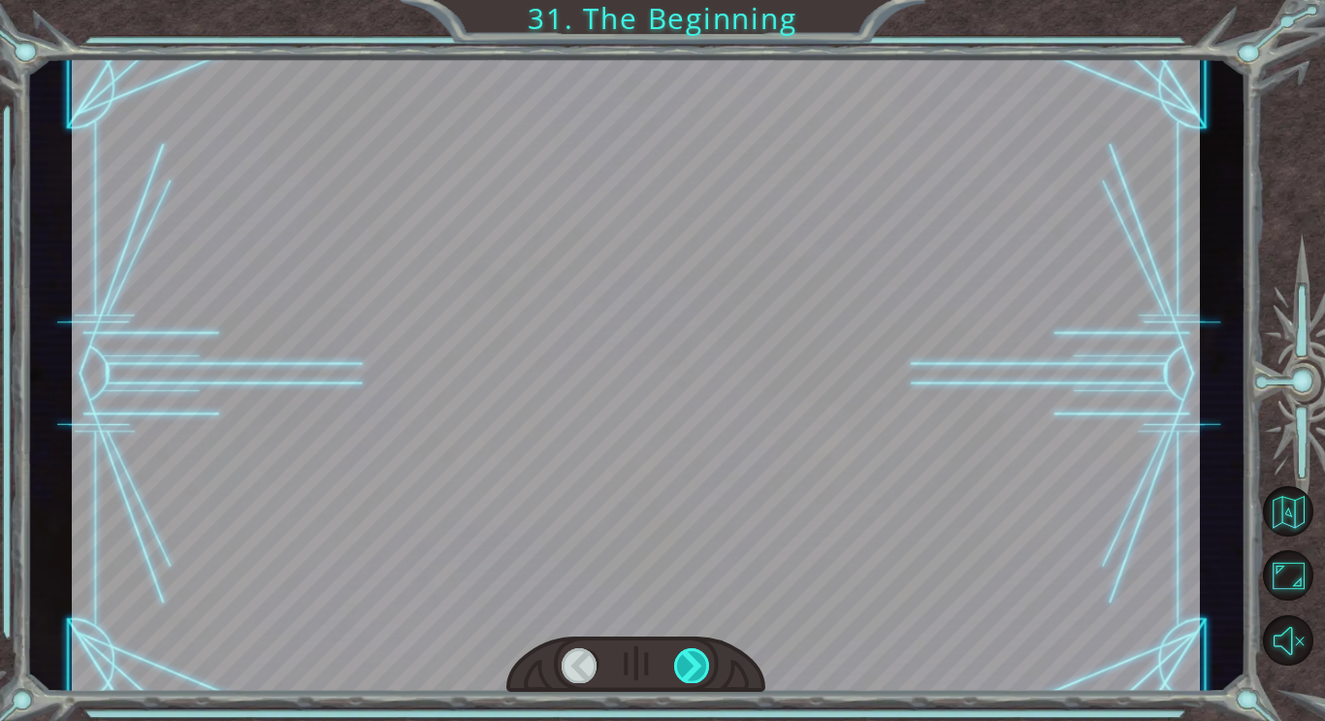
click at [705, 662] on div at bounding box center [692, 665] width 36 height 34
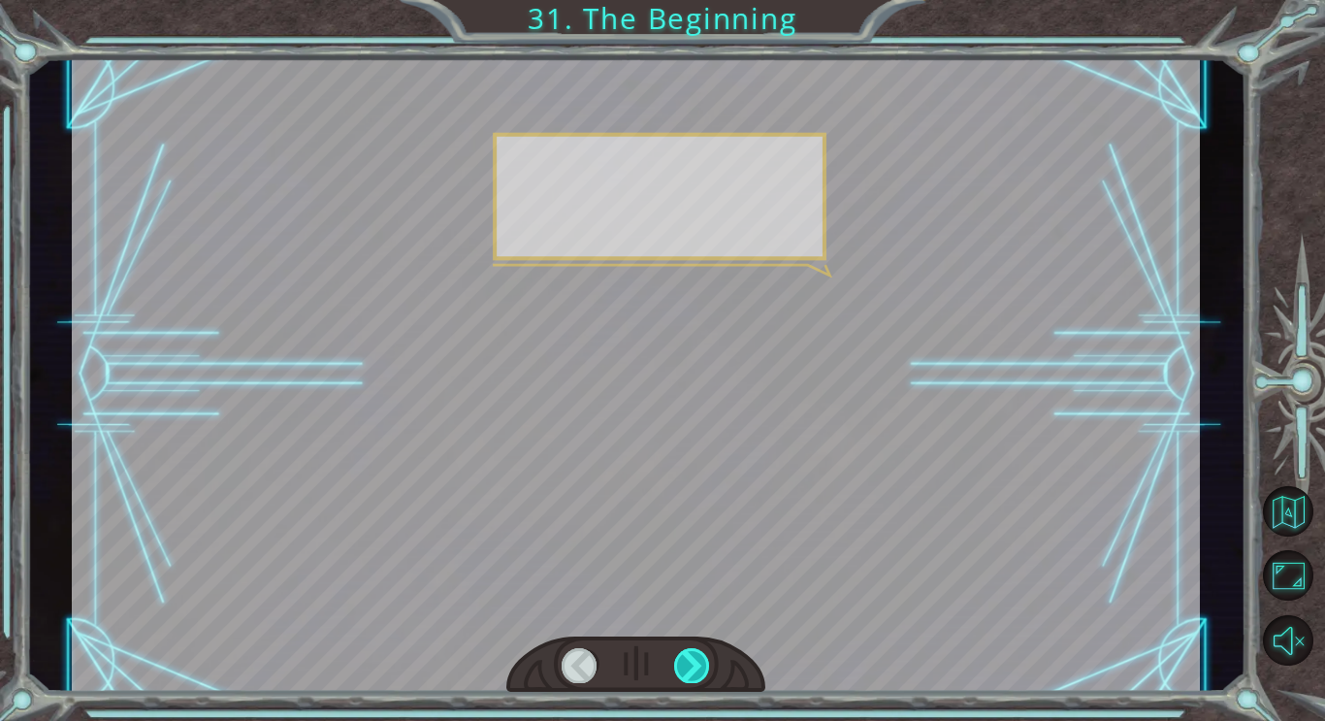
click at [705, 662] on div at bounding box center [692, 665] width 36 height 34
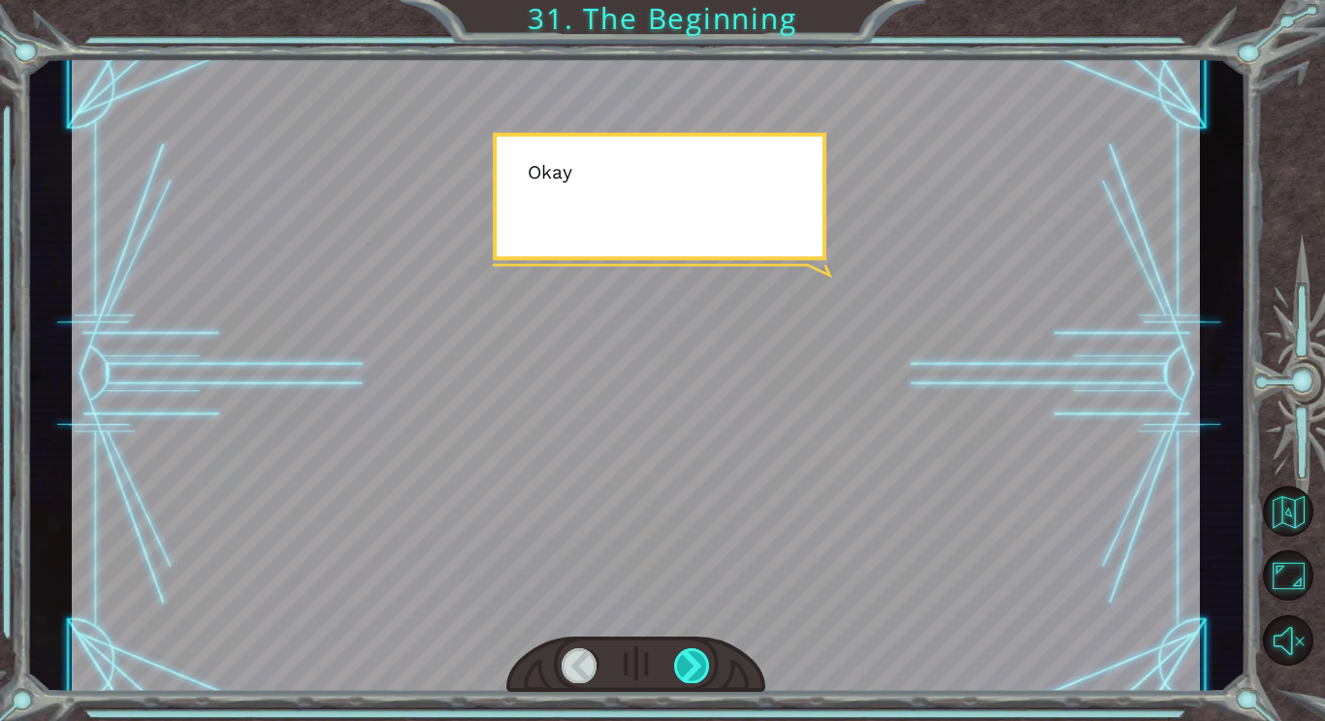
click at [705, 662] on div at bounding box center [692, 665] width 36 height 34
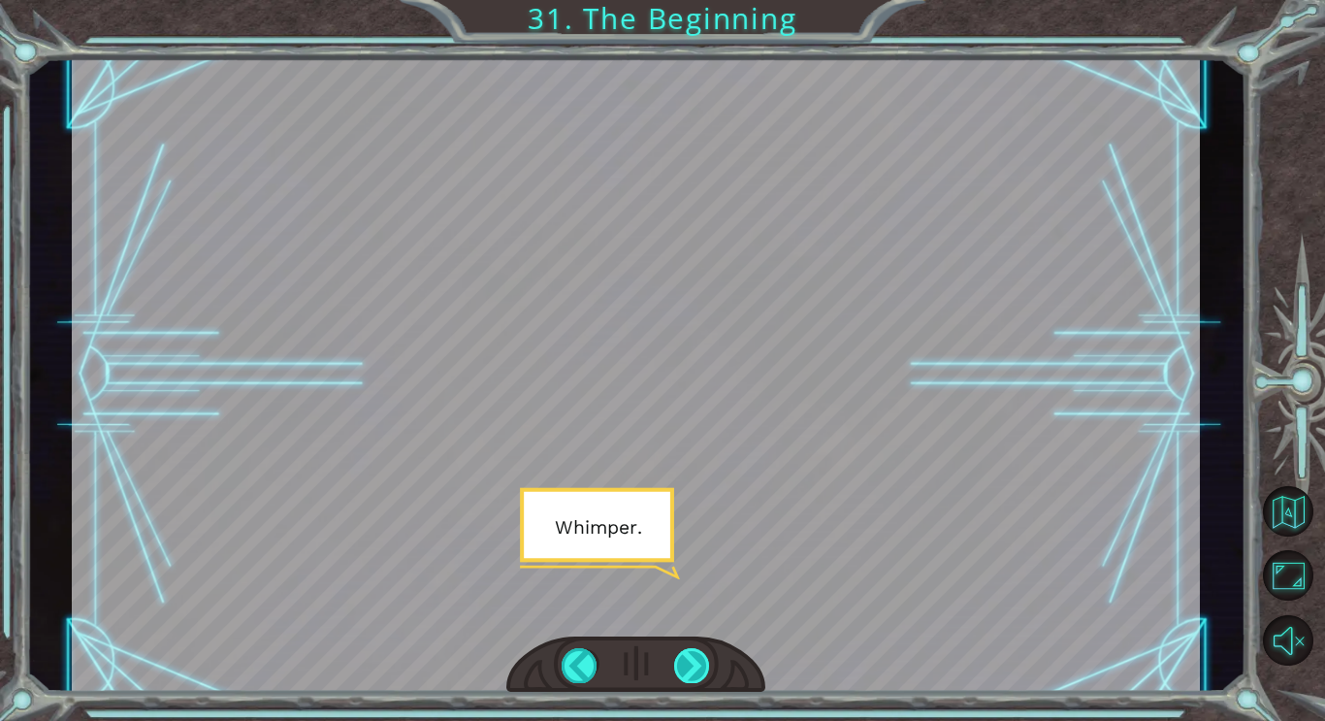
click at [703, 668] on div at bounding box center [692, 665] width 36 height 34
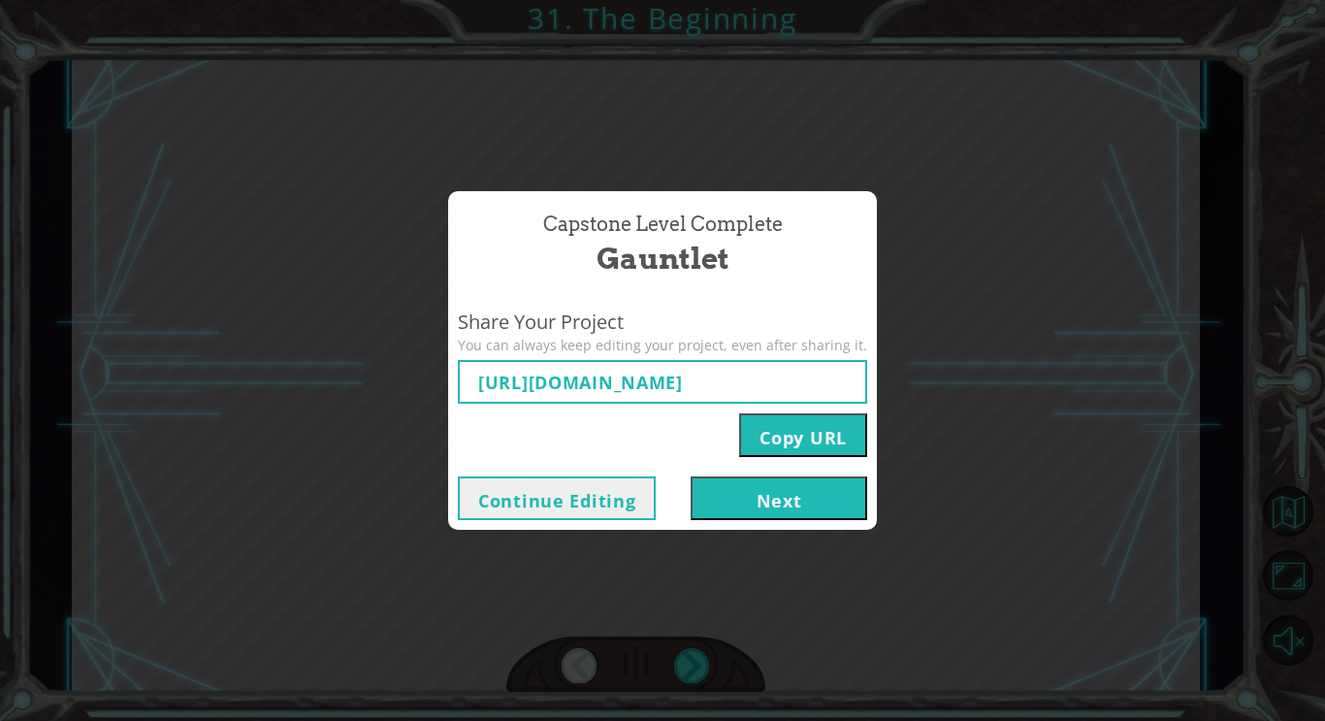
click at [813, 515] on button "Next" at bounding box center [779, 498] width 177 height 44
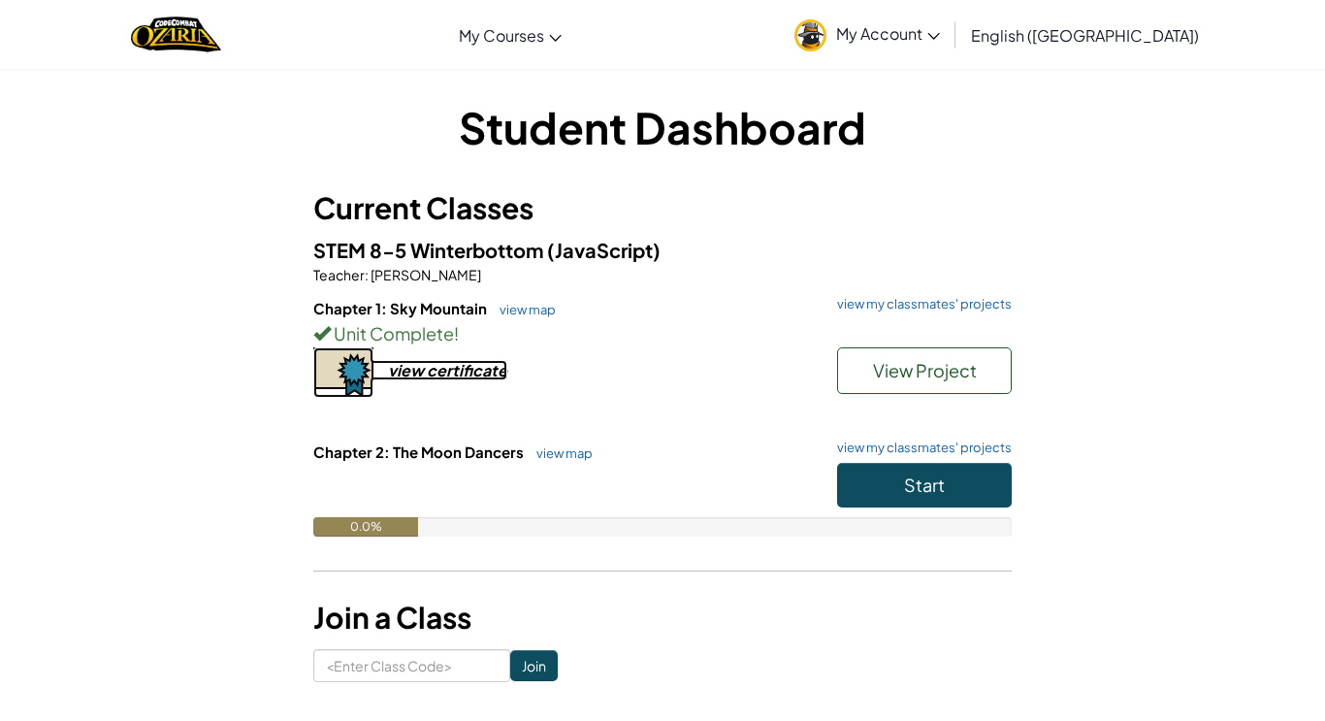
click at [483, 372] on div "view certificate" at bounding box center [447, 370] width 119 height 20
click at [898, 472] on button "Start" at bounding box center [924, 485] width 175 height 45
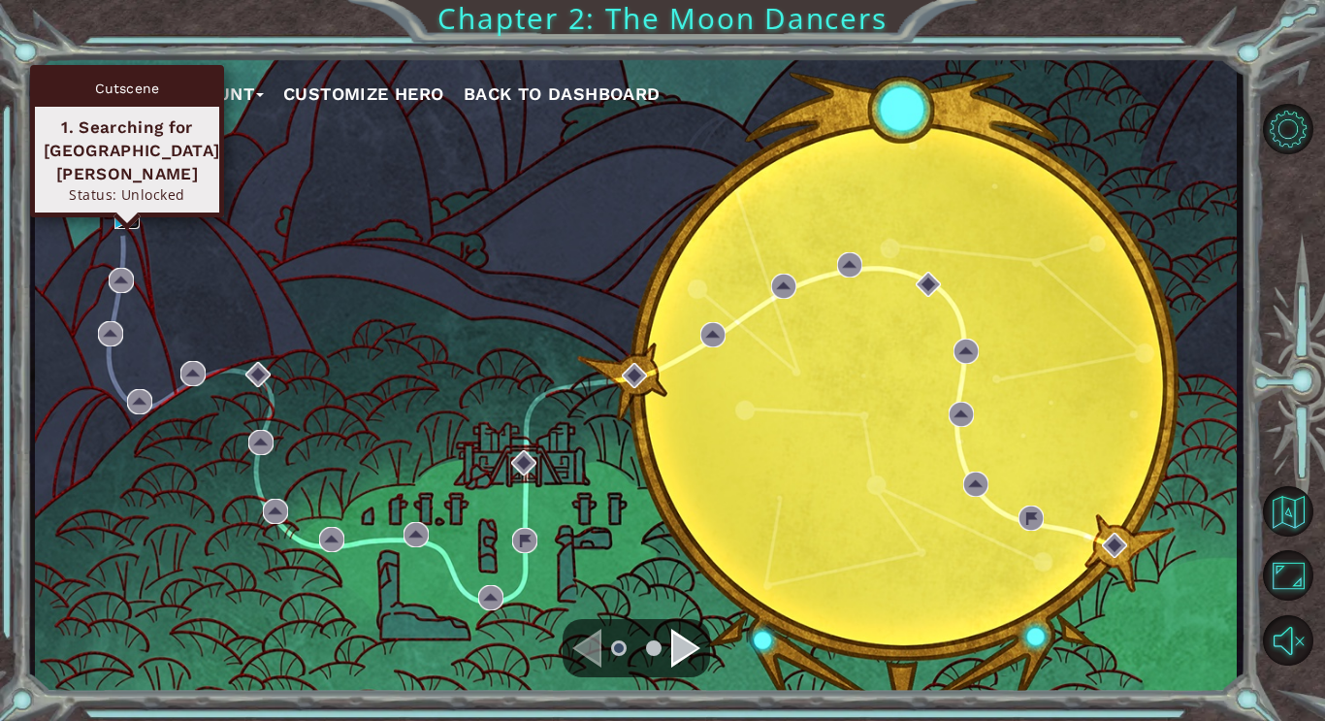
click at [117, 227] on img at bounding box center [126, 216] width 25 height 25
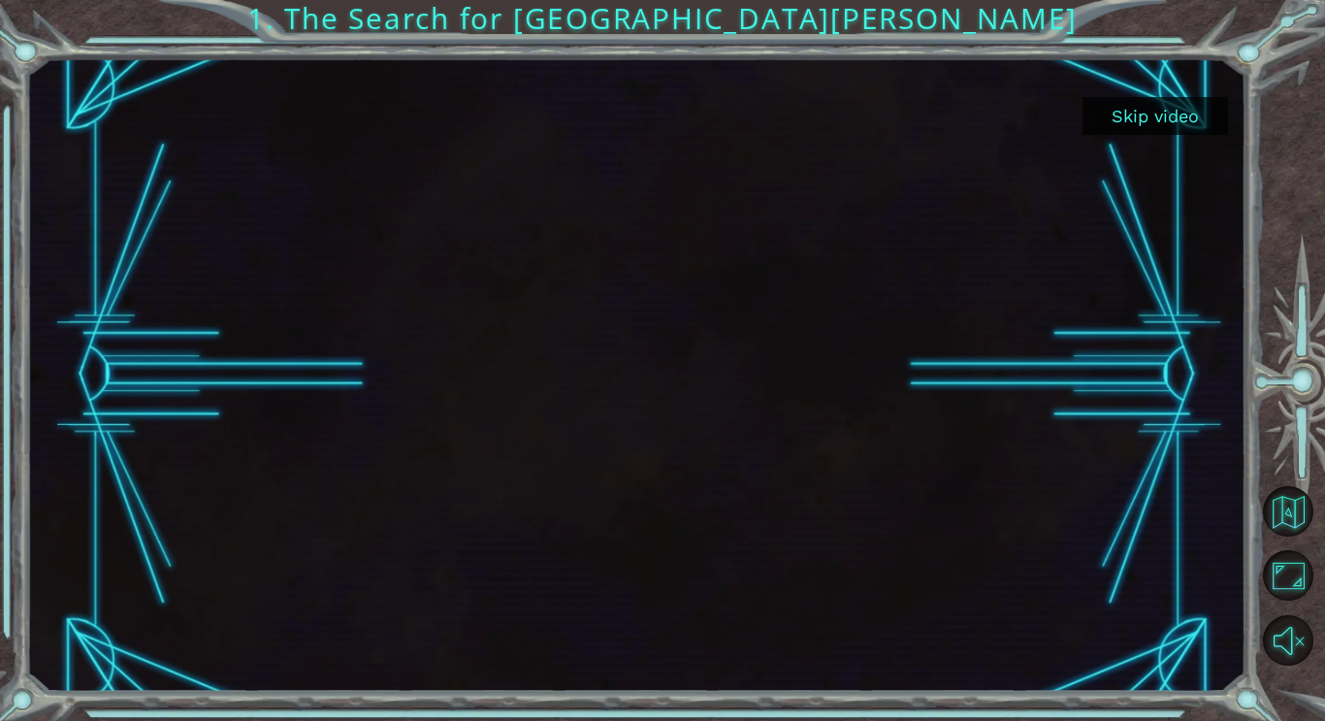
click at [1180, 108] on button "Skip video" at bounding box center [1154, 116] width 145 height 38
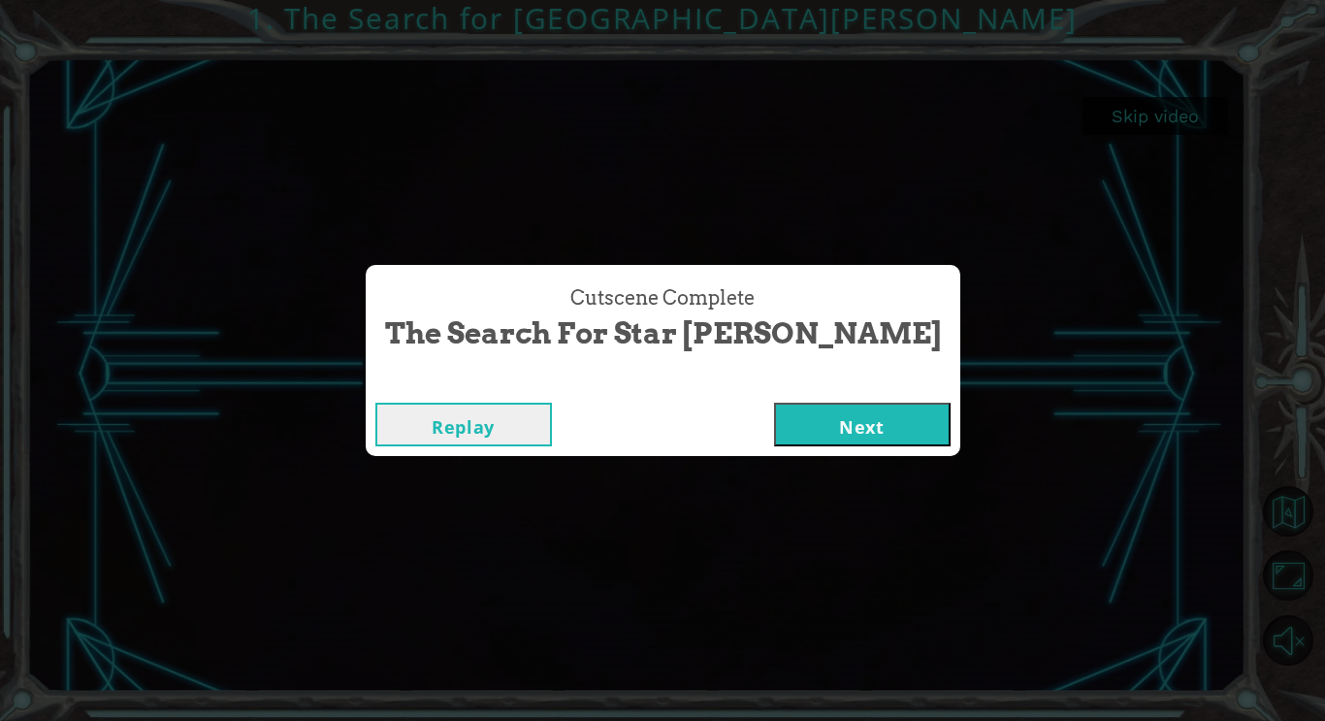
click at [777, 424] on button "Next" at bounding box center [862, 424] width 177 height 44
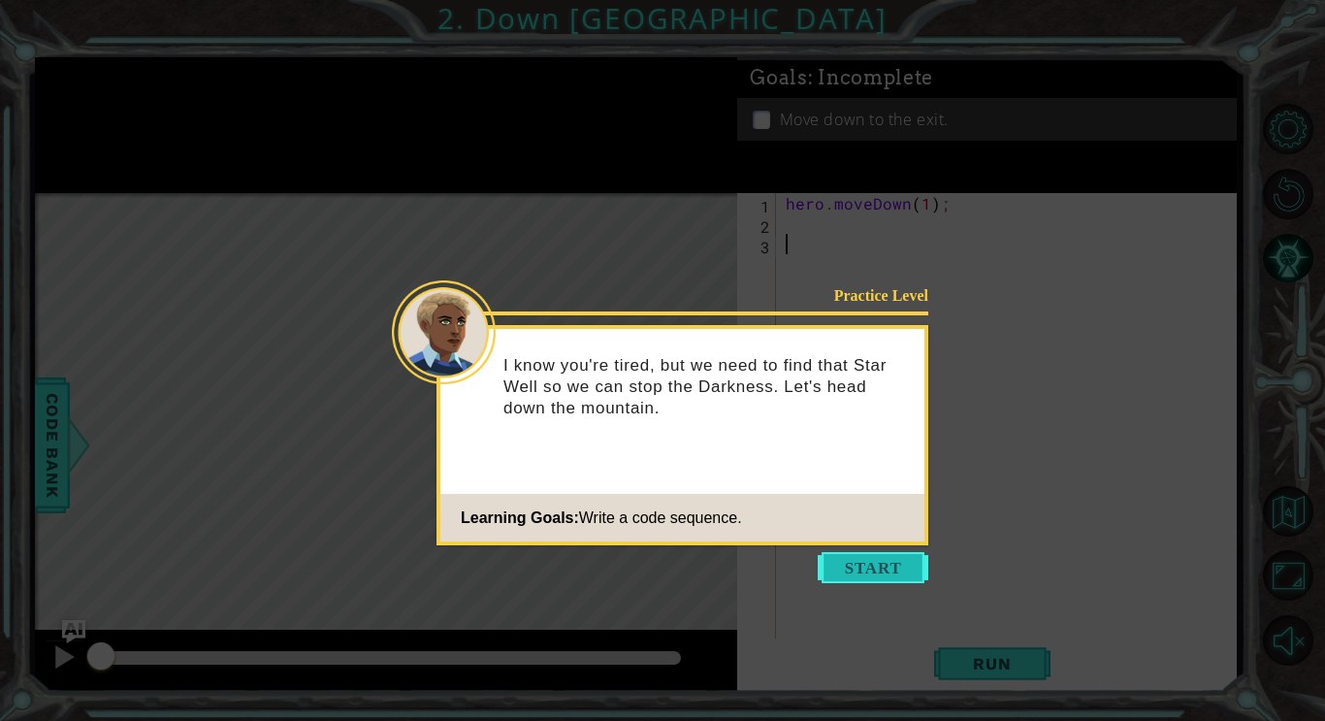
click at [885, 556] on button "Start" at bounding box center [873, 567] width 111 height 31
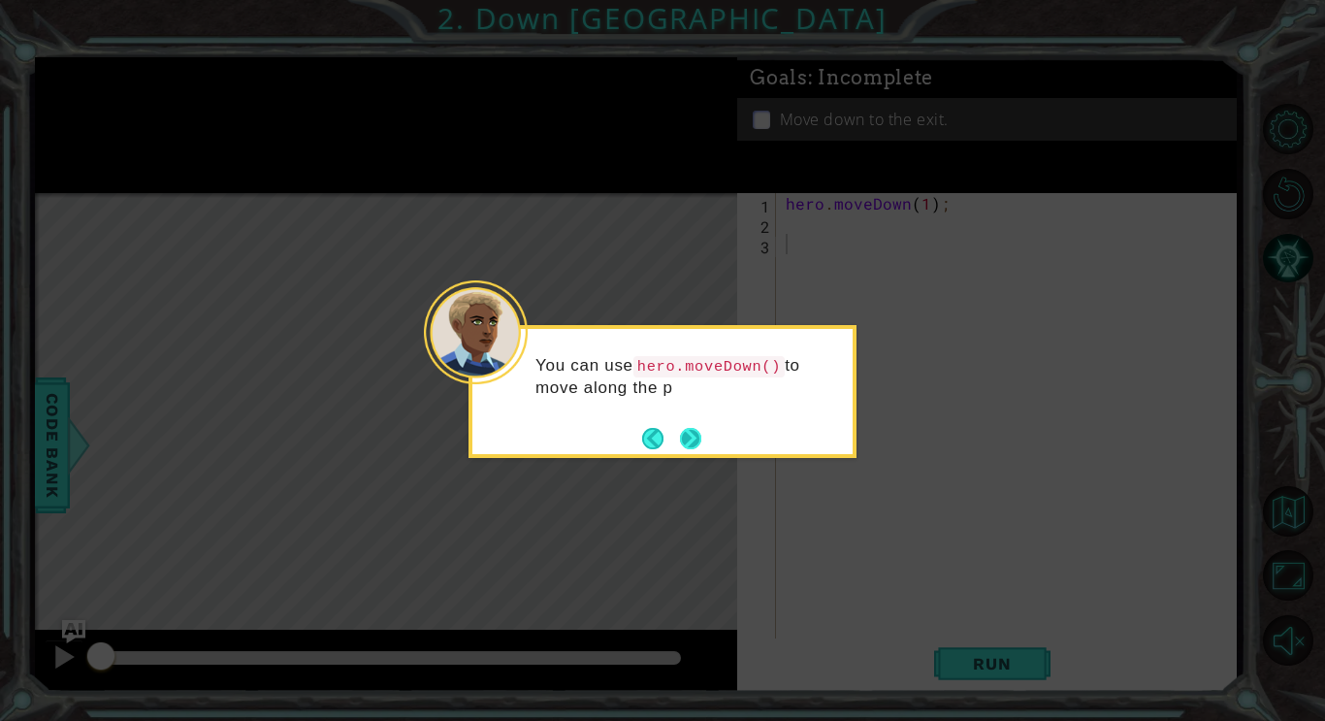
click at [692, 435] on button "Next" at bounding box center [690, 438] width 21 height 21
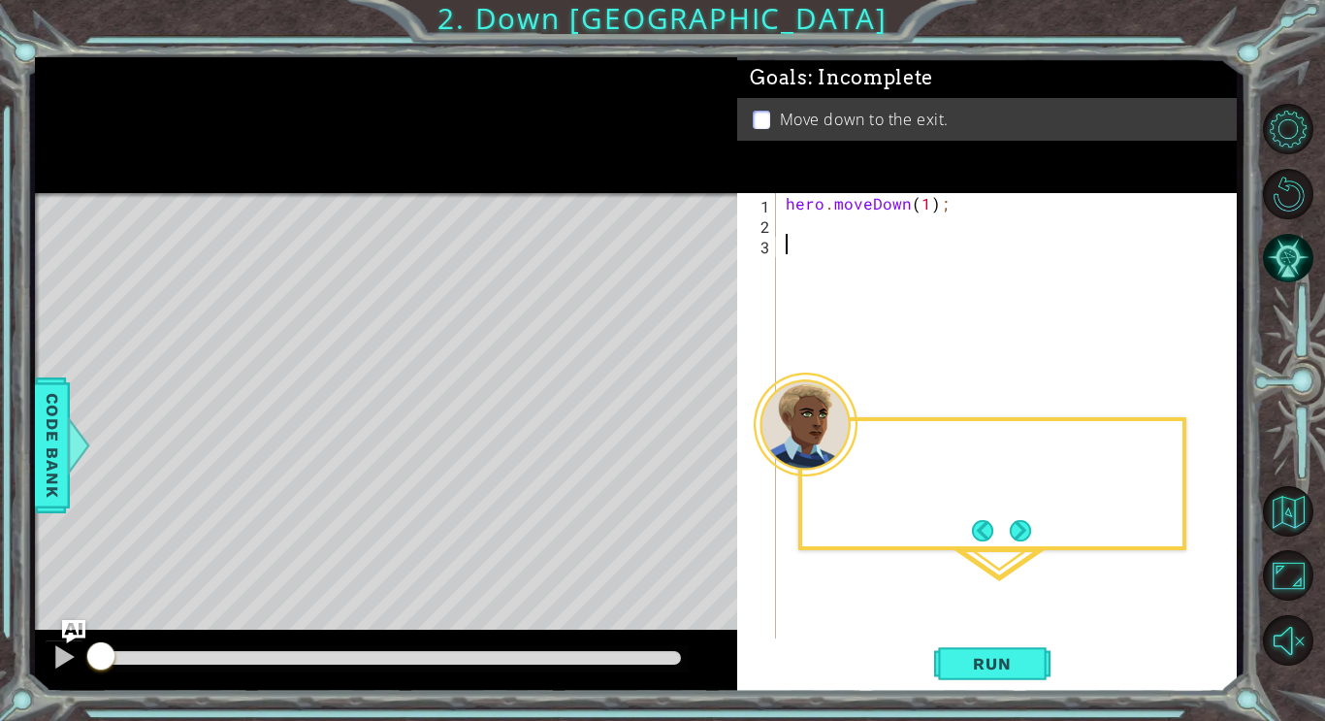
click at [692, 435] on div "Level Map" at bounding box center [483, 478] width 896 height 571
click at [988, 657] on span "Run" at bounding box center [991, 663] width 77 height 19
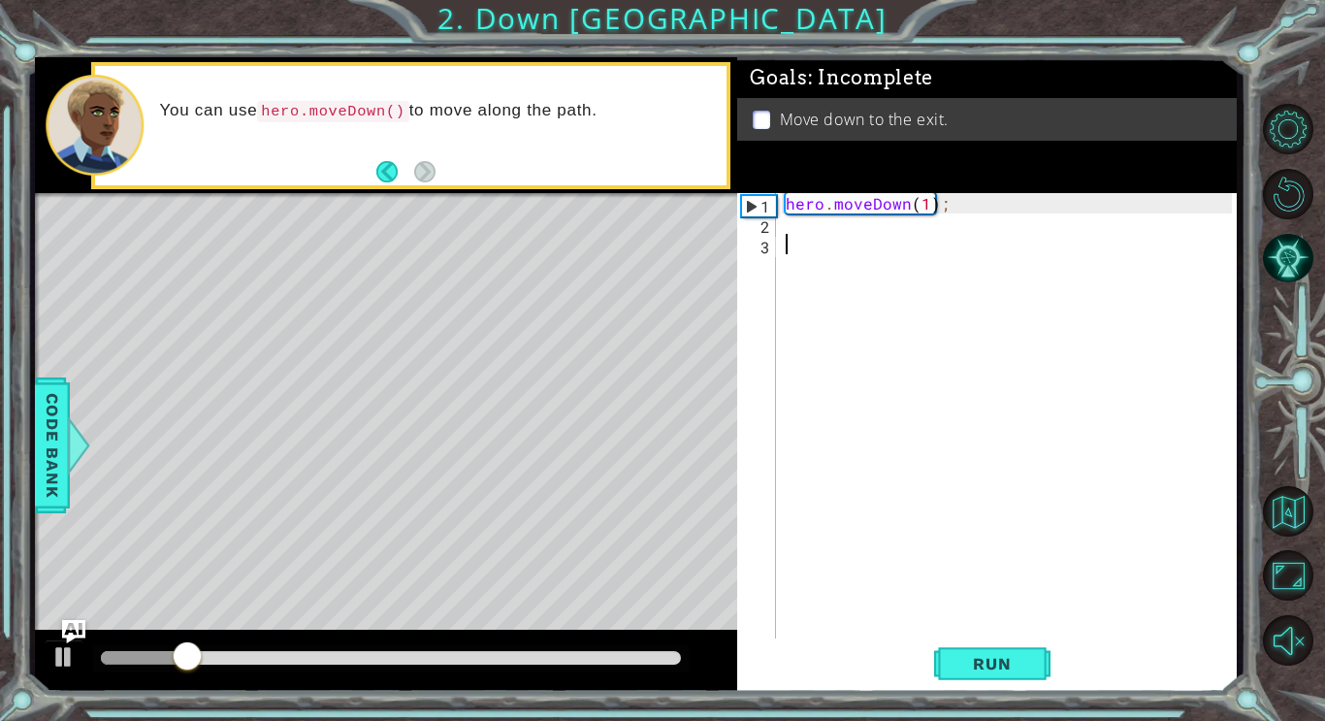
click at [924, 205] on div "hero . moveDown ( 1 ) ;" at bounding box center [1012, 437] width 460 height 489
type textarea "hero.moveDown(3);"
click at [1004, 677] on button "Run" at bounding box center [992, 662] width 116 height 49
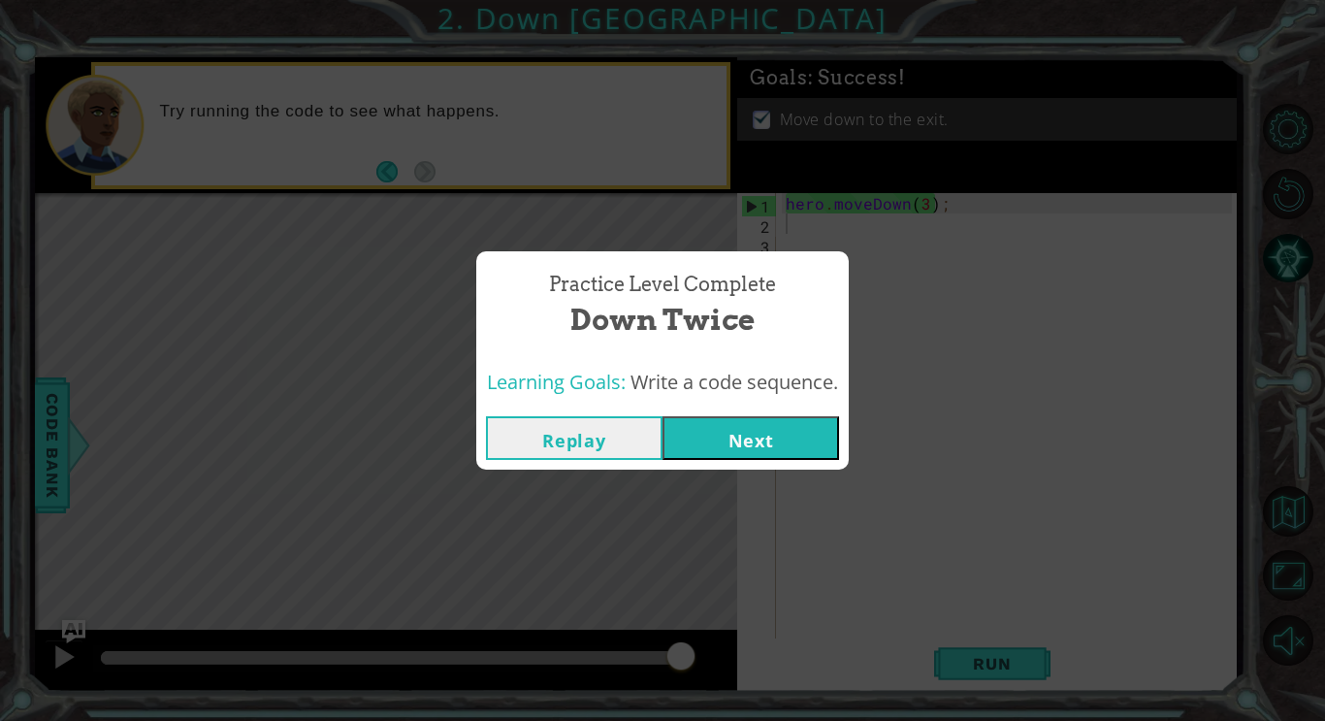
click at [764, 444] on button "Next" at bounding box center [750, 438] width 177 height 44
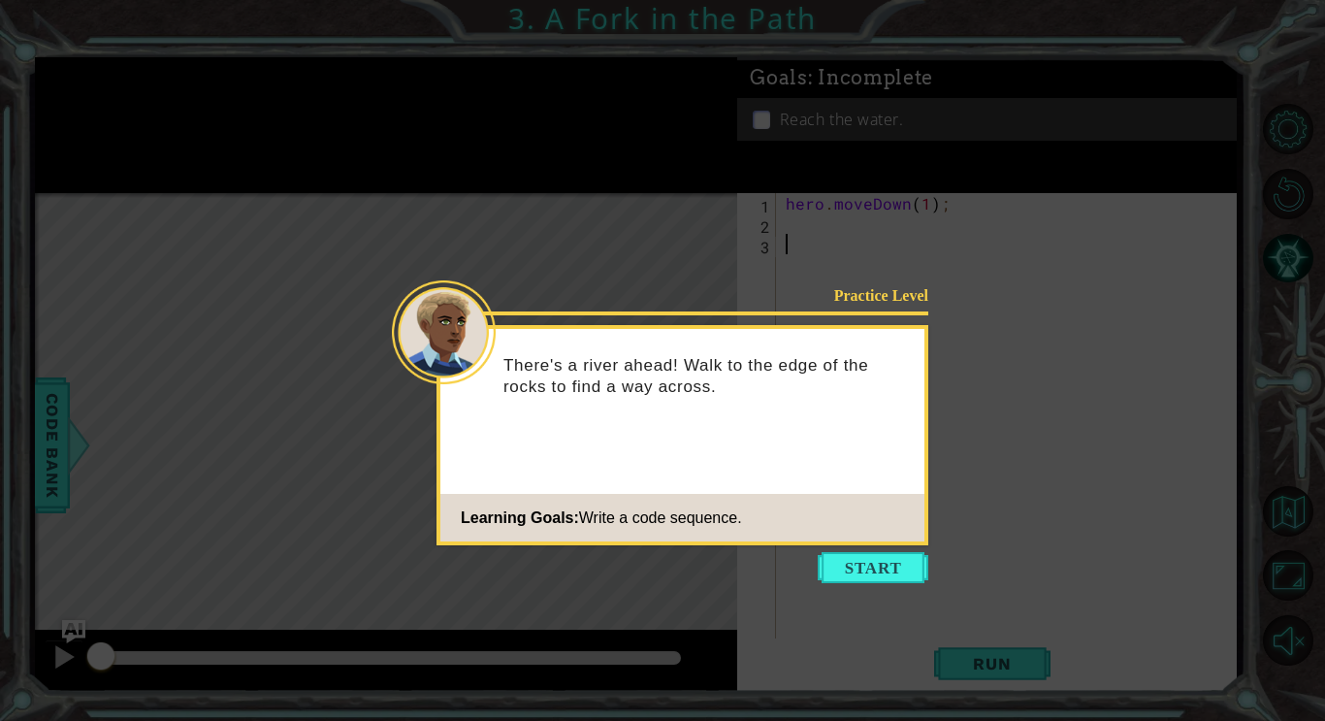
click at [867, 513] on footer "Learning Goals: Write a code sequence." at bounding box center [682, 518] width 484 height 48
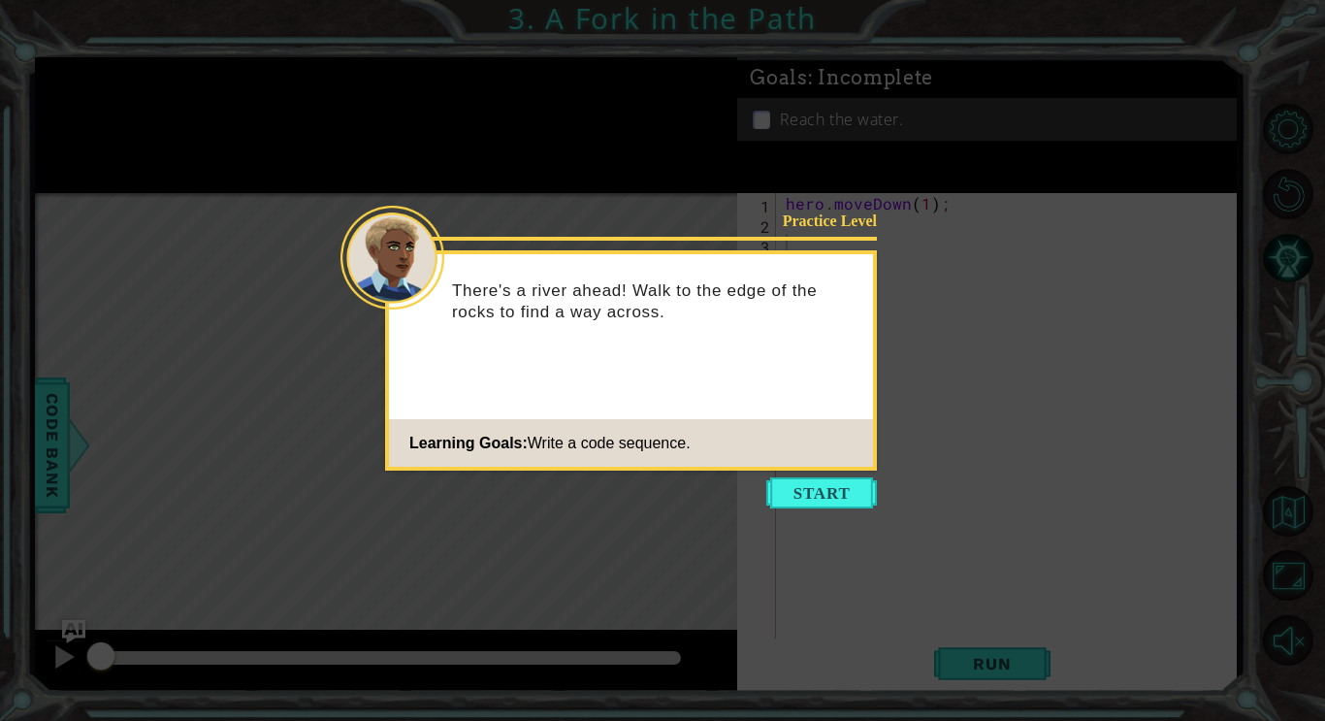
click at [885, 562] on icon at bounding box center [662, 360] width 1325 height 721
click at [829, 500] on button "Start" at bounding box center [821, 492] width 111 height 31
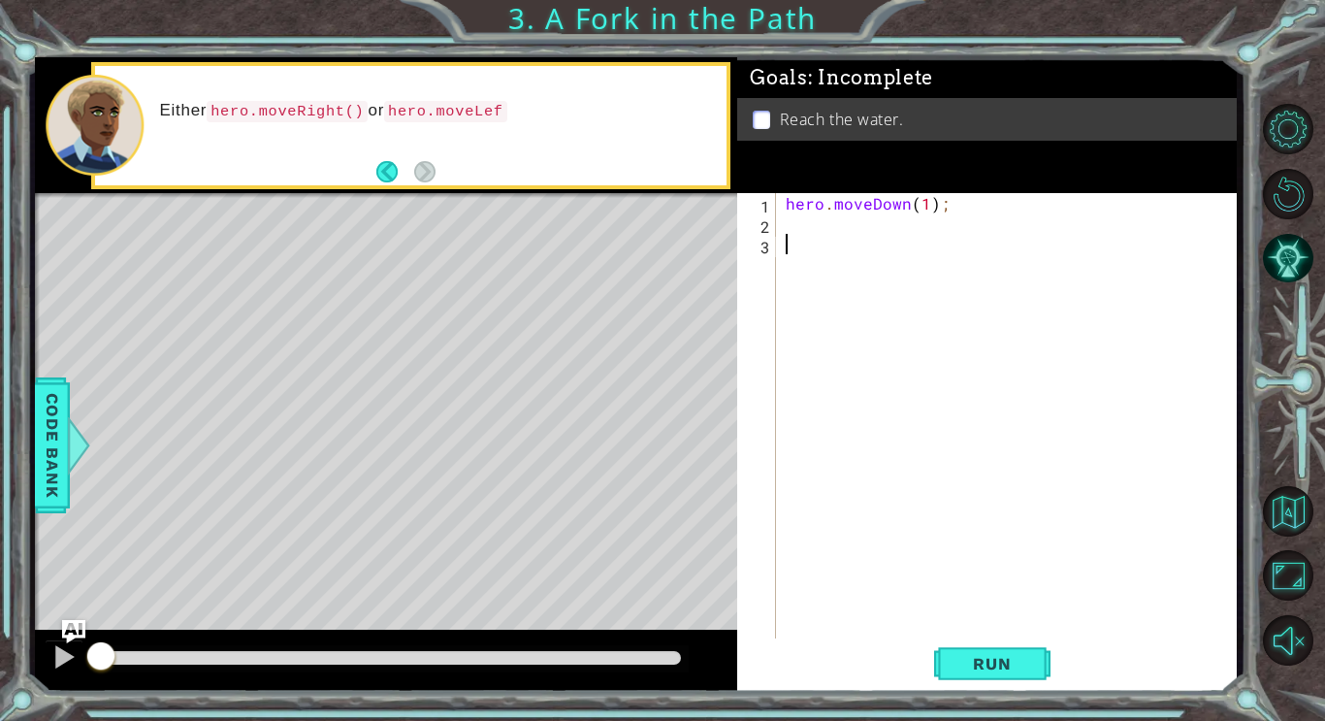
click at [797, 221] on div "hero . moveDown ( 1 ) ;" at bounding box center [1012, 437] width 460 height 489
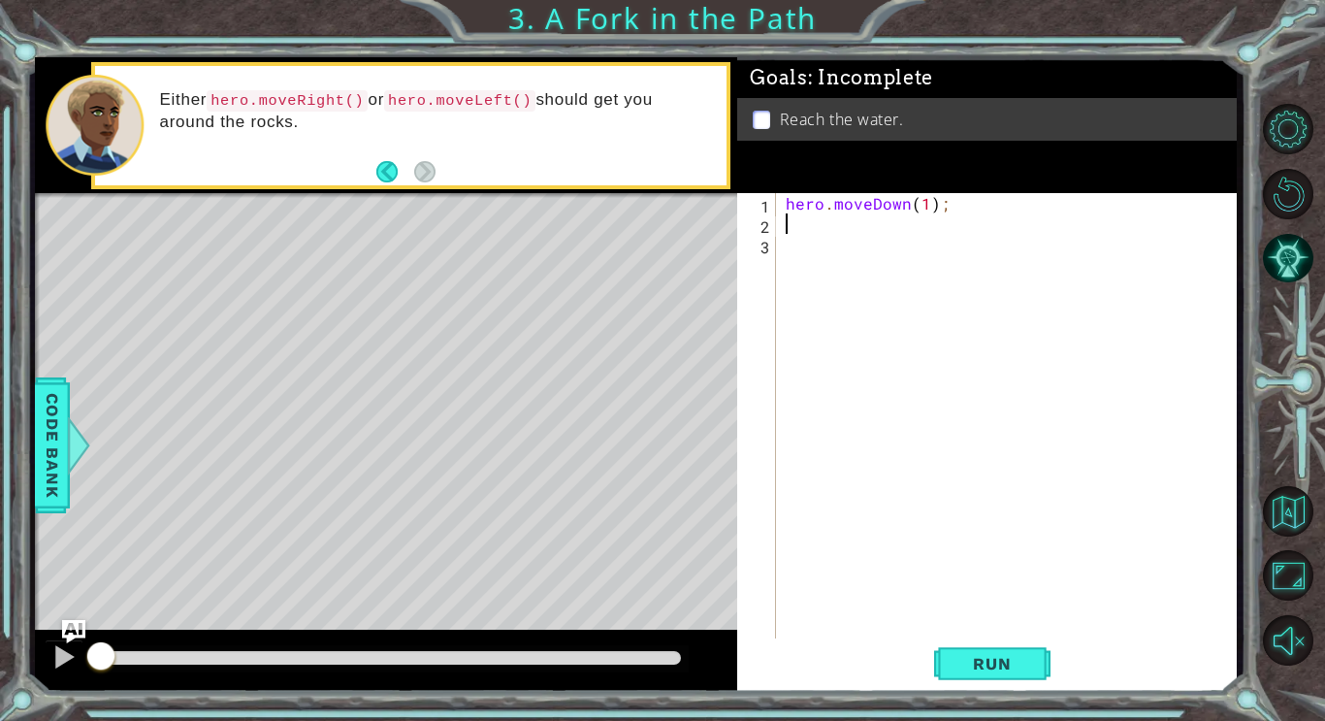
click at [809, 217] on div "hero . moveDown ( 1 ) ;" at bounding box center [1012, 437] width 460 height 489
click at [980, 631] on div "hero . moveDown ( 1 ) ;" at bounding box center [1012, 437] width 460 height 489
click at [954, 663] on span "Run" at bounding box center [991, 663] width 77 height 19
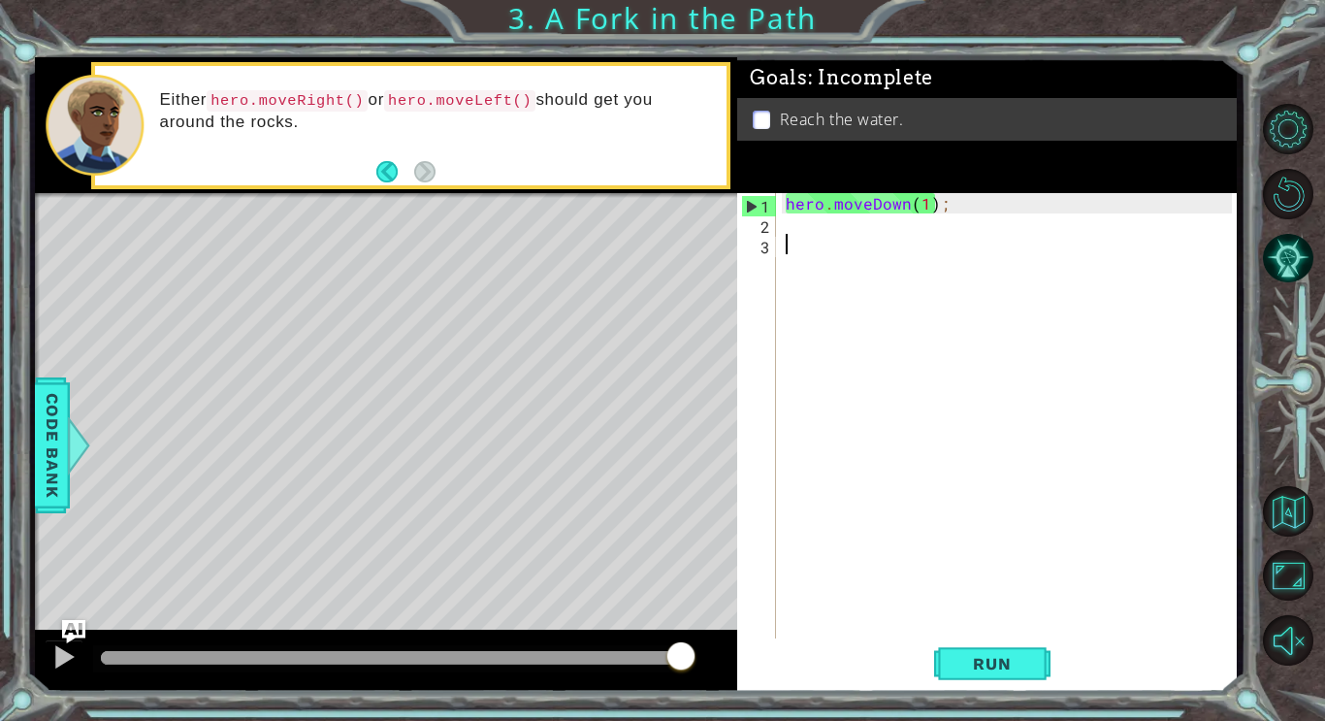
click at [871, 209] on div "hero . moveDown ( 1 ) ;" at bounding box center [1012, 437] width 460 height 489
type textarea "hero.moveDown(1);"
click at [850, 226] on div "hero . moveDown ( 1 ) ;" at bounding box center [1012, 437] width 460 height 489
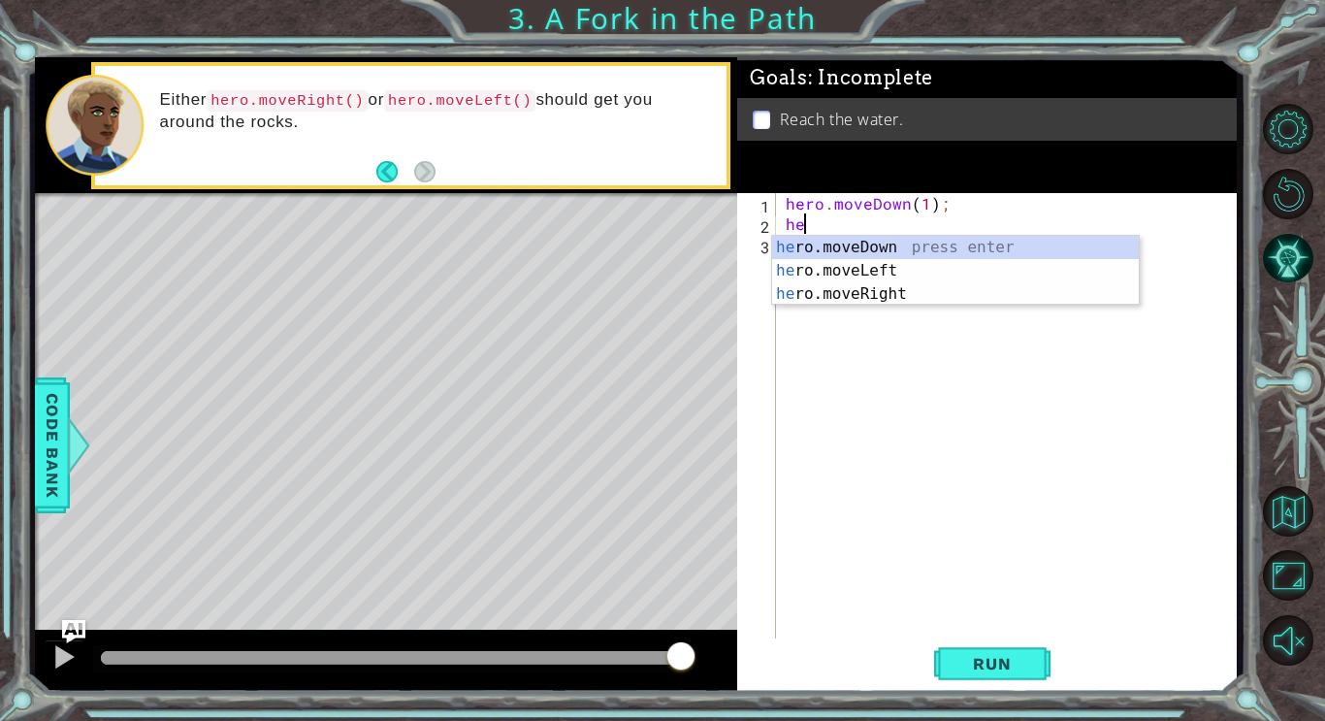
scroll to position [0, 1]
click at [847, 284] on div "her o.moveDown press enter her o.moveLeft press enter her o.moveRight press ent…" at bounding box center [955, 294] width 367 height 116
type textarea "hero.moveRight(1);"
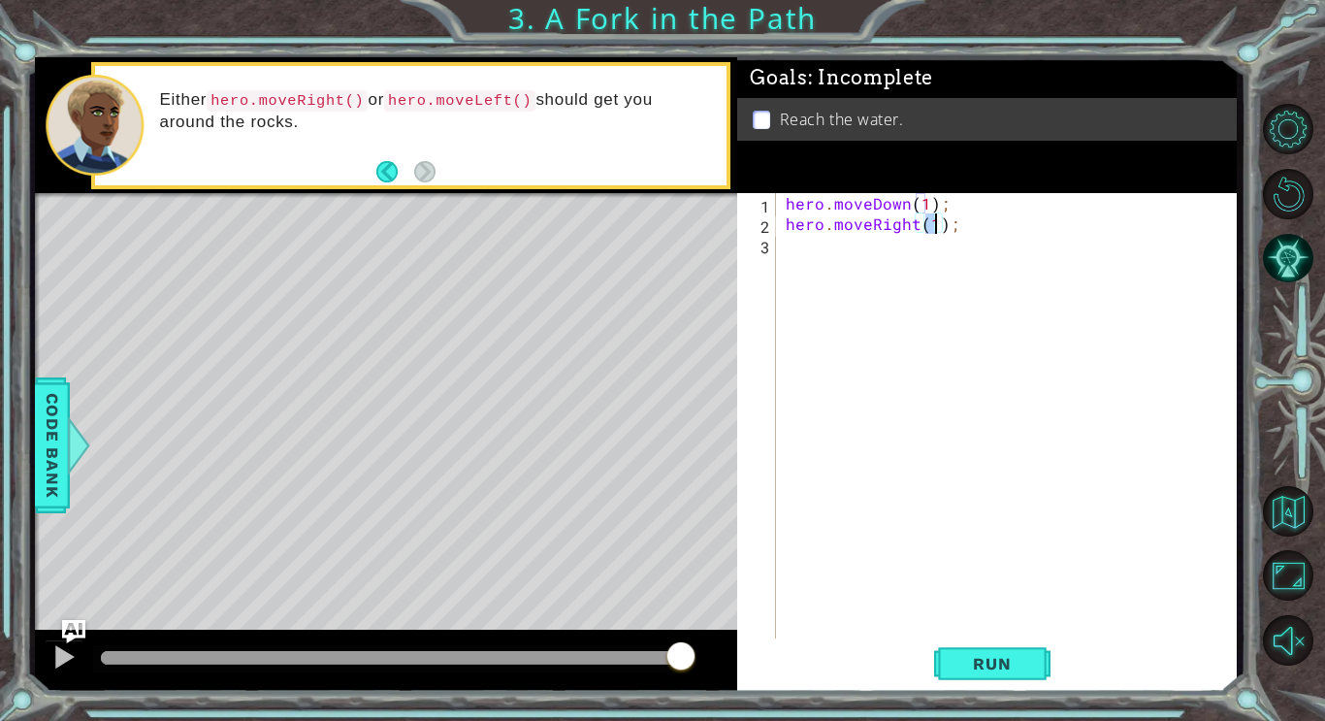
click at [803, 223] on div "hero . moveDown ( 1 ) ; hero . moveRight ( 1 ) ;" at bounding box center [1012, 437] width 460 height 489
click at [773, 252] on div "3" at bounding box center [758, 247] width 35 height 20
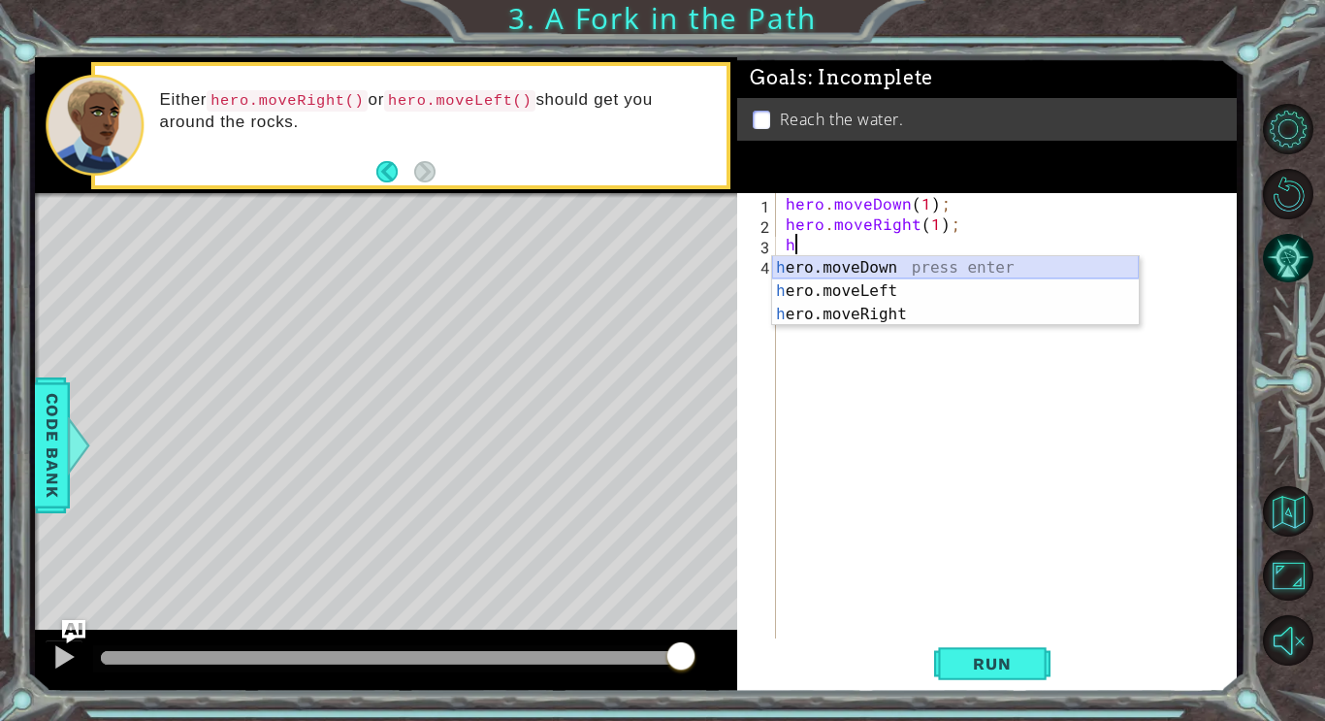
click at [789, 269] on div "h ero.moveDown press enter h ero.moveLeft press enter h ero.moveRight press ent…" at bounding box center [955, 314] width 367 height 116
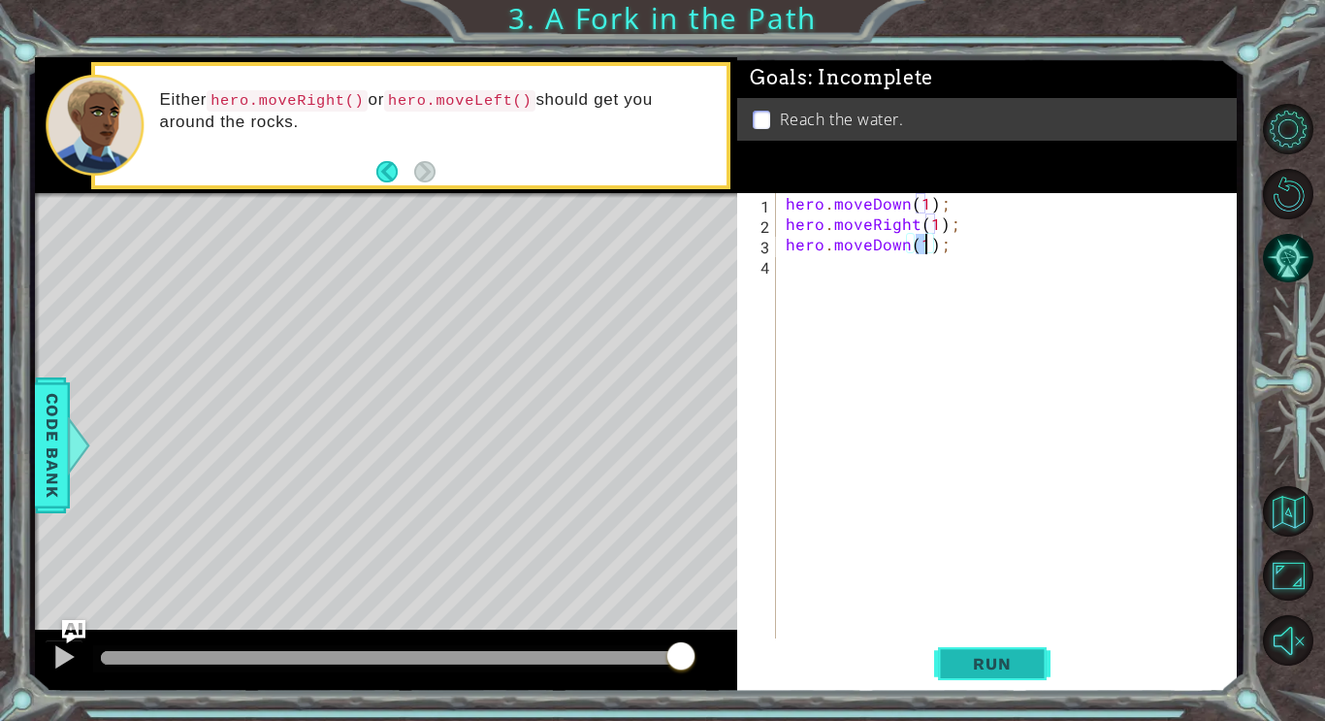
type textarea "hero.moveDown(1);"
click at [1015, 665] on span "Run" at bounding box center [991, 663] width 77 height 19
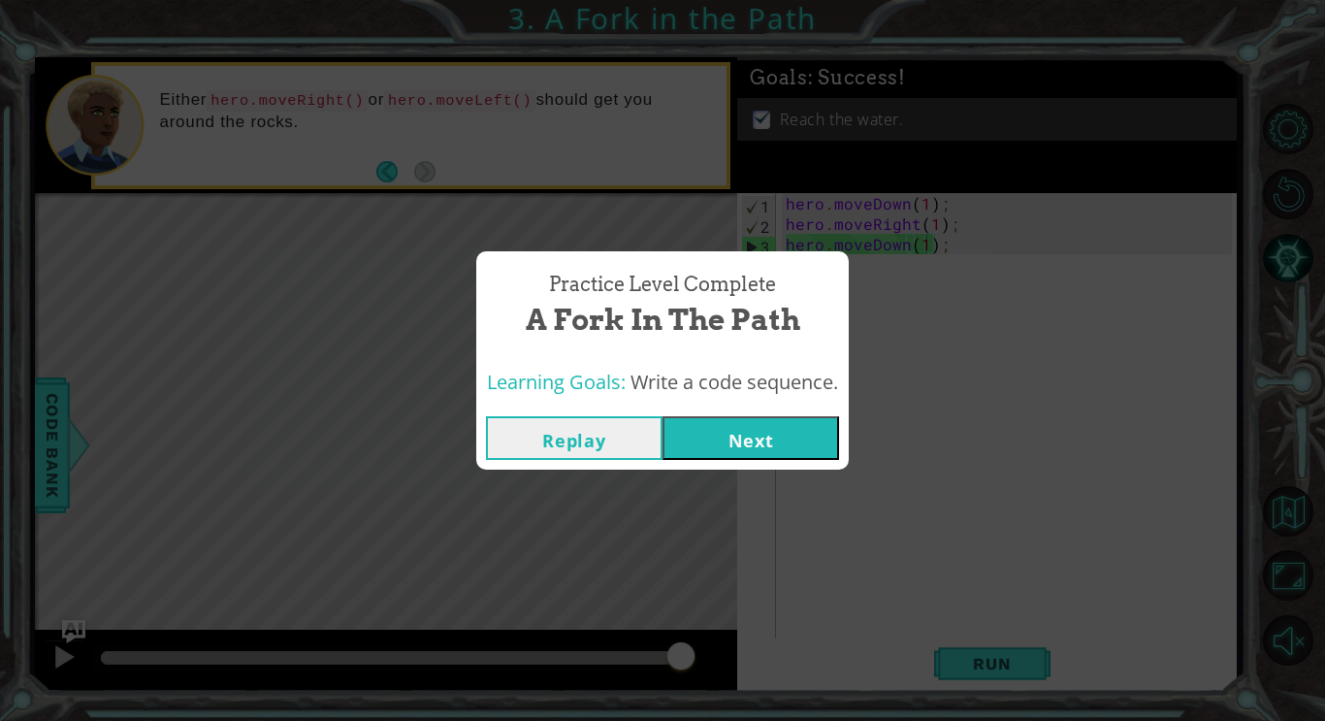
click at [755, 454] on button "Next" at bounding box center [750, 438] width 177 height 44
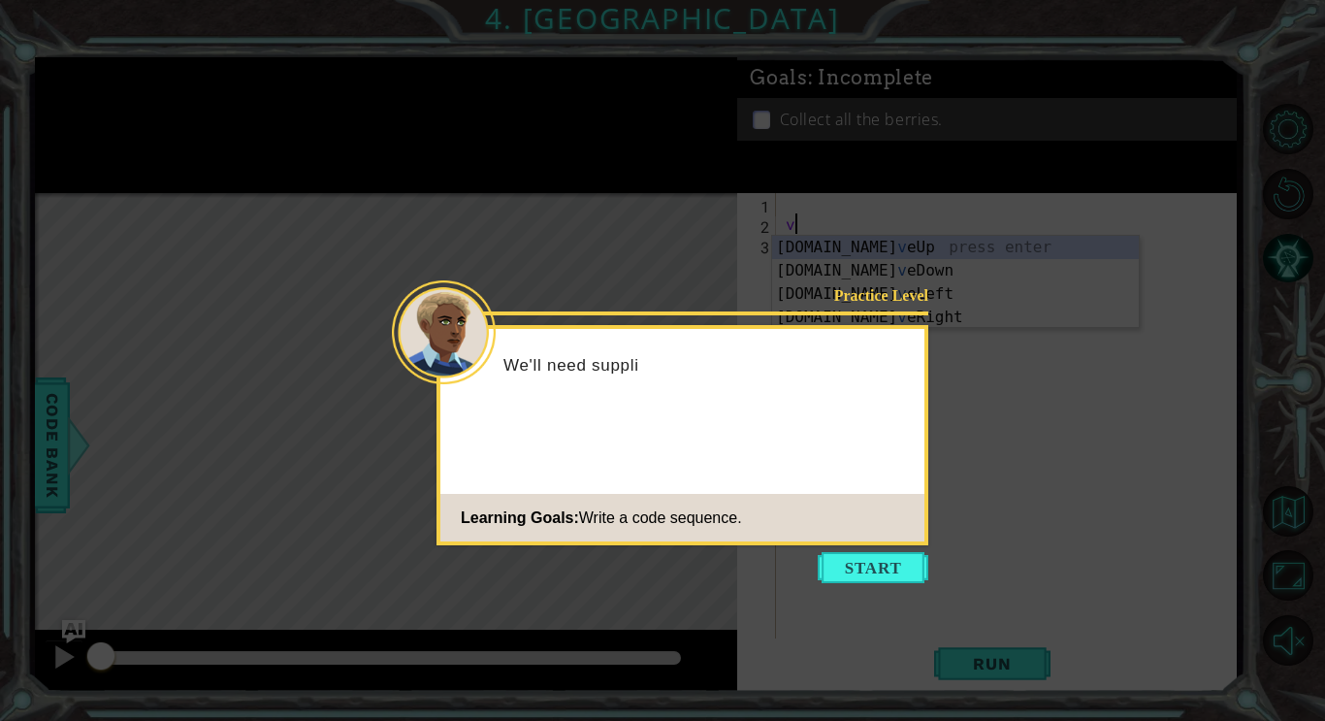
type textarea "v"
click at [855, 551] on icon at bounding box center [662, 360] width 1325 height 721
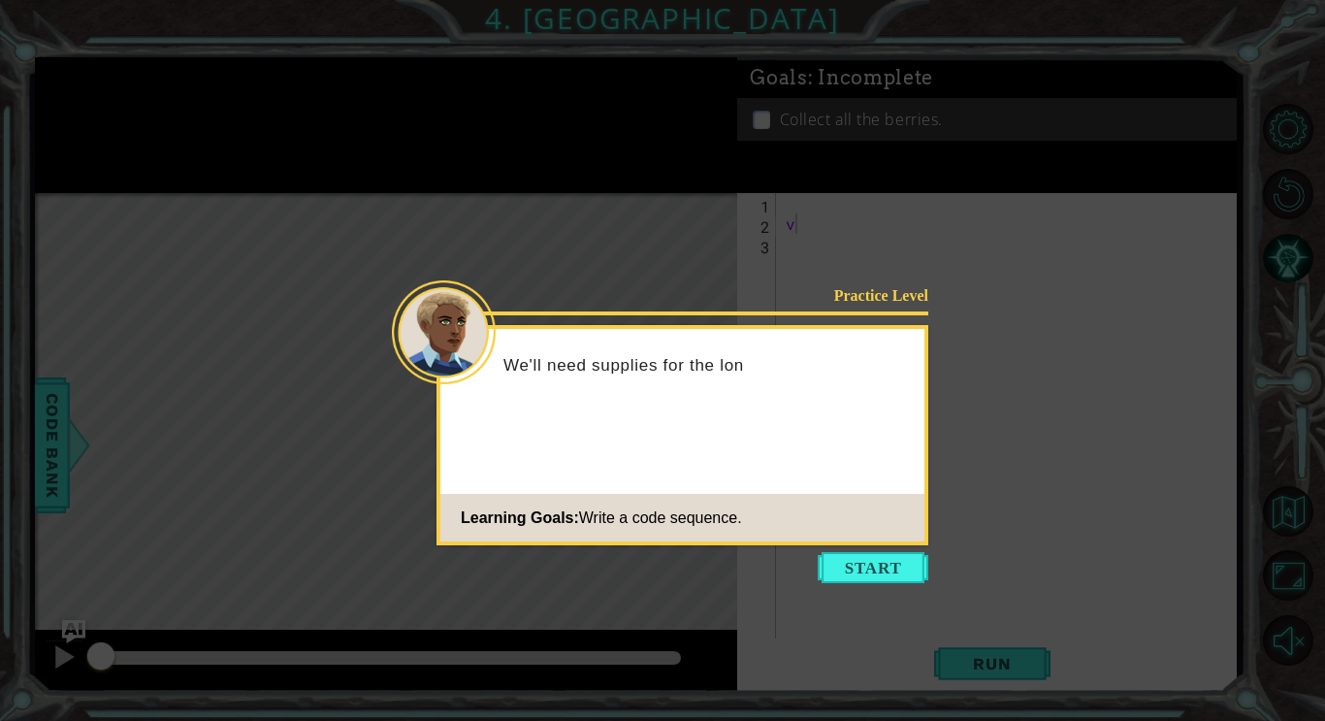
click at [897, 593] on icon at bounding box center [662, 360] width 1325 height 721
click at [889, 579] on button "Start" at bounding box center [873, 567] width 111 height 31
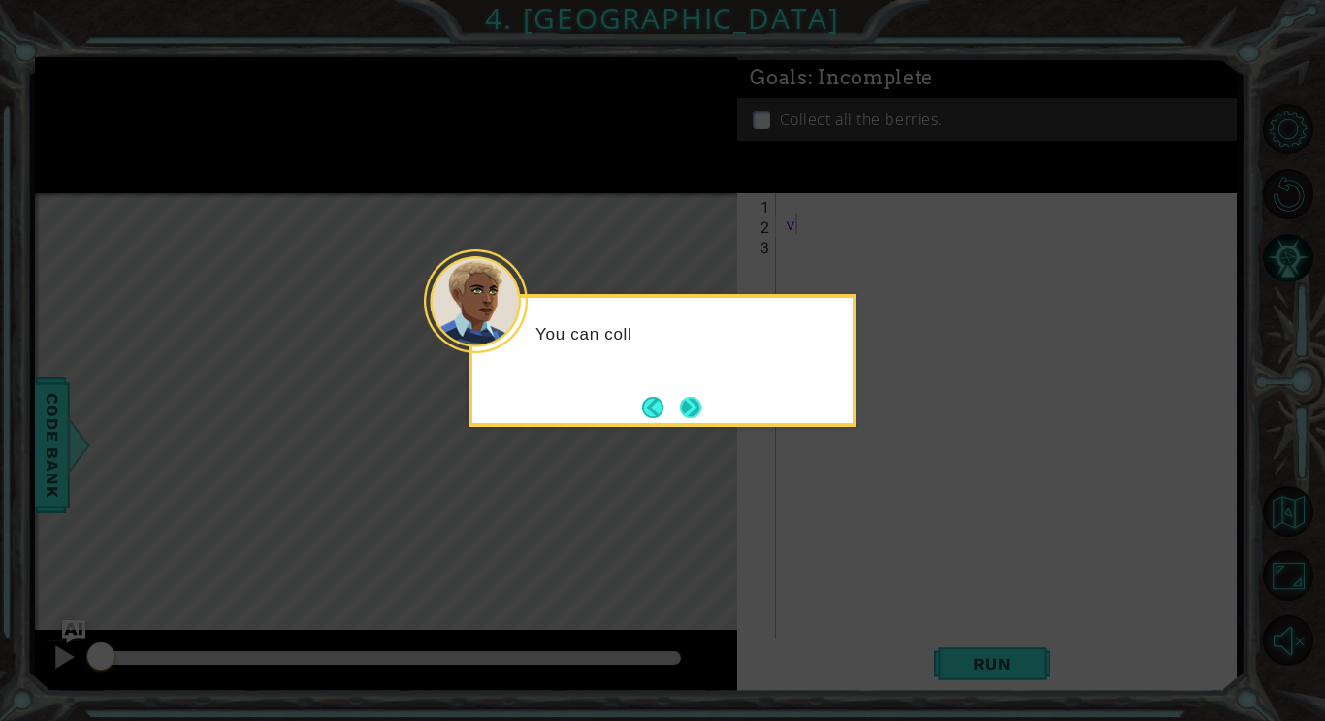
click at [680, 418] on button "Next" at bounding box center [690, 407] width 21 height 21
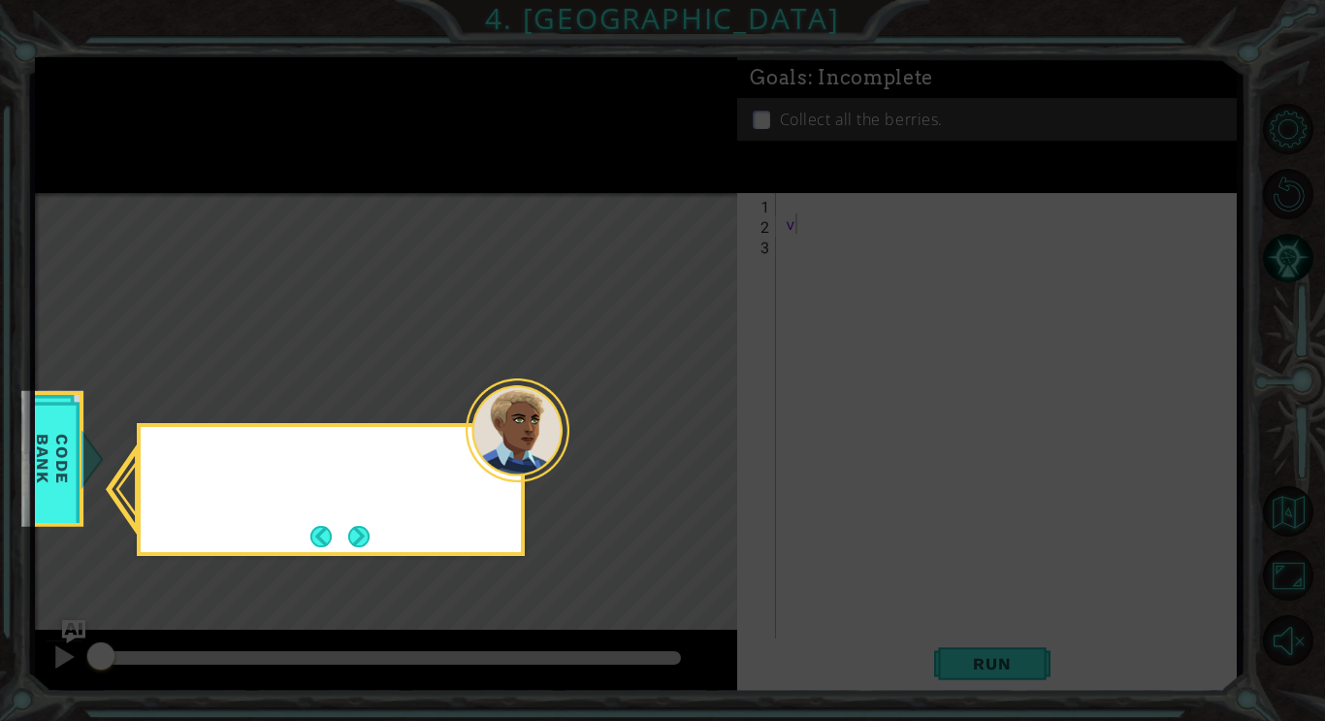
click at [678, 392] on icon at bounding box center [662, 360] width 1325 height 721
click at [355, 544] on button "Next" at bounding box center [358, 536] width 21 height 21
click at [359, 532] on button "Next" at bounding box center [358, 536] width 21 height 21
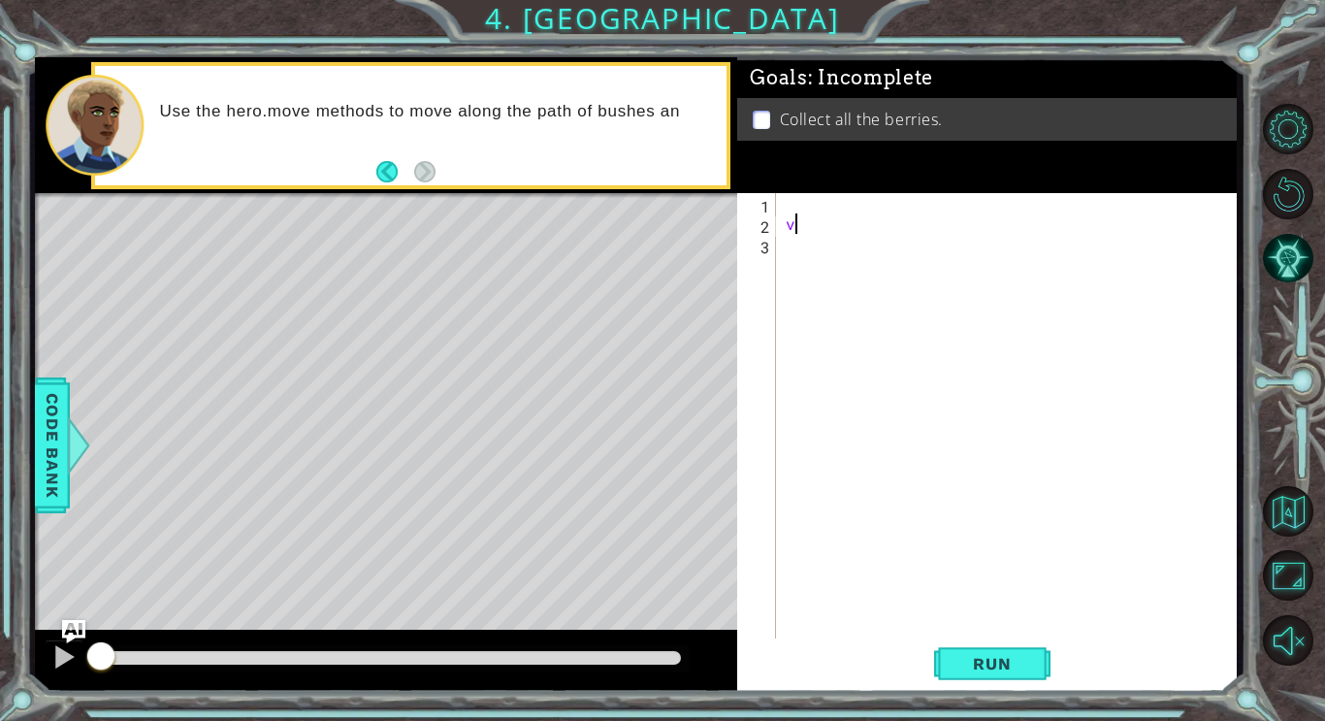
click at [650, 445] on div "Level Map" at bounding box center [483, 478] width 896 height 571
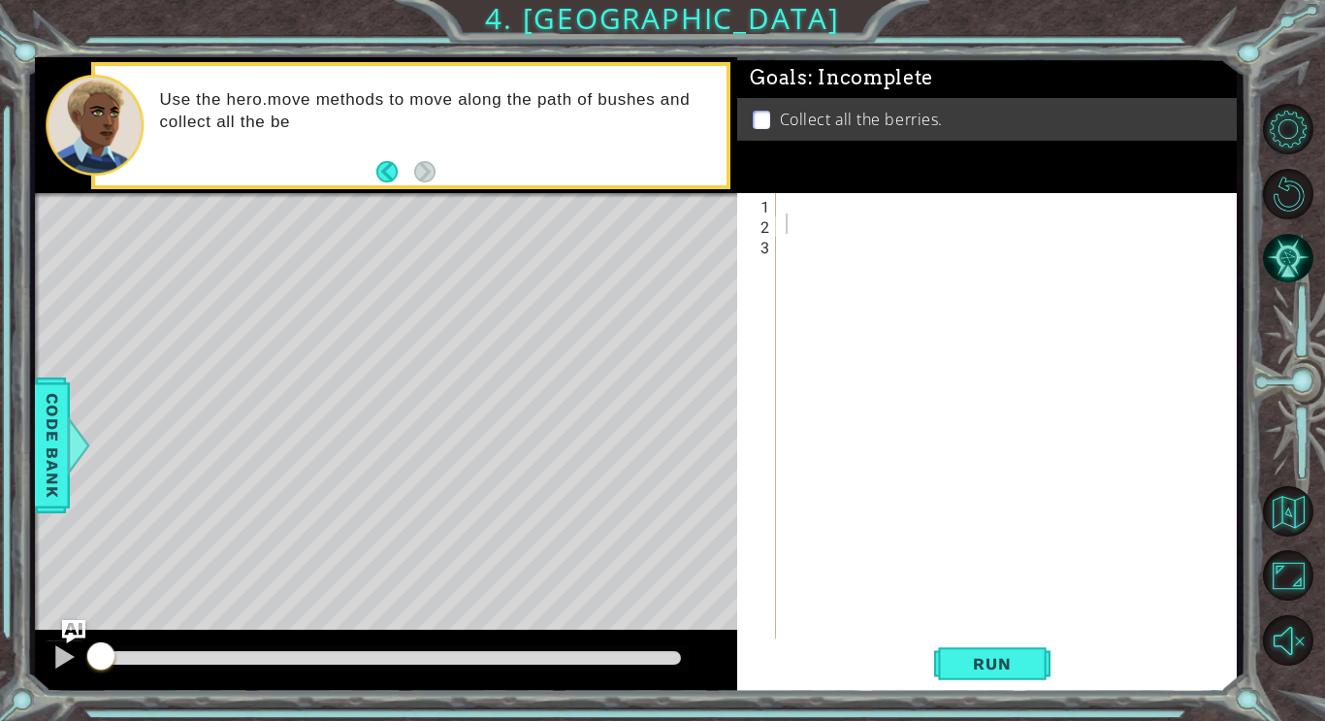
click at [824, 179] on div "Goals : Incomplete Collect all the berries." at bounding box center [986, 124] width 499 height 135
click at [783, 209] on div at bounding box center [1012, 437] width 460 height 489
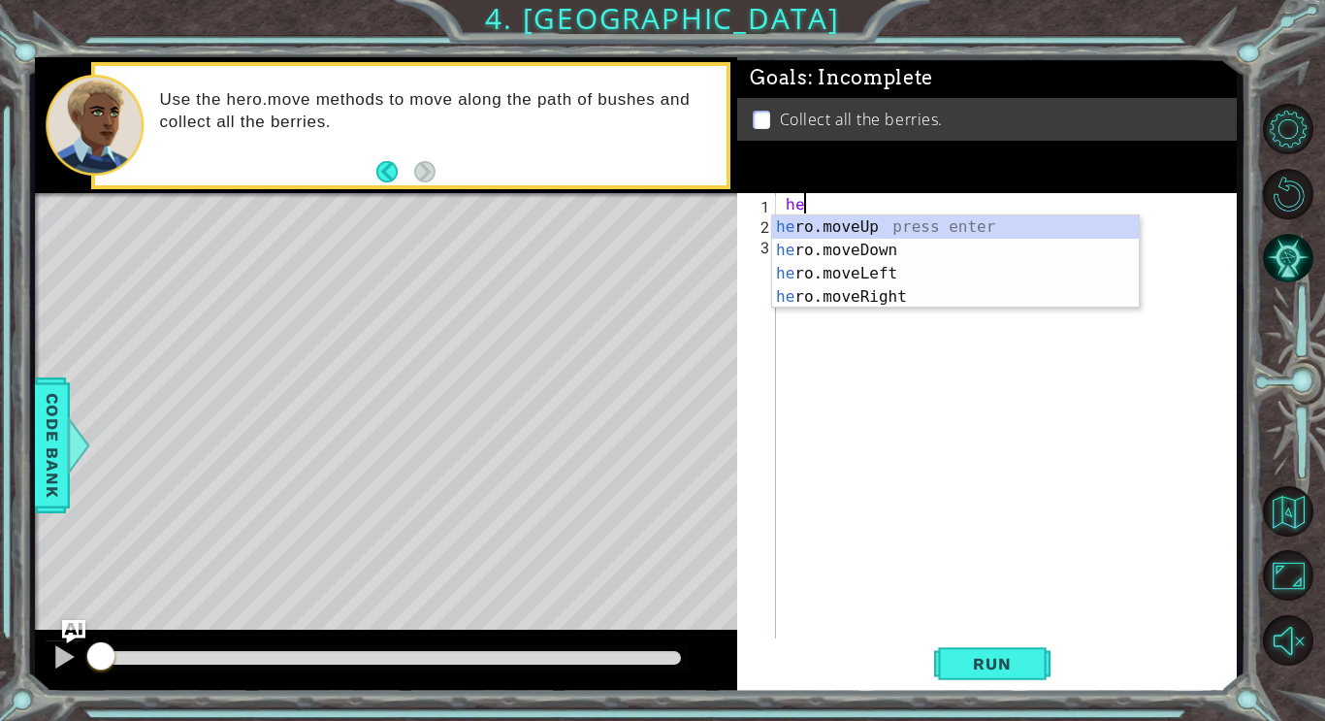
scroll to position [0, 1]
click at [836, 278] on div "her o.moveUp press enter her o.moveDown press enter her o.moveLeft press enter …" at bounding box center [955, 285] width 367 height 140
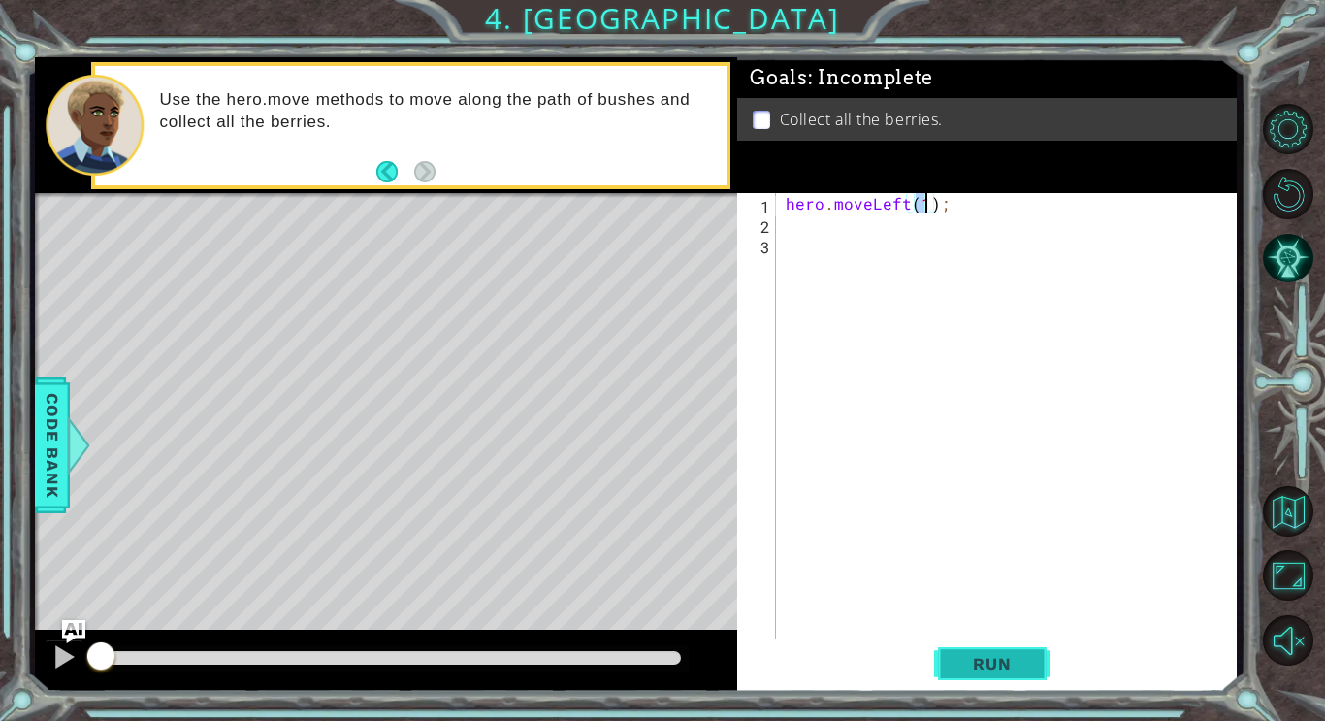
type textarea "hero.moveLeft(1);"
click at [978, 650] on button "Run" at bounding box center [992, 662] width 116 height 49
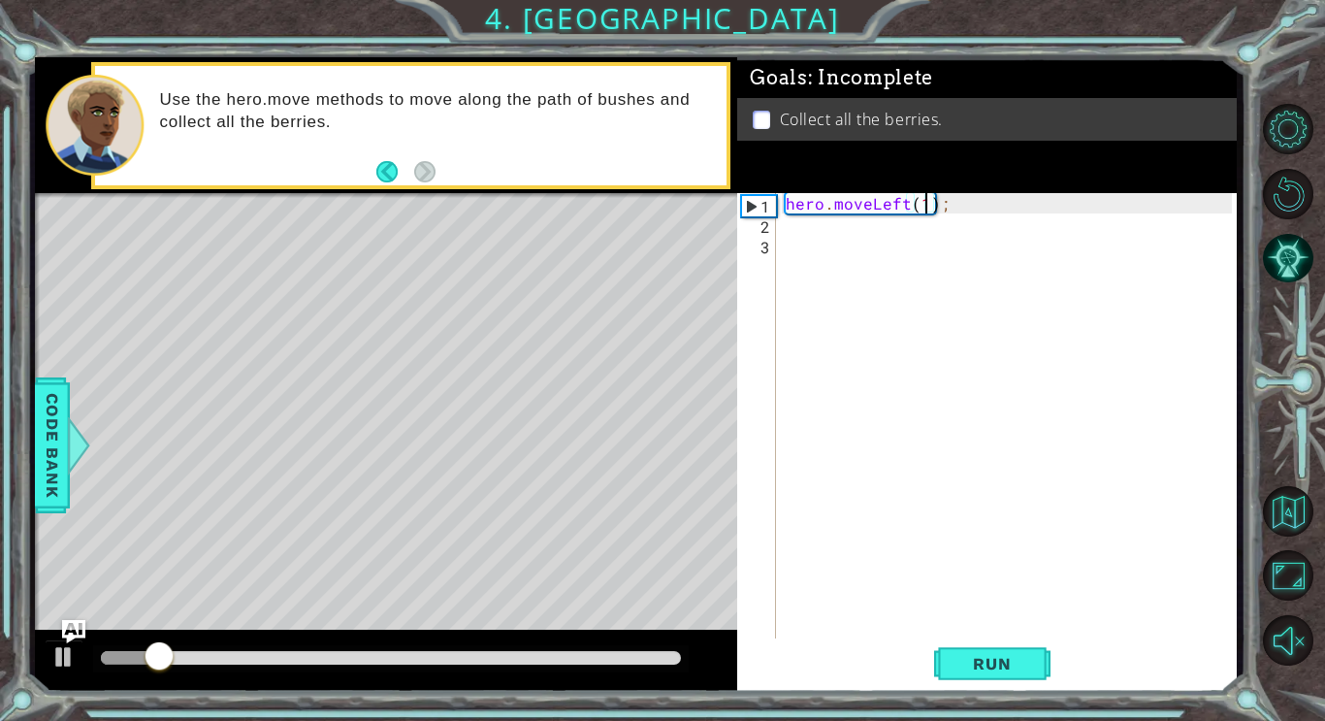
click at [898, 226] on div "hero . moveLeft ( 1 ) ;" at bounding box center [1012, 437] width 460 height 489
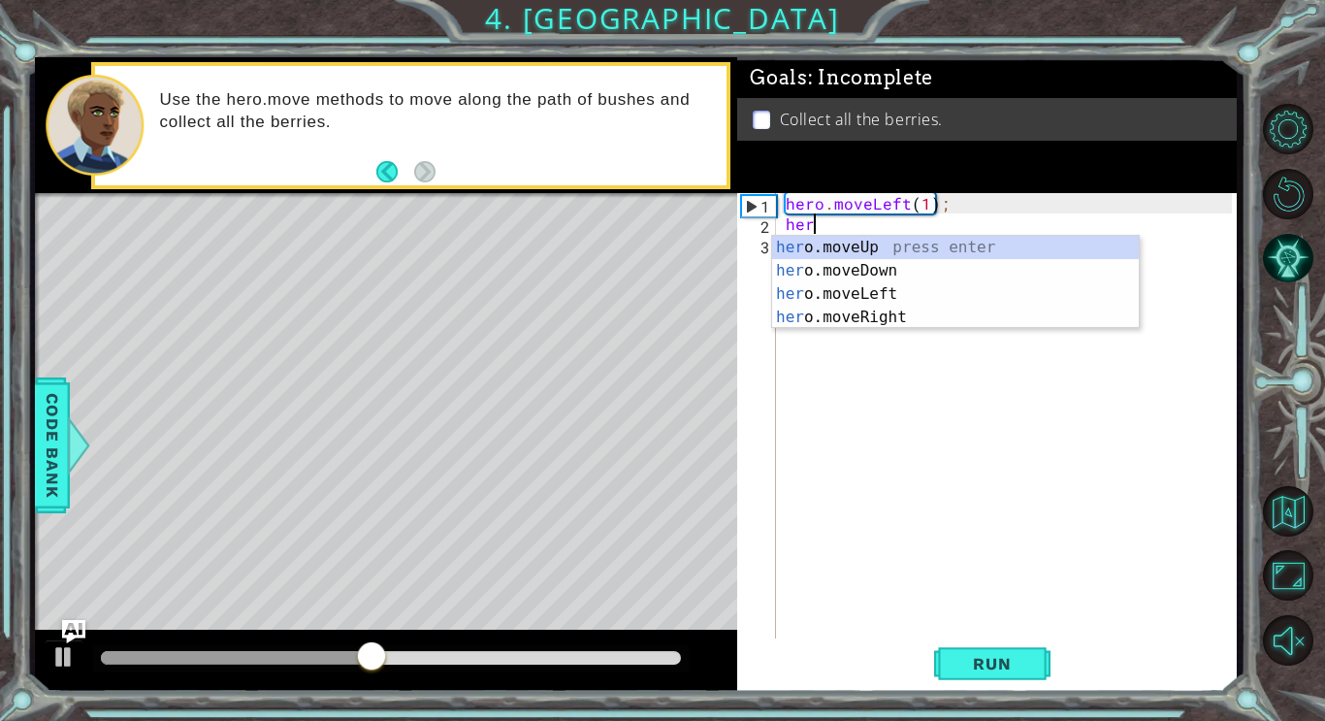
type textarea "h"
type textarea "hero.moveLeft(1);"
type textarea "m"
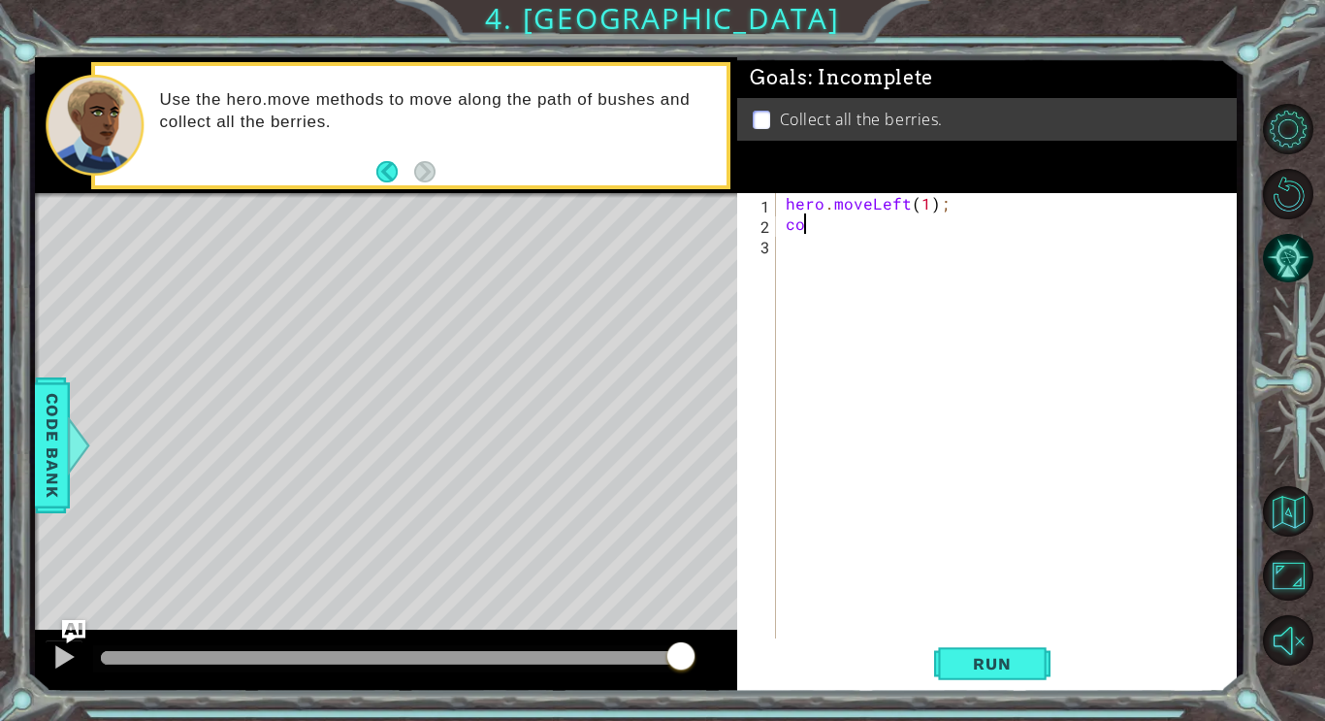
scroll to position [0, 1]
type textarea "c"
type textarea "hero.moveLeft(1);"
click at [924, 207] on div "hero . moveLeft ( 1 ) ;" at bounding box center [1012, 437] width 460 height 489
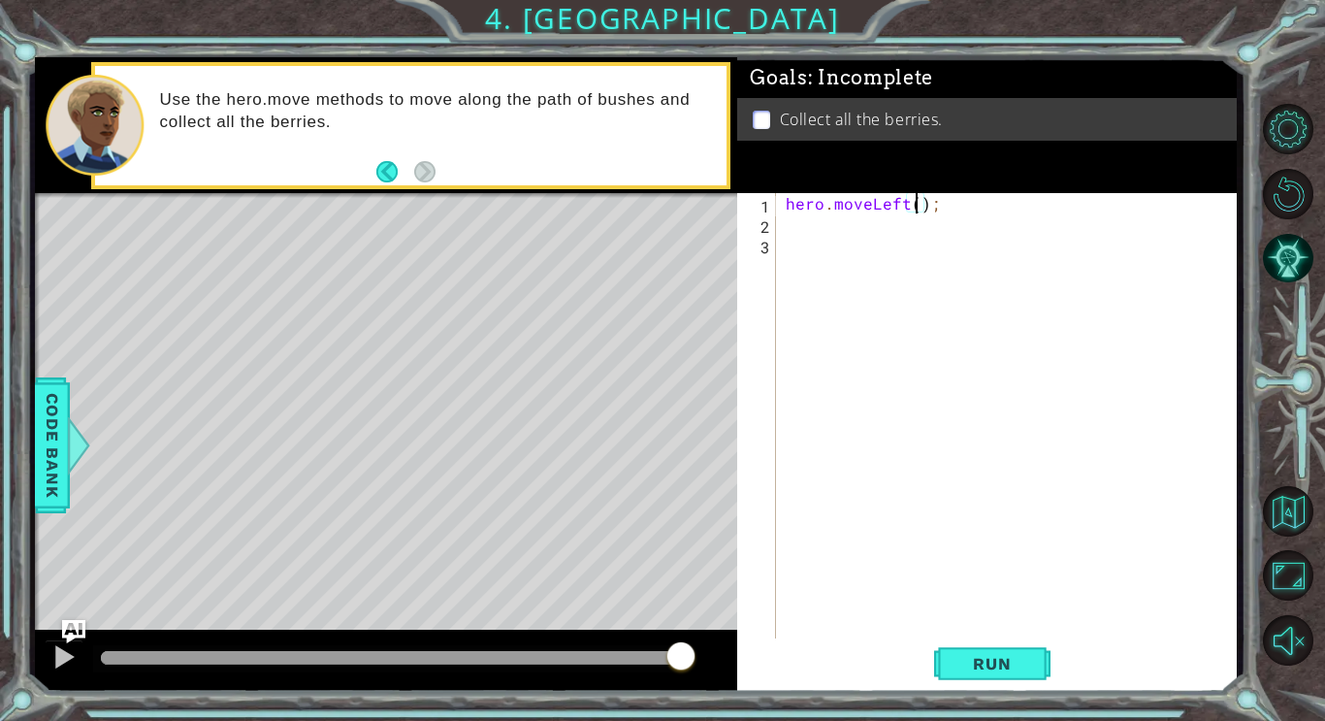
type textarea "hero.moveLeft(2);"
click at [900, 234] on div "hero . moveLeft ( 2 ) ;" at bounding box center [1012, 437] width 460 height 489
click at [879, 223] on div "hero . moveLeft ( 2 ) ;" at bounding box center [1012, 437] width 460 height 489
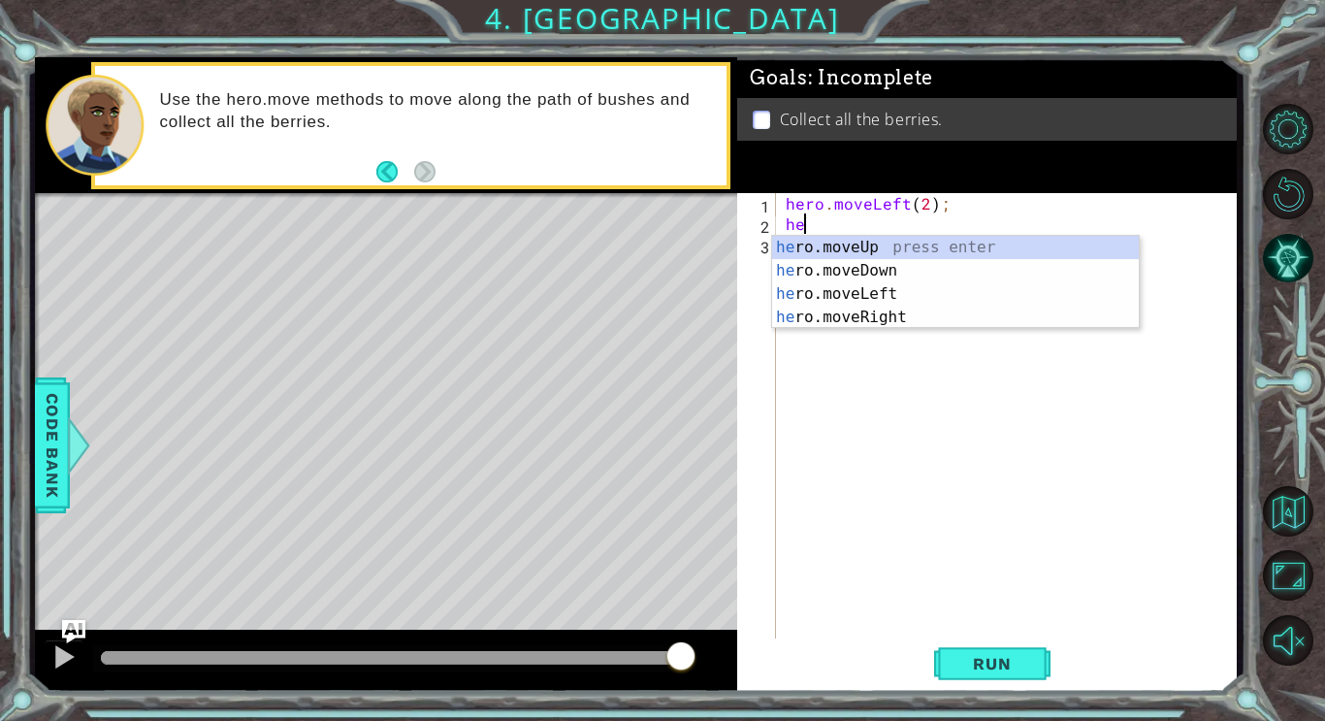
scroll to position [0, 1]
click at [822, 274] on div "hero .moveUp press enter hero .moveDown press enter hero .moveLeft press enter …" at bounding box center [955, 306] width 367 height 140
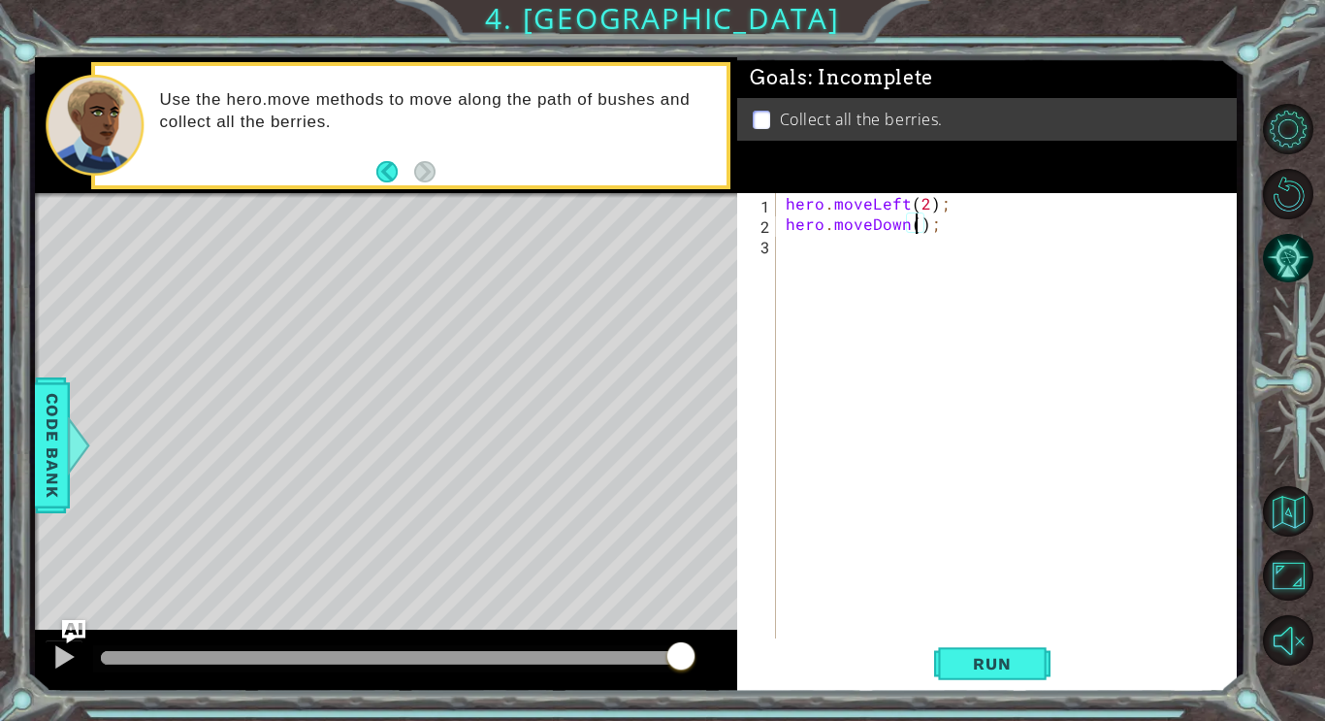
type textarea "hero.moveDown(2);"
click at [790, 239] on div "hero . moveLeft ( 2 ) ; hero . moveDown ( 2 ) ;" at bounding box center [1012, 437] width 460 height 489
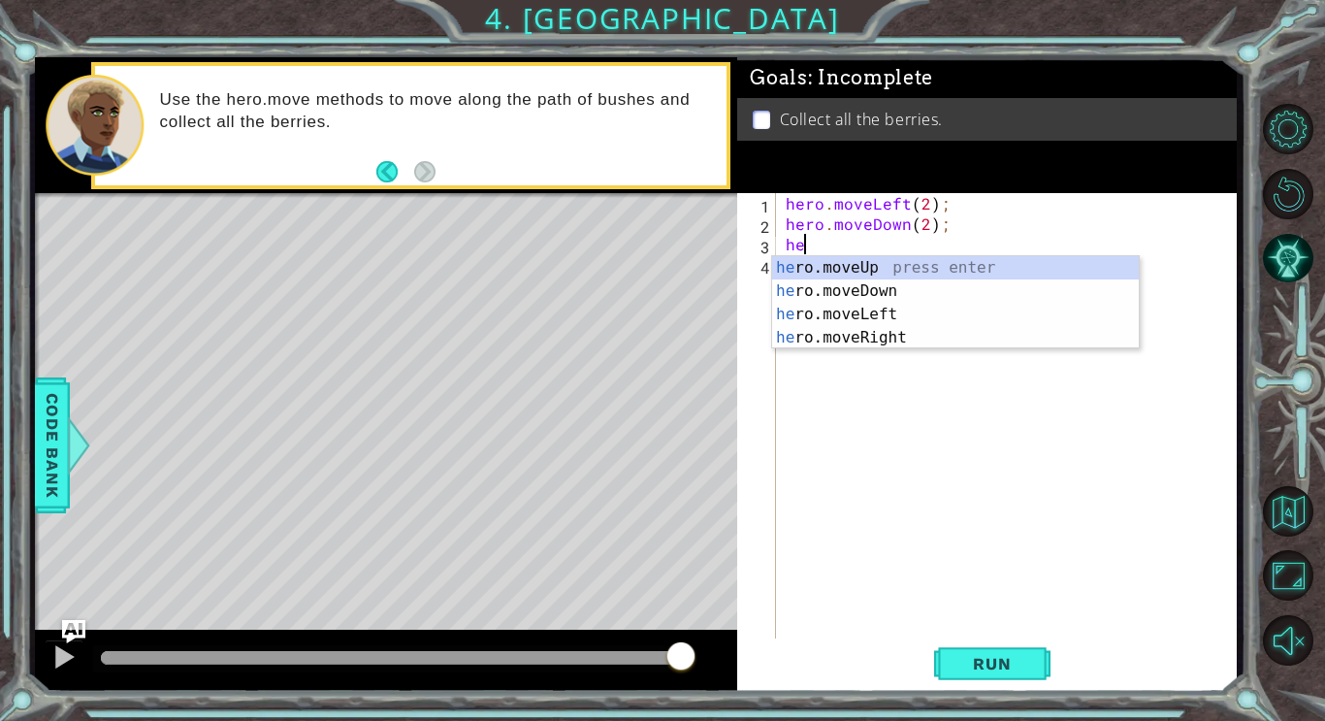
scroll to position [0, 1]
click at [807, 340] on div "her o.moveUp press enter her o.moveDown press enter her o.moveLeft press enter …" at bounding box center [955, 326] width 367 height 140
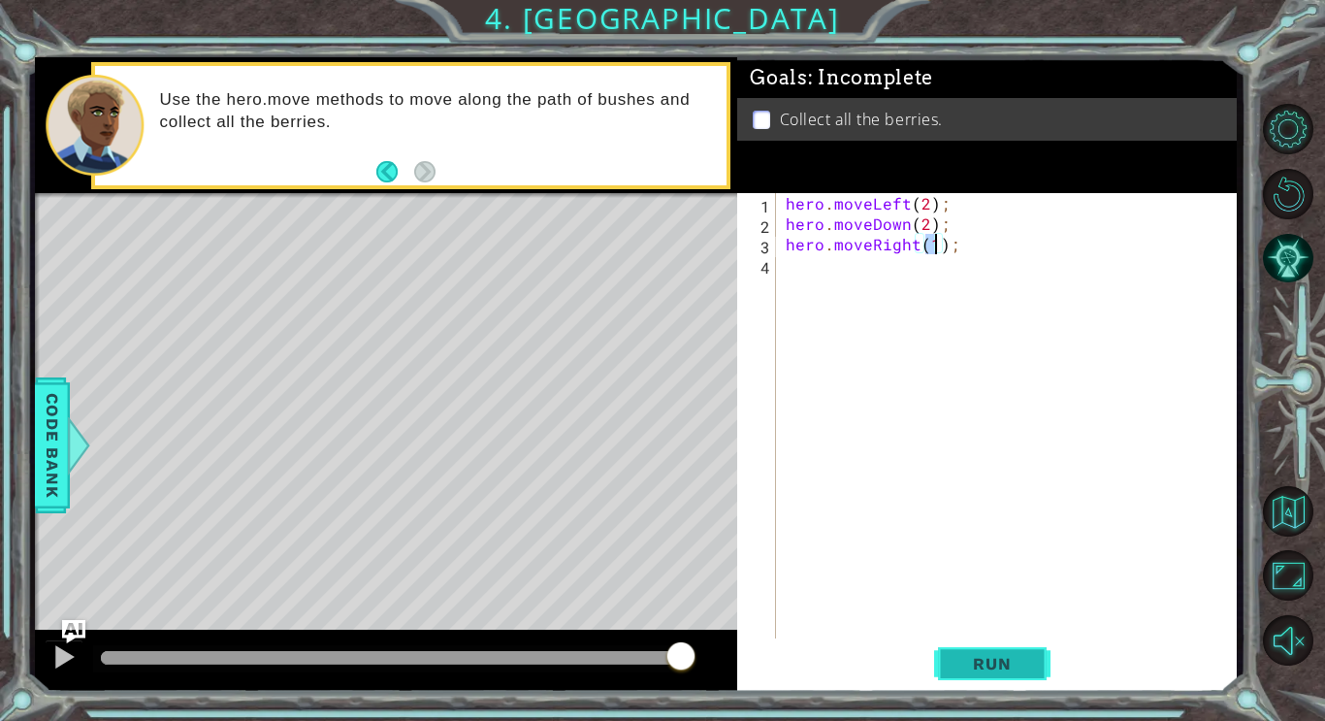
type textarea "hero.moveRight(1);"
click at [993, 682] on button "Run" at bounding box center [992, 662] width 116 height 49
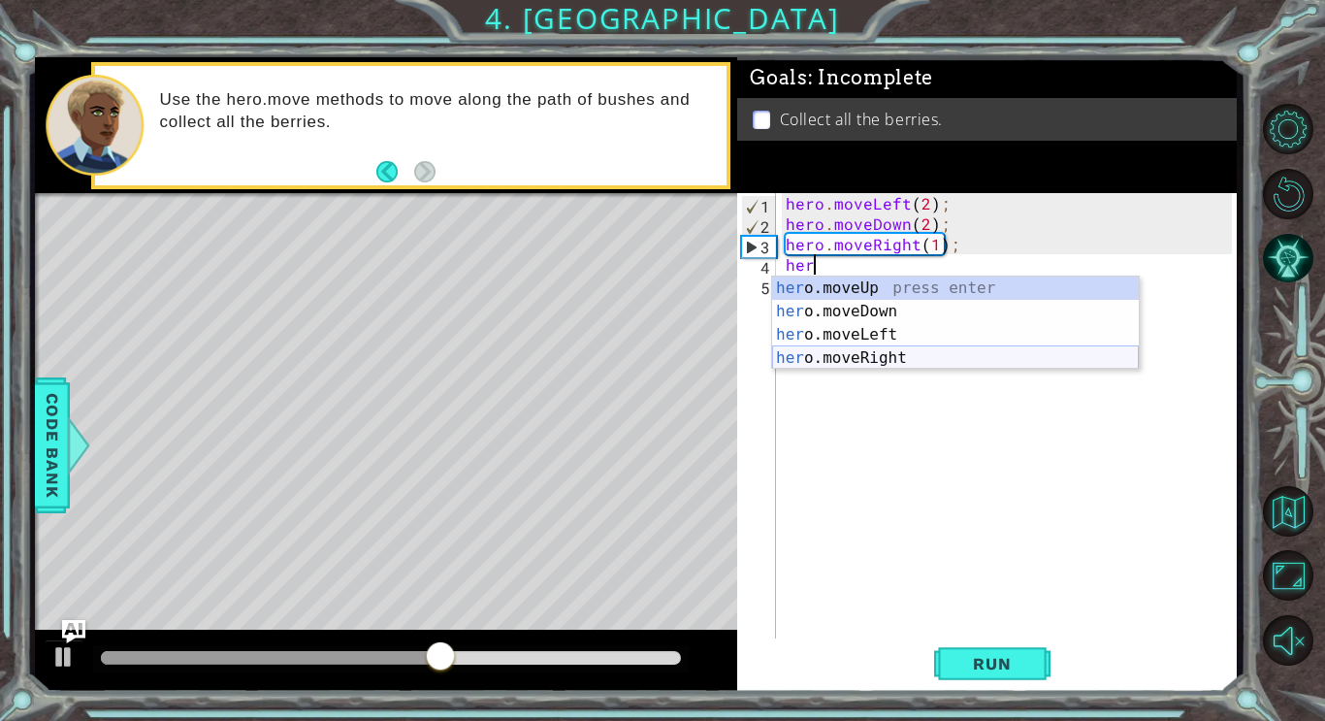
click at [955, 362] on div "her o.moveUp press enter her o.moveDown press enter her o.moveLeft press enter …" at bounding box center [955, 346] width 367 height 140
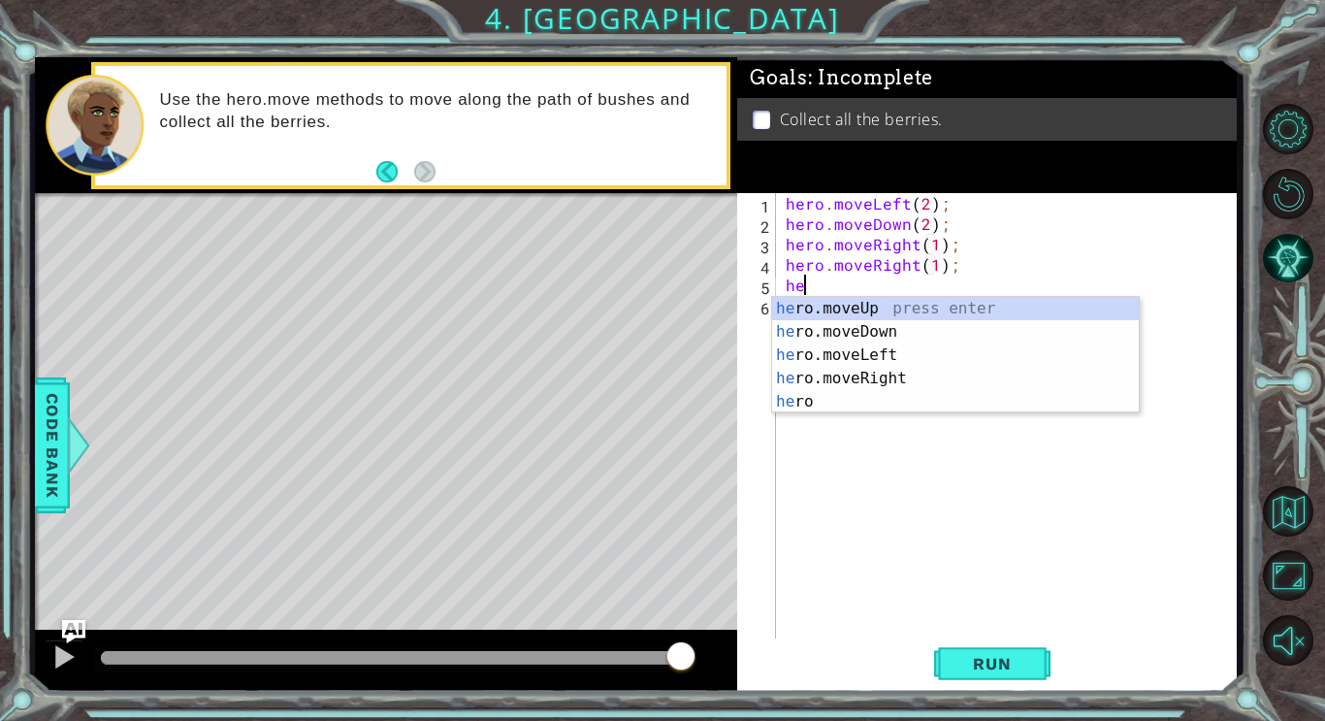
scroll to position [0, 12]
click at [956, 321] on div "hero press enter hero .moveUp press enter hero .moveDown press enter hero .move…" at bounding box center [955, 378] width 367 height 163
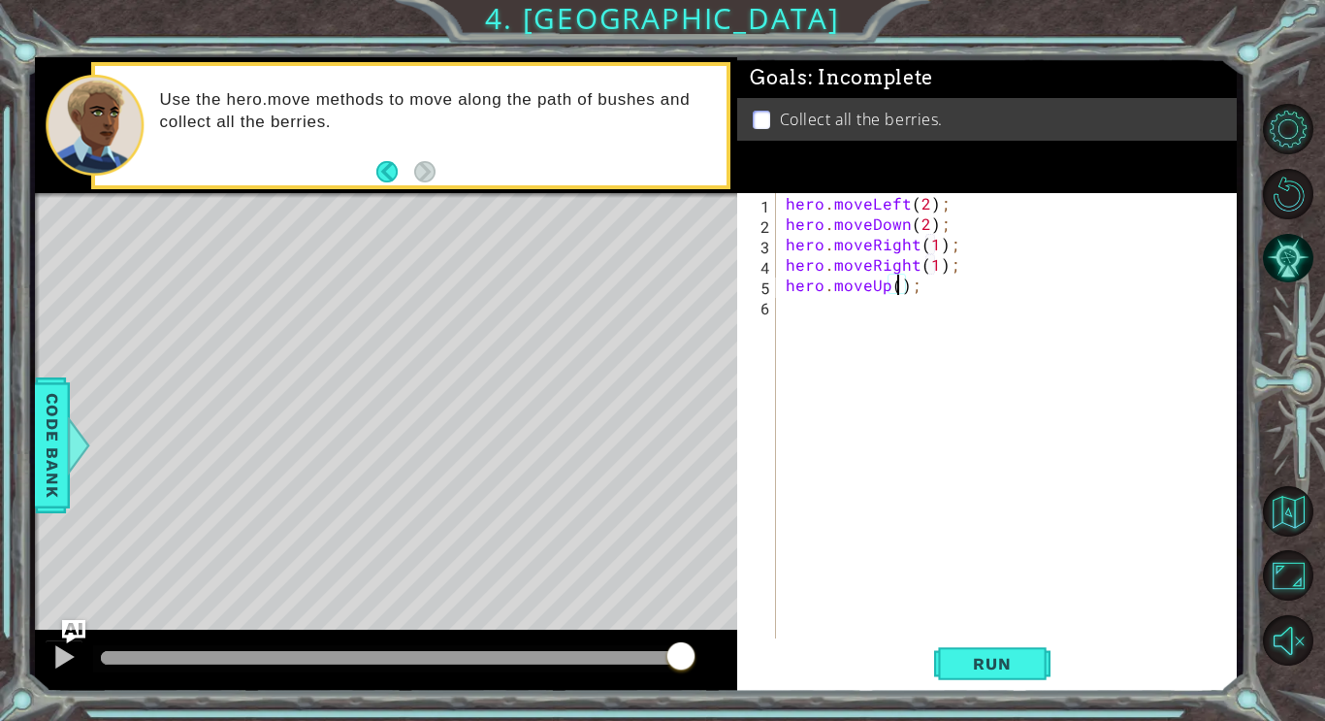
scroll to position [0, 8]
type textarea "hero.moveUp(2);"
click at [1008, 686] on button "Run" at bounding box center [992, 662] width 116 height 49
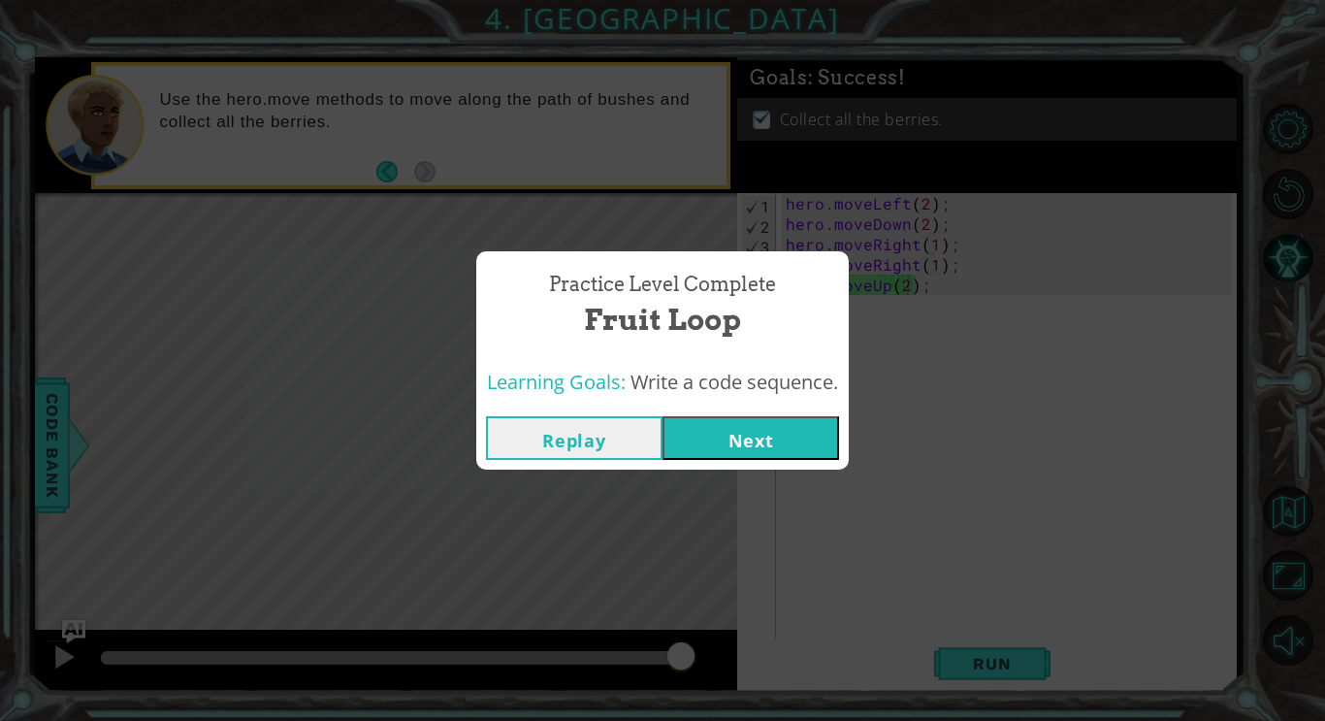
click at [789, 437] on button "Next" at bounding box center [750, 438] width 177 height 44
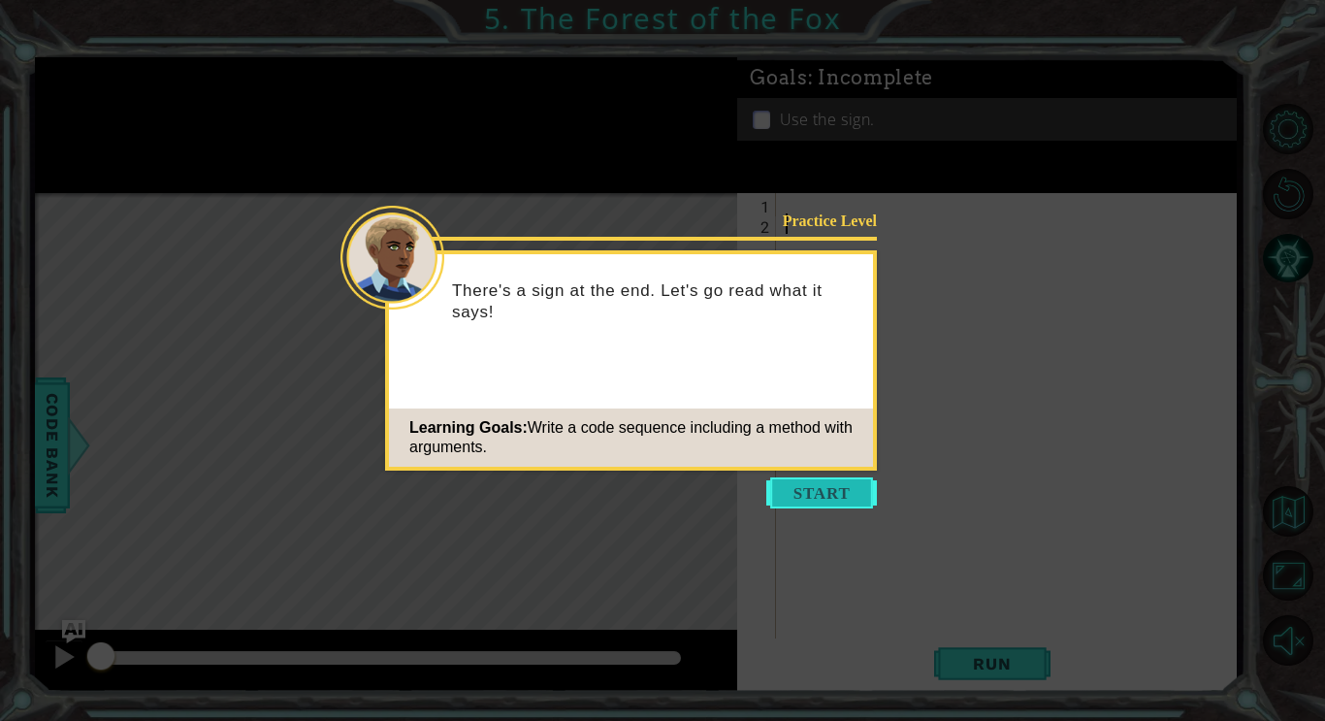
click at [817, 503] on button "Start" at bounding box center [821, 492] width 111 height 31
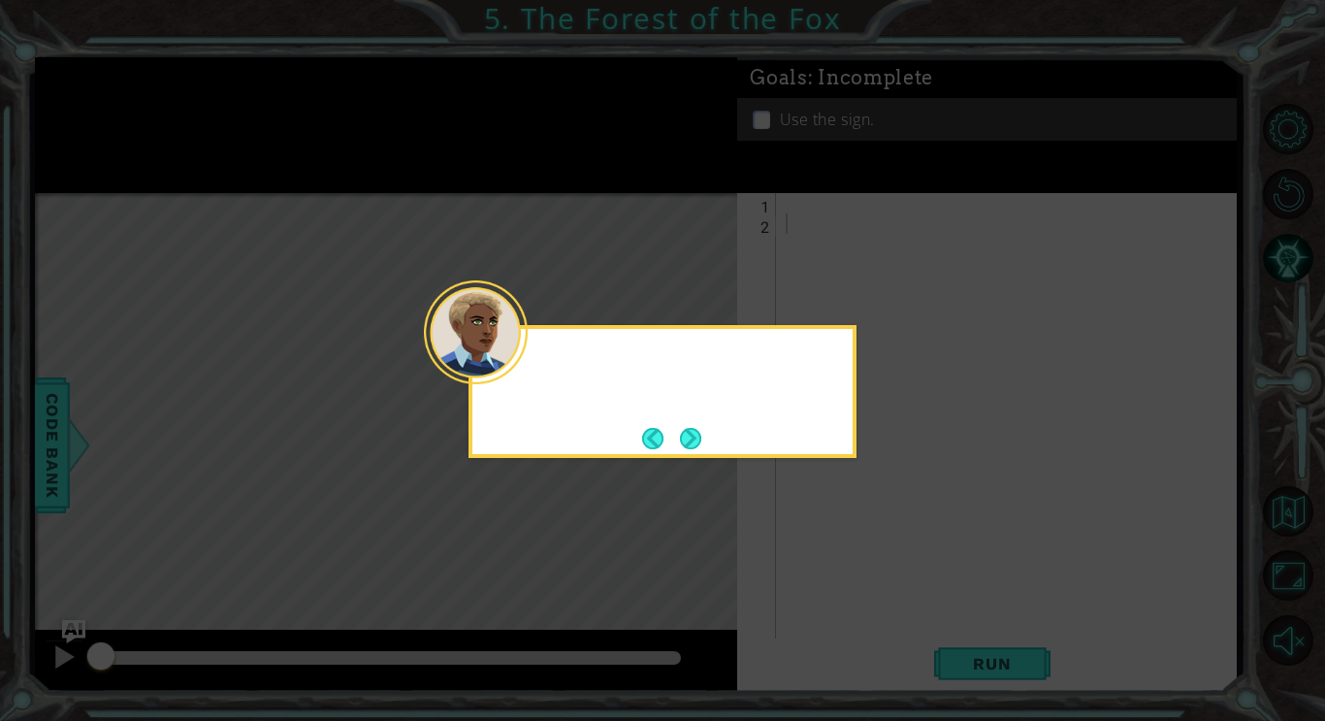
click at [804, 517] on icon at bounding box center [662, 360] width 1325 height 721
click at [691, 434] on button "Next" at bounding box center [690, 438] width 21 height 21
click at [683, 449] on button "Next" at bounding box center [690, 438] width 21 height 21
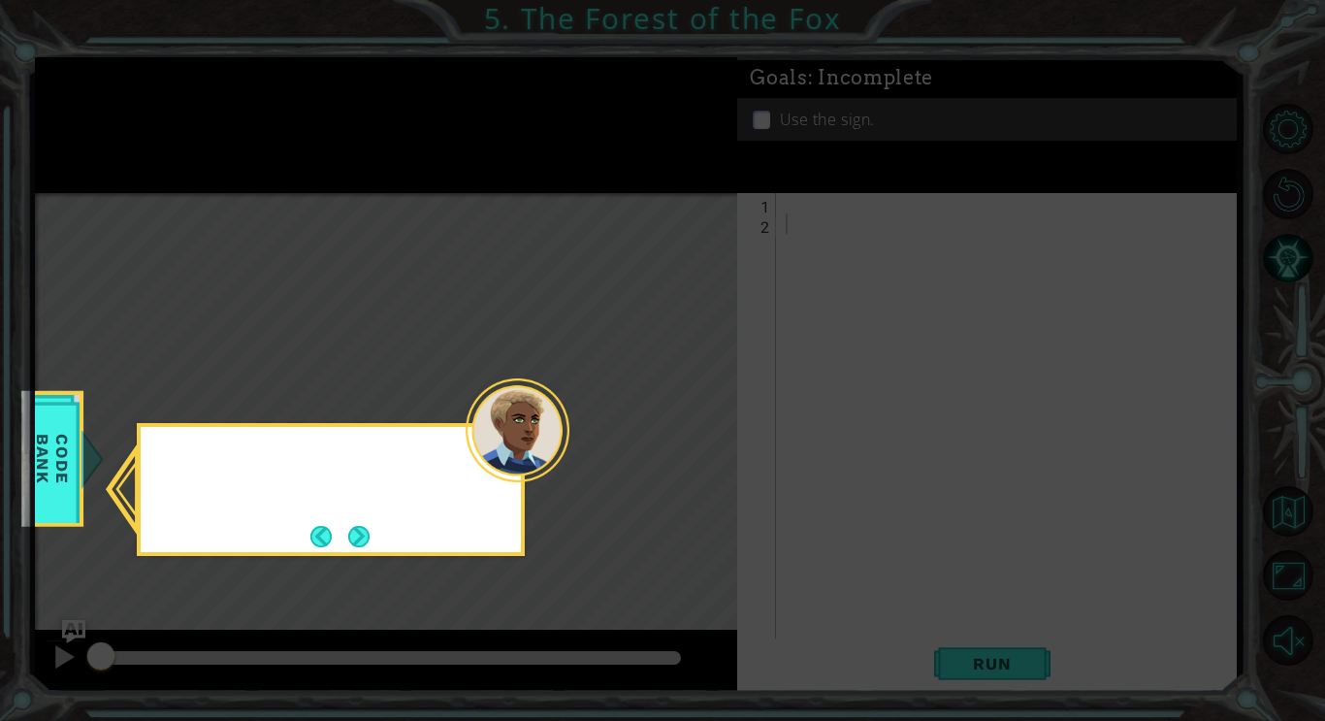
click at [698, 436] on icon at bounding box center [662, 360] width 1325 height 721
click at [397, 546] on div "Remember to ch" at bounding box center [331, 489] width 388 height 133
click at [370, 536] on button "Next" at bounding box center [358, 536] width 21 height 21
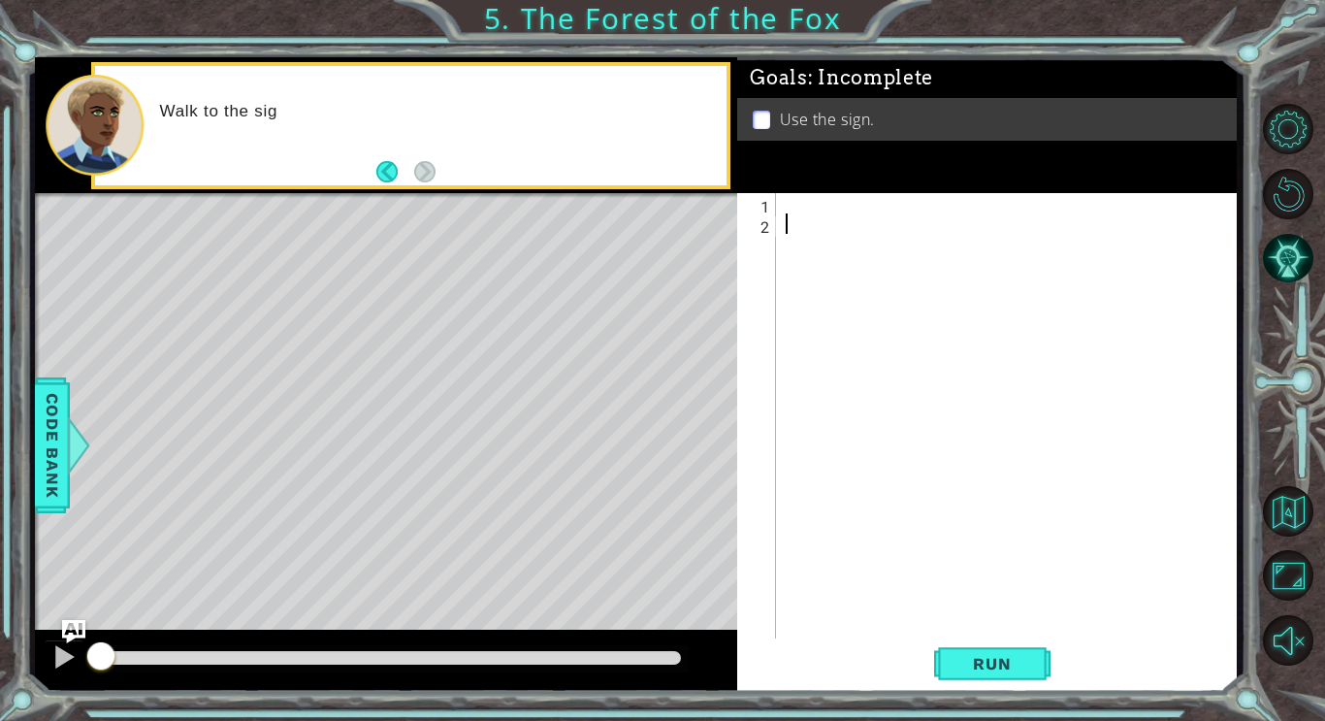
click at [920, 195] on div at bounding box center [1012, 437] width 460 height 489
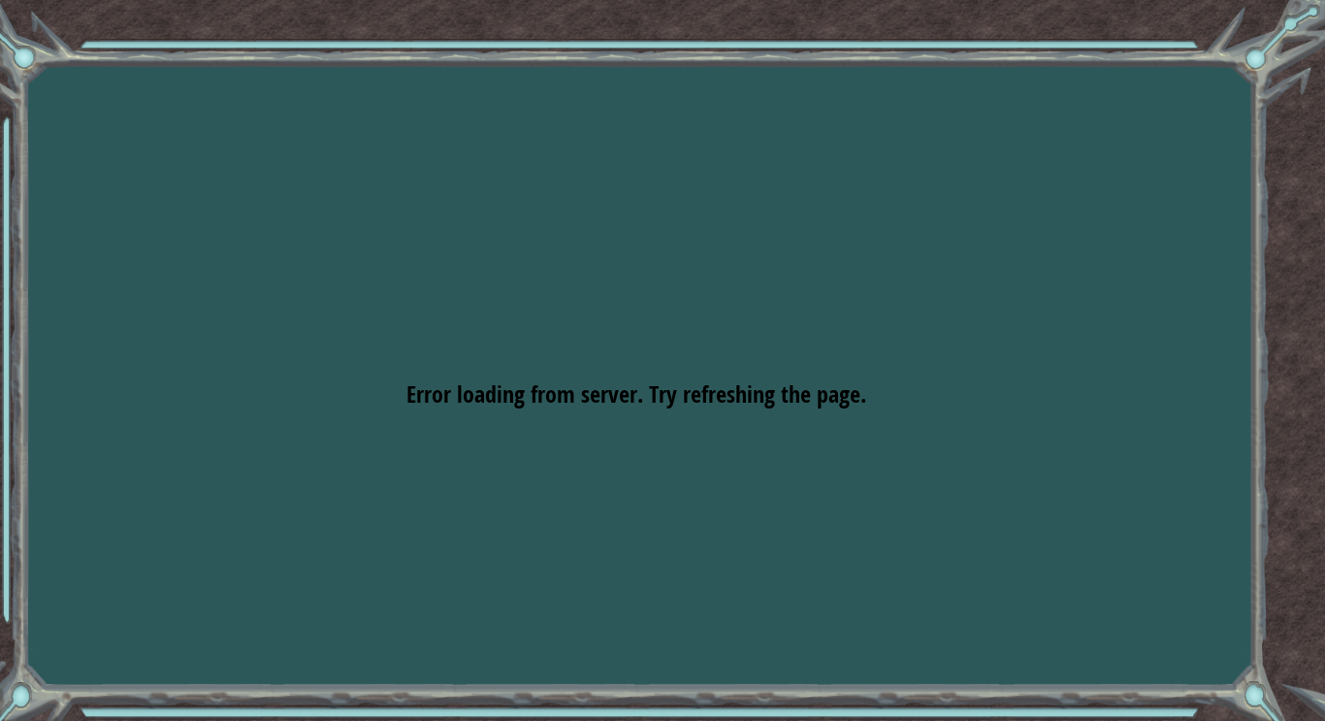
click at [404, 252] on div "Goals Error loading from server. Try refreshing the page. You'll need to join a…" at bounding box center [662, 360] width 1325 height 721
